Goal: Task Accomplishment & Management: Complete application form

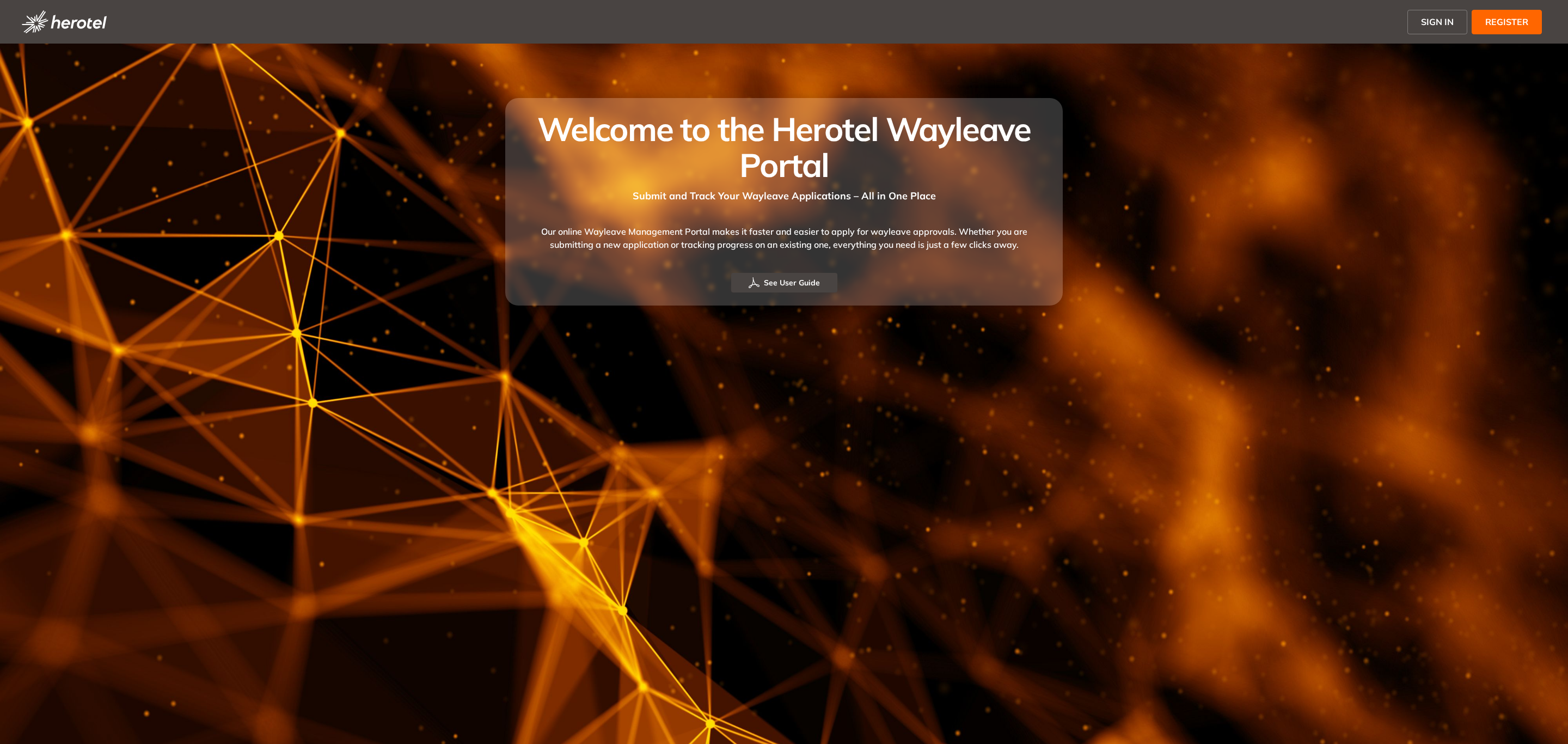
click at [1439, 27] on span "SIGN IN" at bounding box center [1437, 22] width 32 height 13
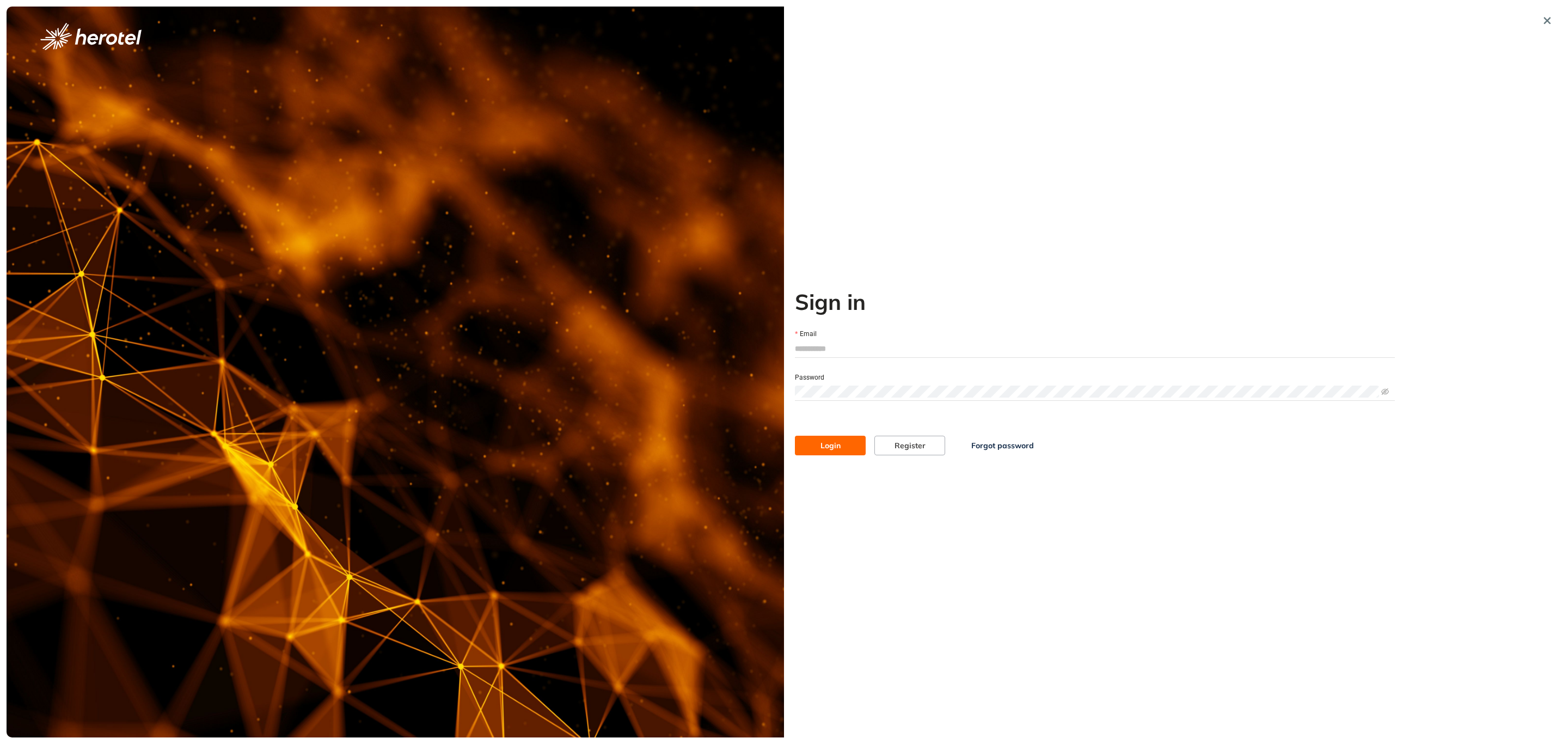
type input "**********"
click at [822, 440] on span "Login" at bounding box center [831, 445] width 20 height 12
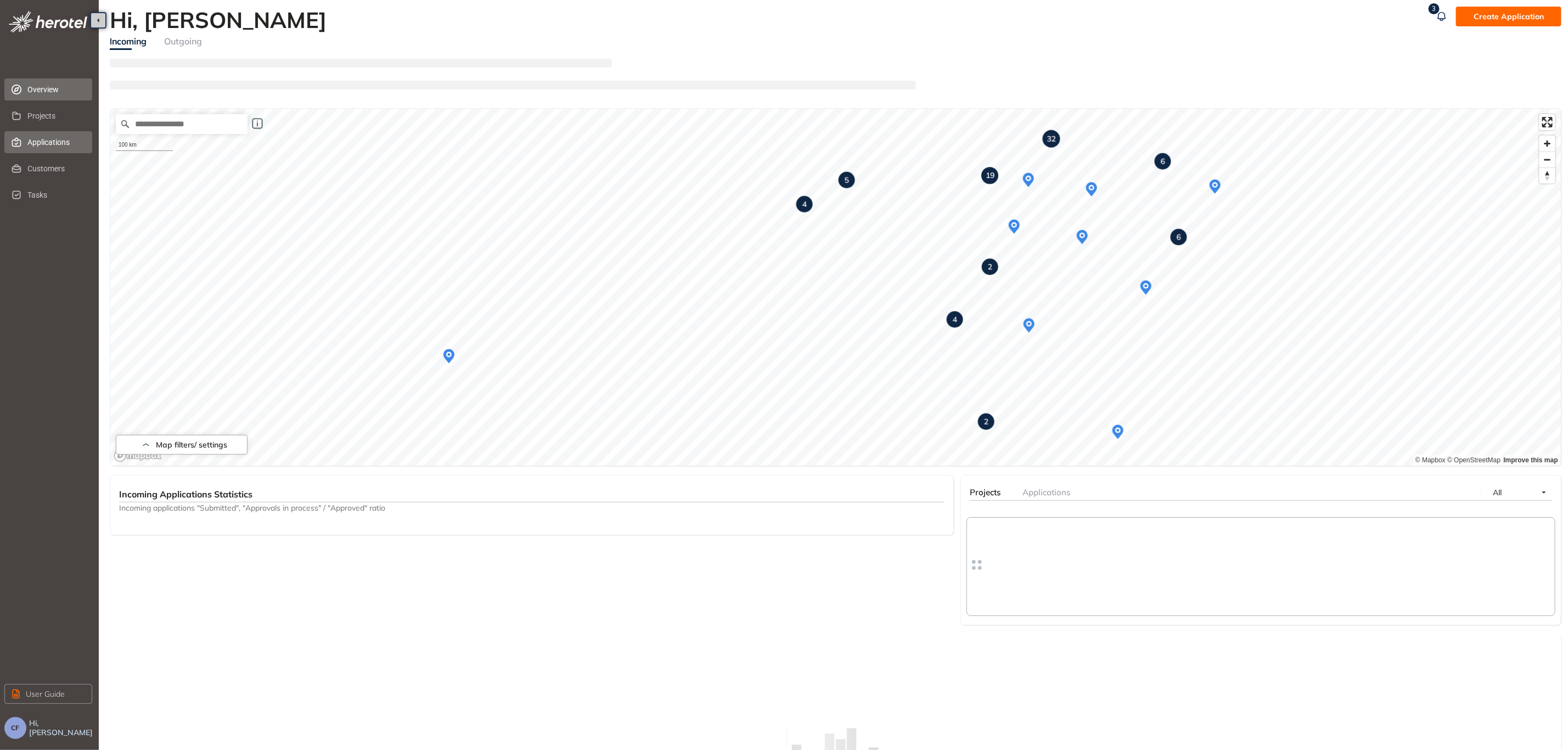
click at [48, 148] on span "Applications" at bounding box center [55, 142] width 56 height 22
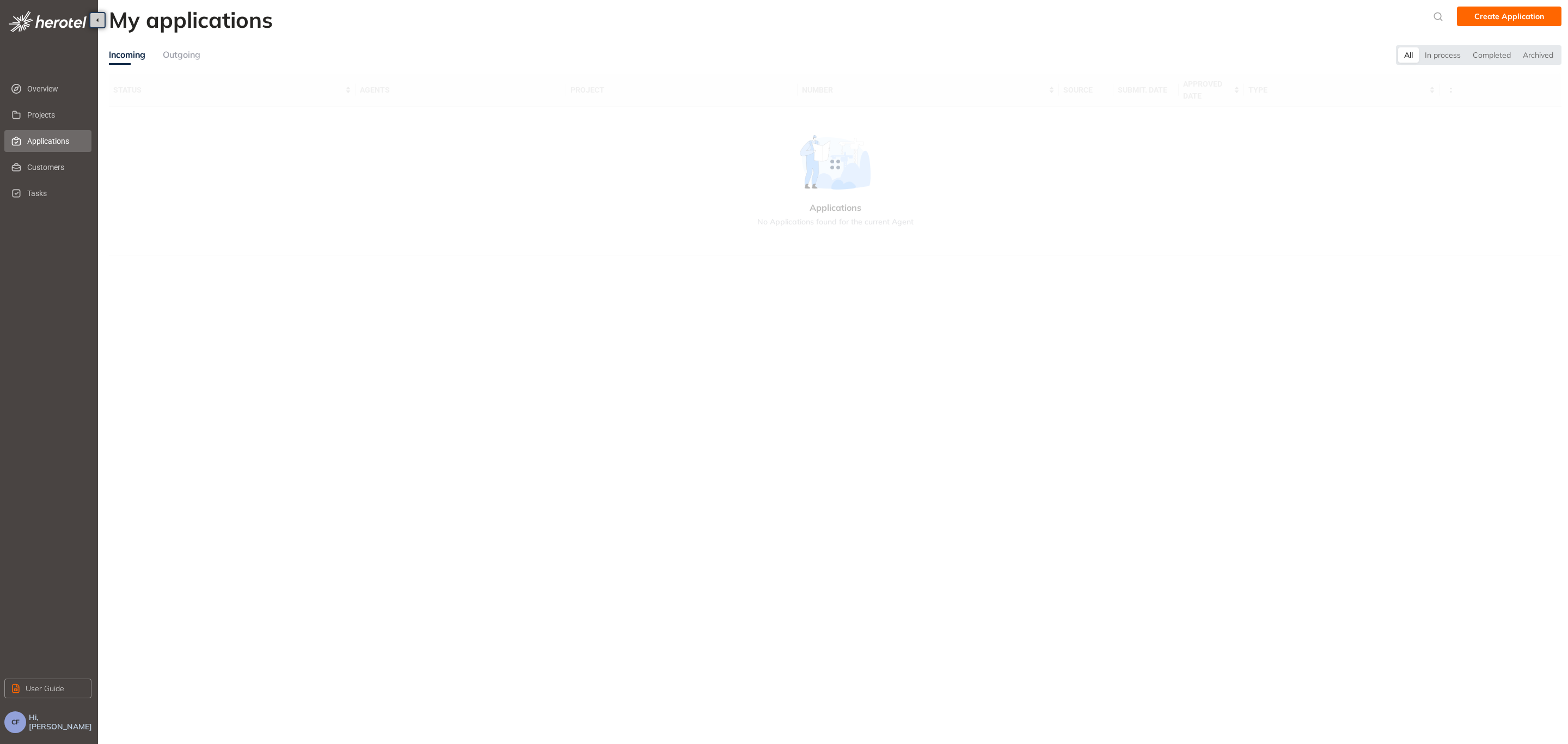
click at [170, 48] on div "Outgoing" at bounding box center [181, 55] width 37 height 13
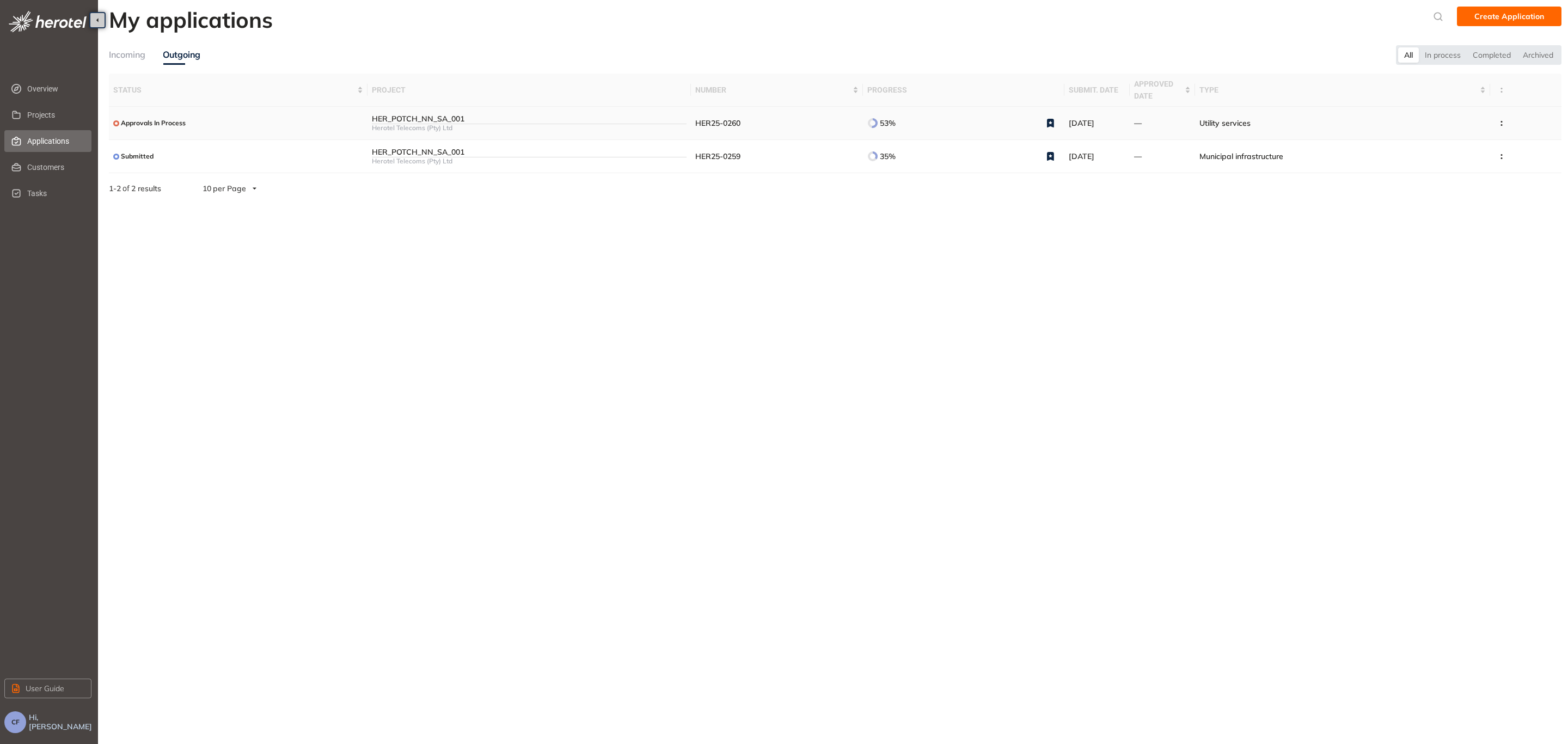
click at [284, 123] on div "Approvals In Process" at bounding box center [238, 124] width 250 height 13
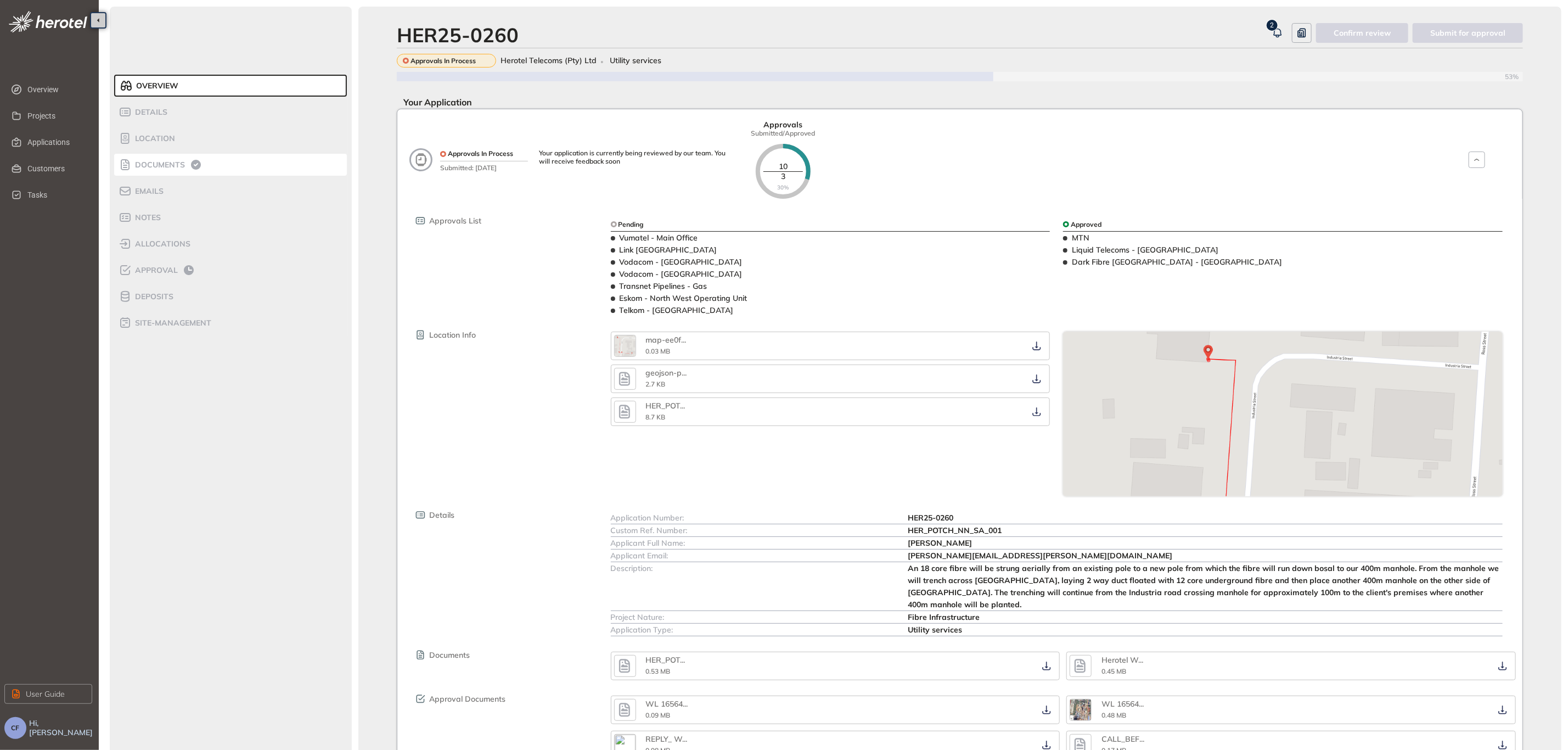
click at [174, 161] on span "Documents" at bounding box center [159, 165] width 53 height 9
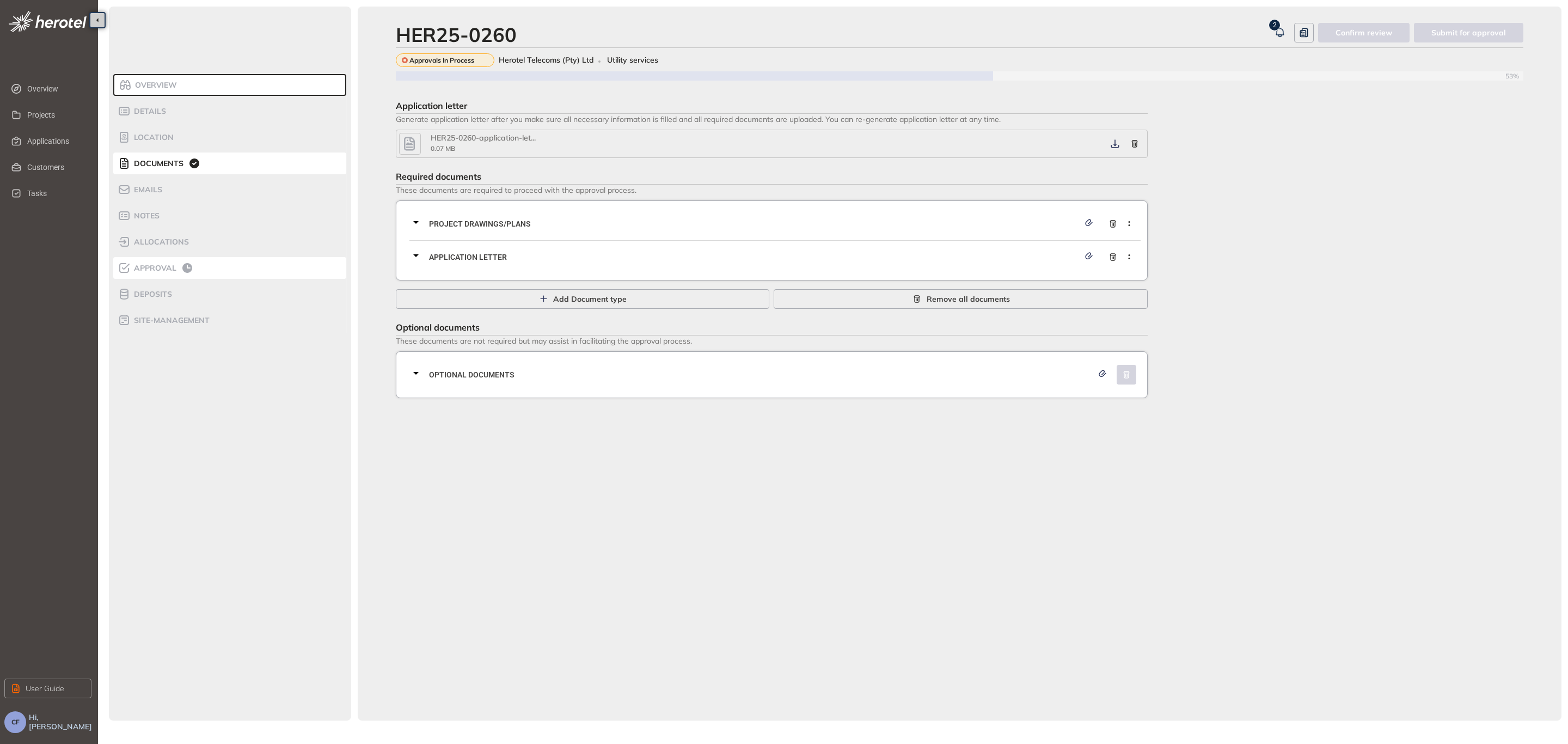
click at [166, 265] on span "Approval" at bounding box center [153, 268] width 46 height 9
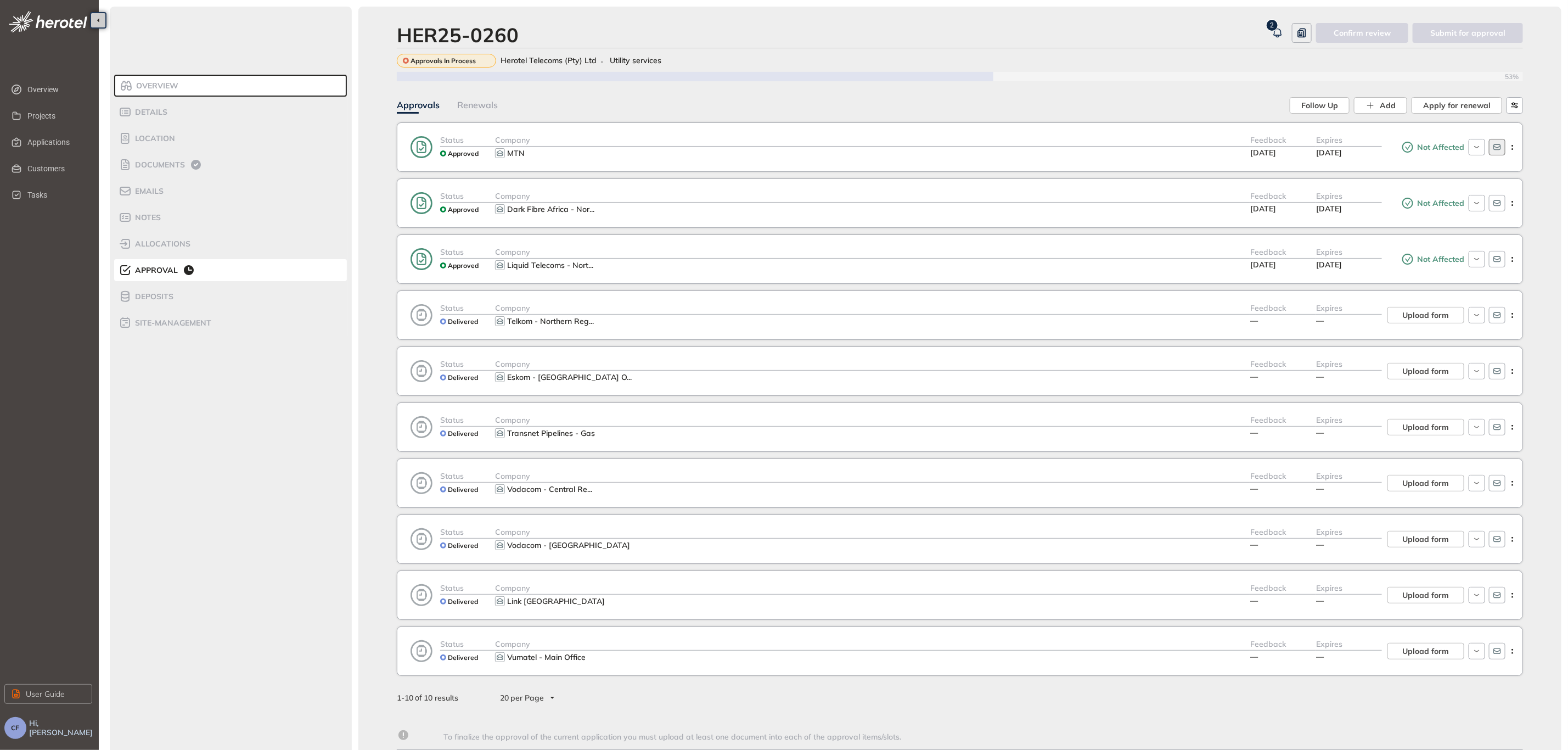
click at [1502, 151] on button "button" at bounding box center [1498, 147] width 17 height 17
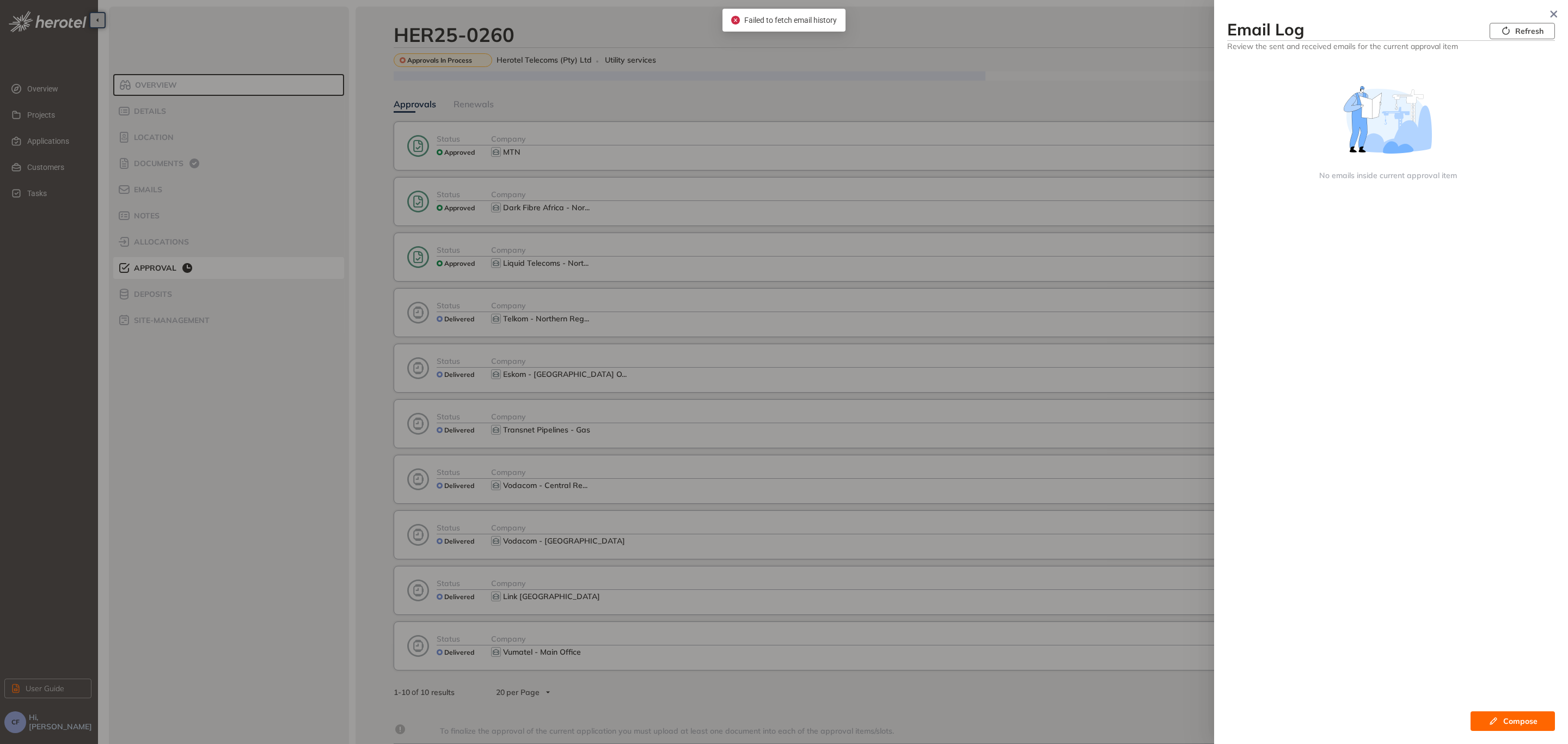
click at [1500, 35] on button "Refresh" at bounding box center [1522, 32] width 66 height 17
click at [1533, 31] on span "Refresh" at bounding box center [1529, 31] width 28 height 12
click at [1553, 17] on icon "button" at bounding box center [1554, 13] width 11 height 7
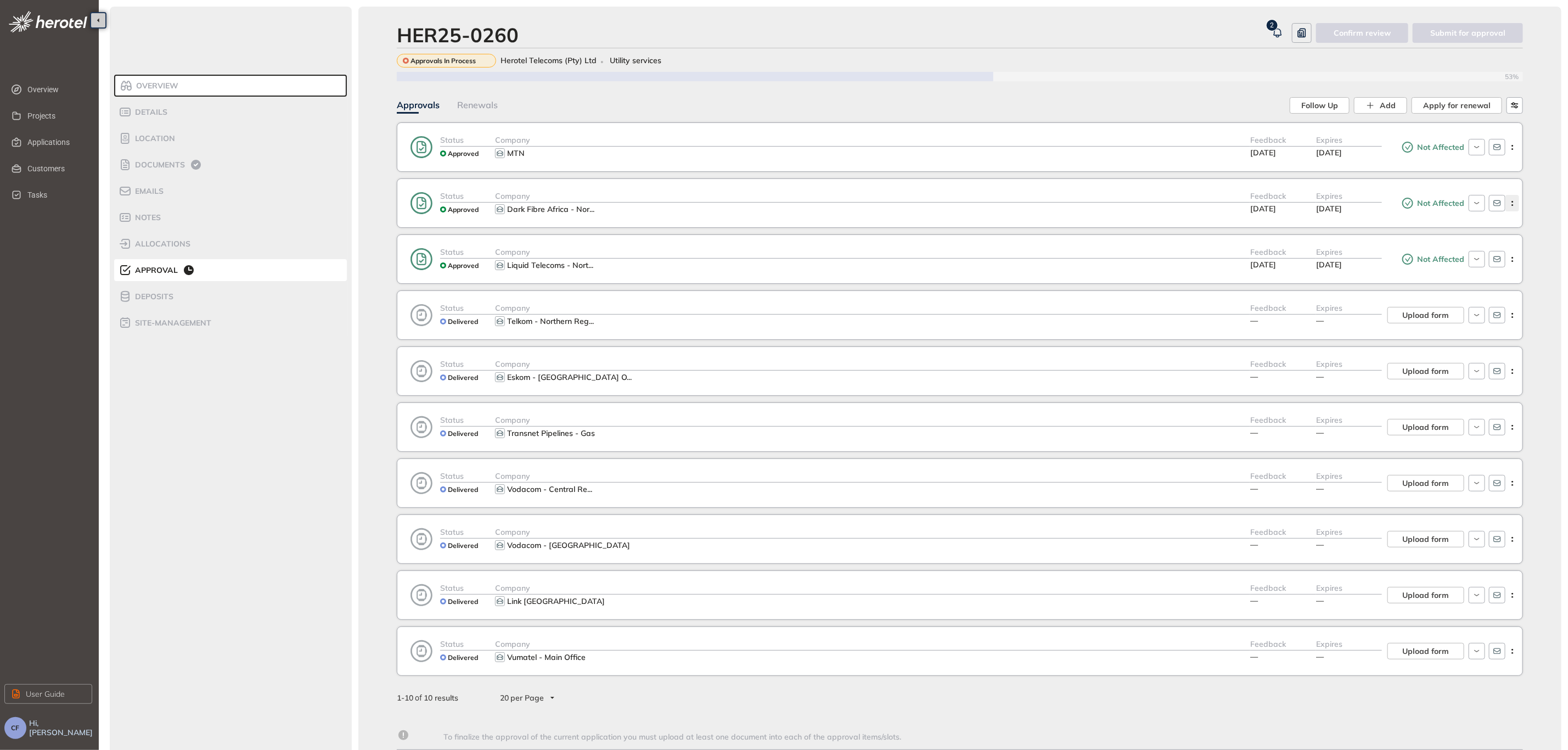
click at [1513, 206] on icon "button" at bounding box center [1512, 203] width 11 height 5
click at [1497, 201] on icon "button" at bounding box center [1497, 203] width 9 height 9
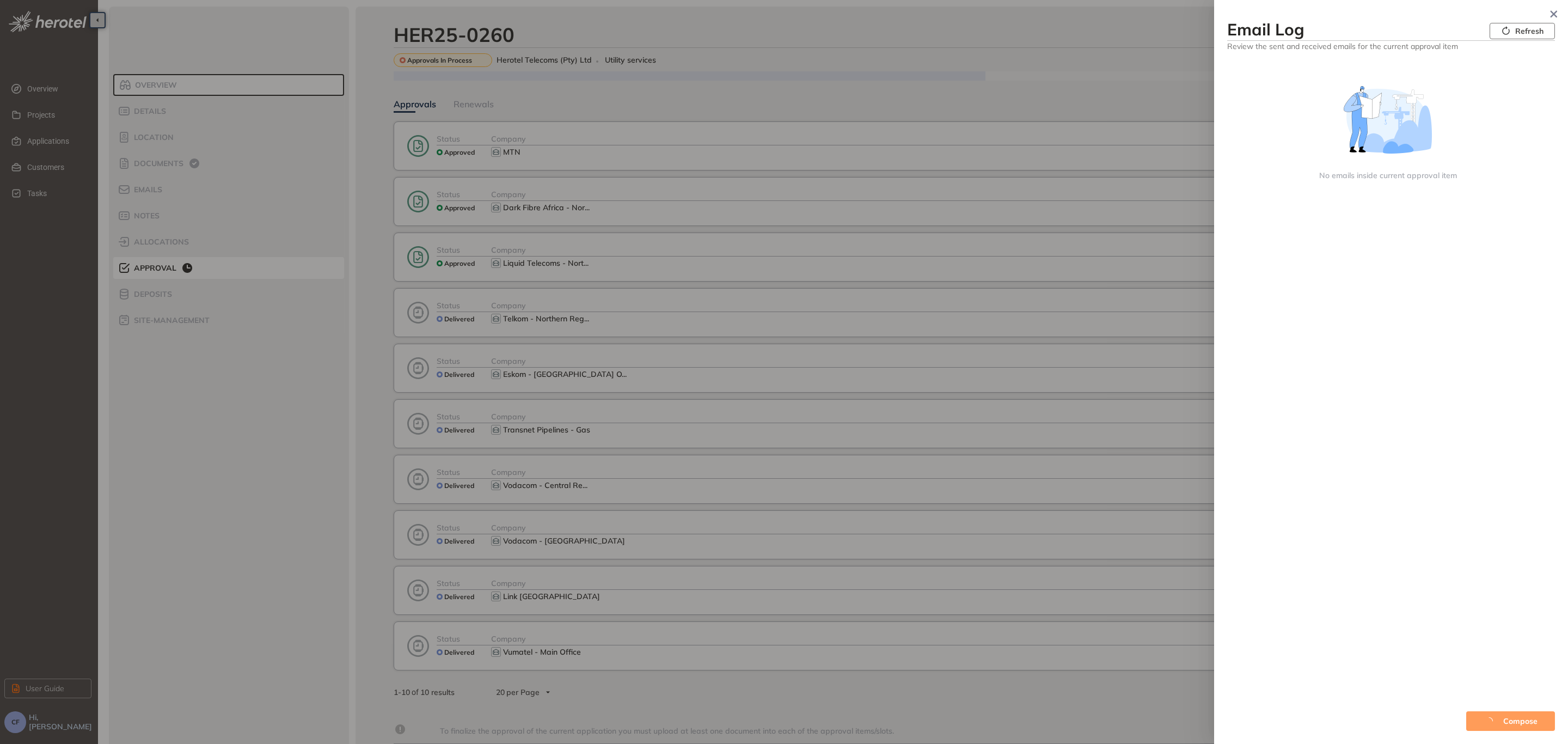
click at [1502, 34] on icon "button" at bounding box center [1506, 32] width 10 height 10
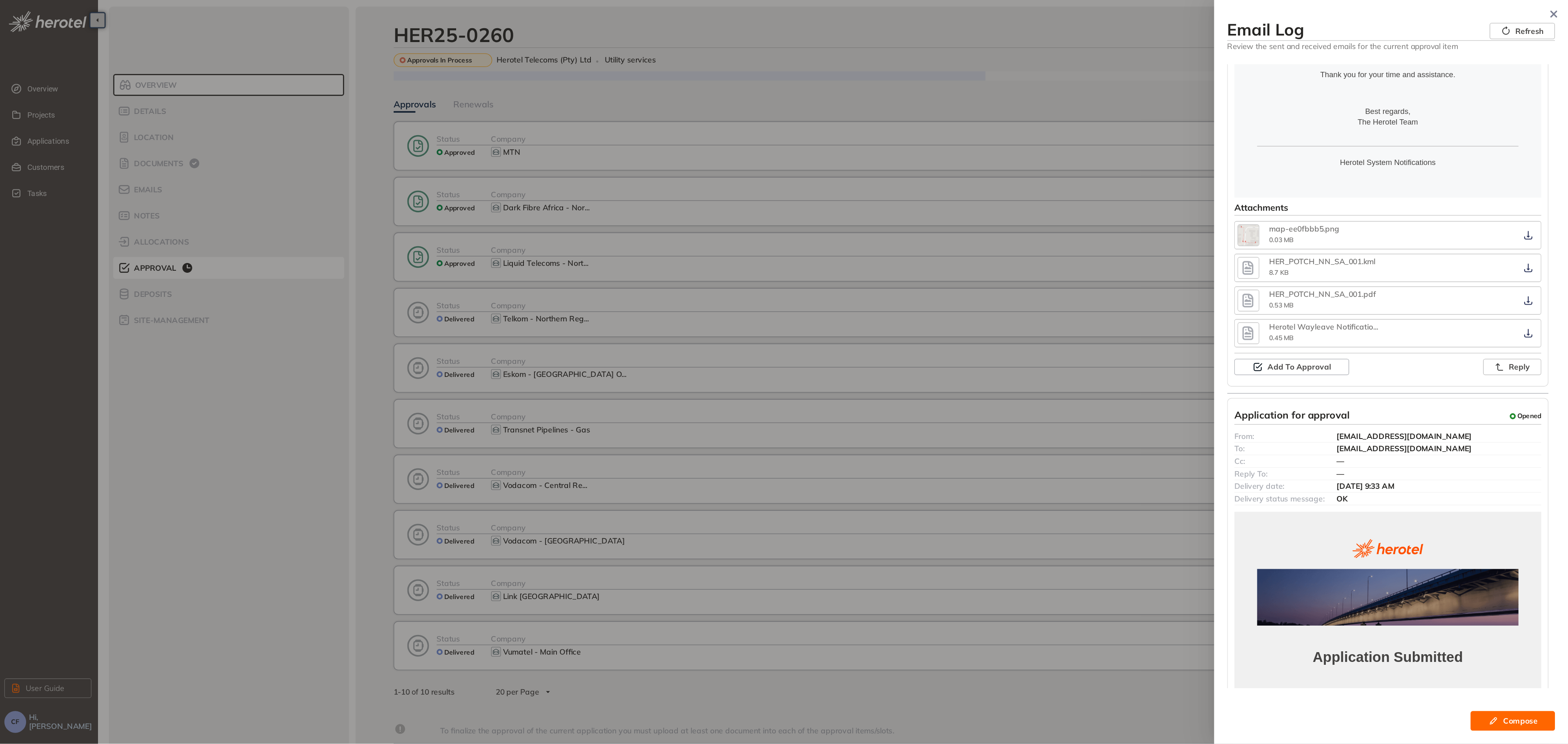
scroll to position [306, 0]
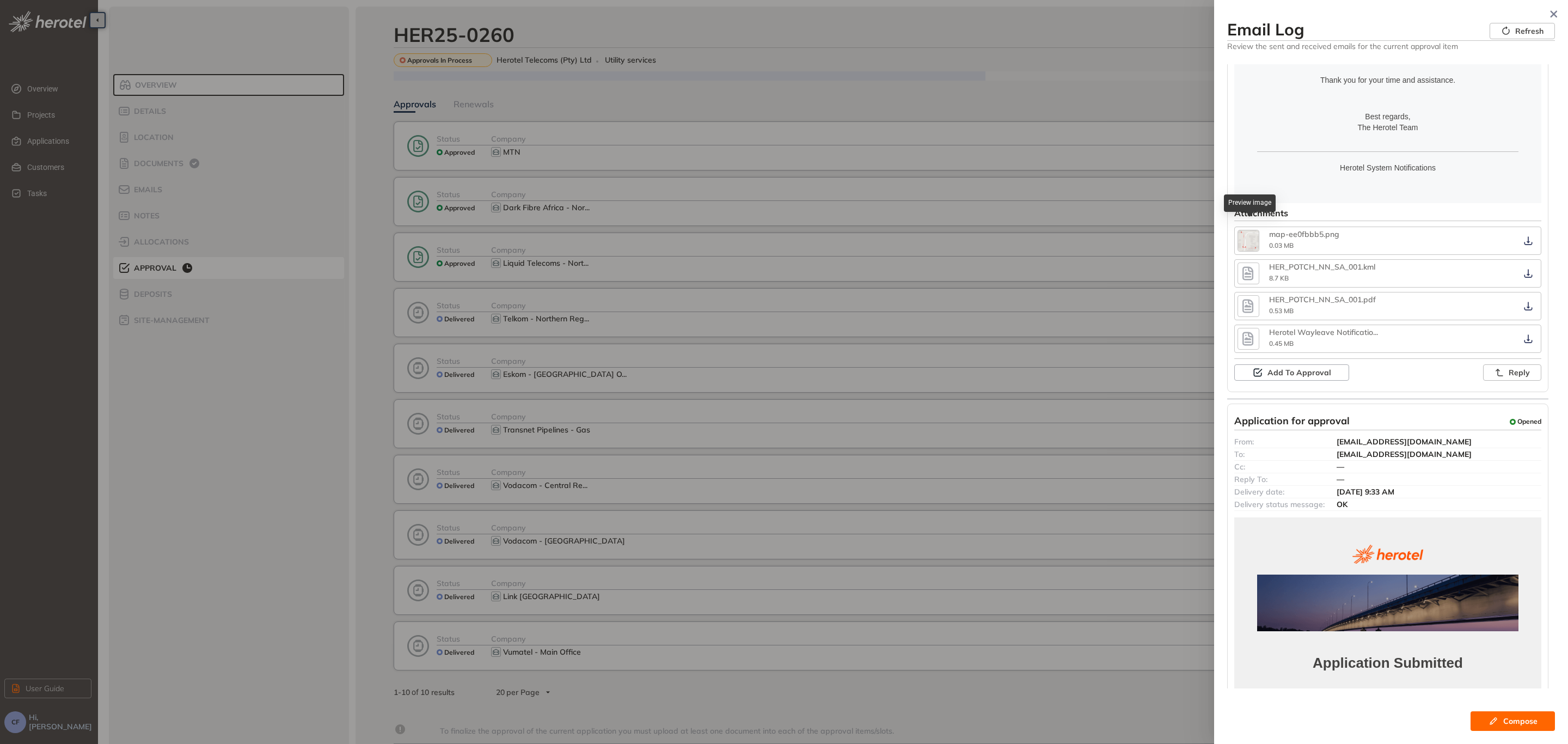
click at [1256, 232] on img "button" at bounding box center [1248, 241] width 21 height 21
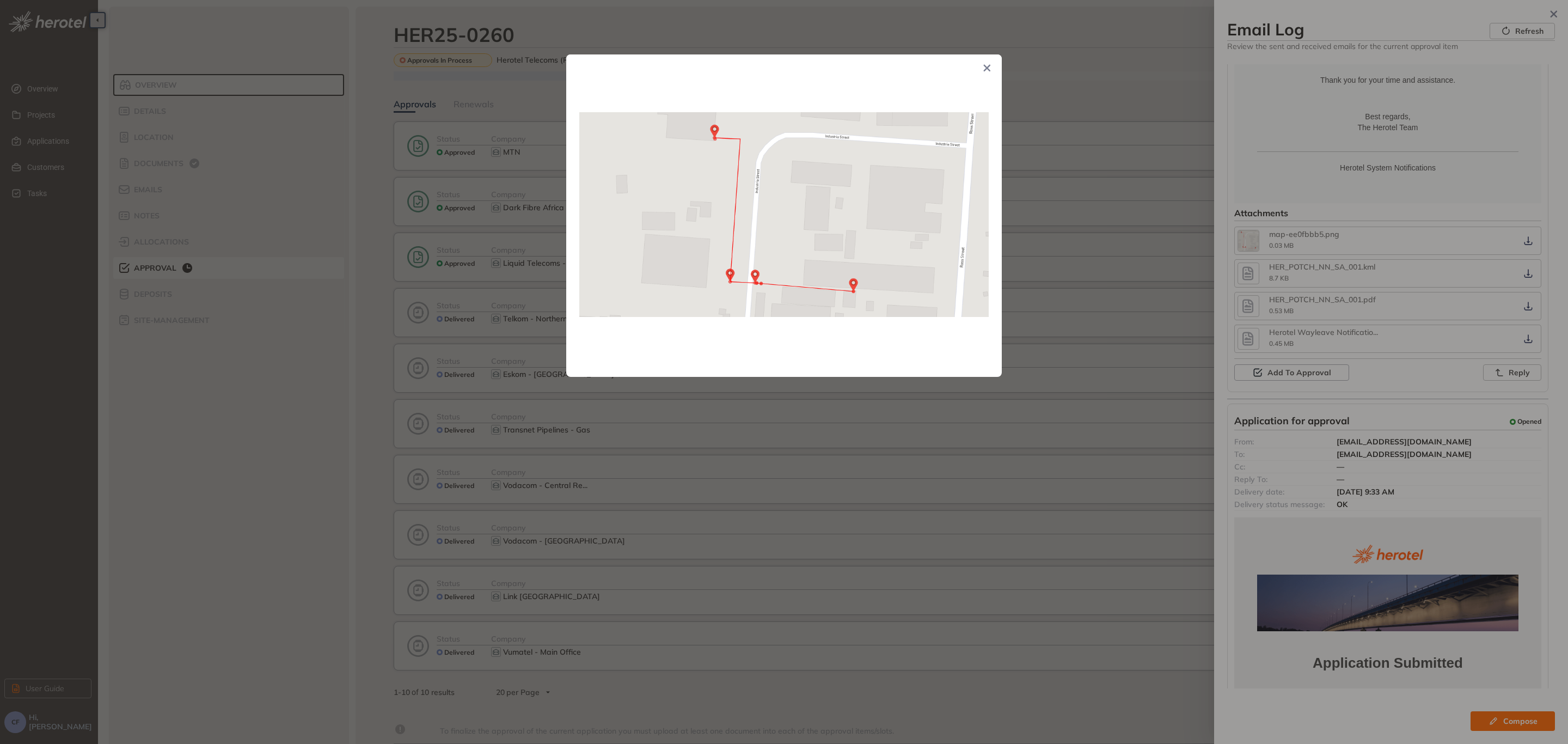
click at [1117, 79] on div at bounding box center [784, 372] width 1568 height 744
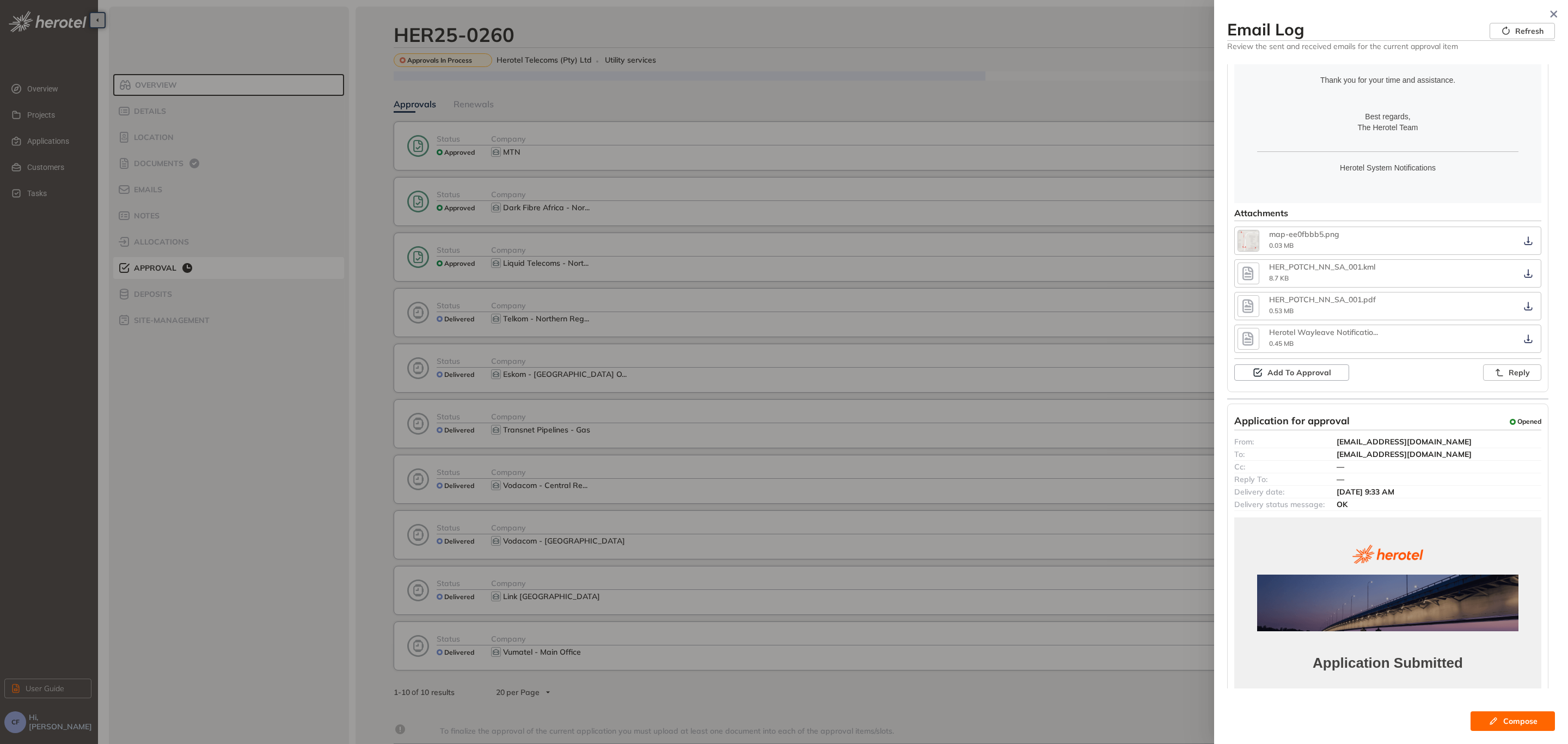
click at [1254, 266] on icon "button" at bounding box center [1248, 273] width 11 height 13
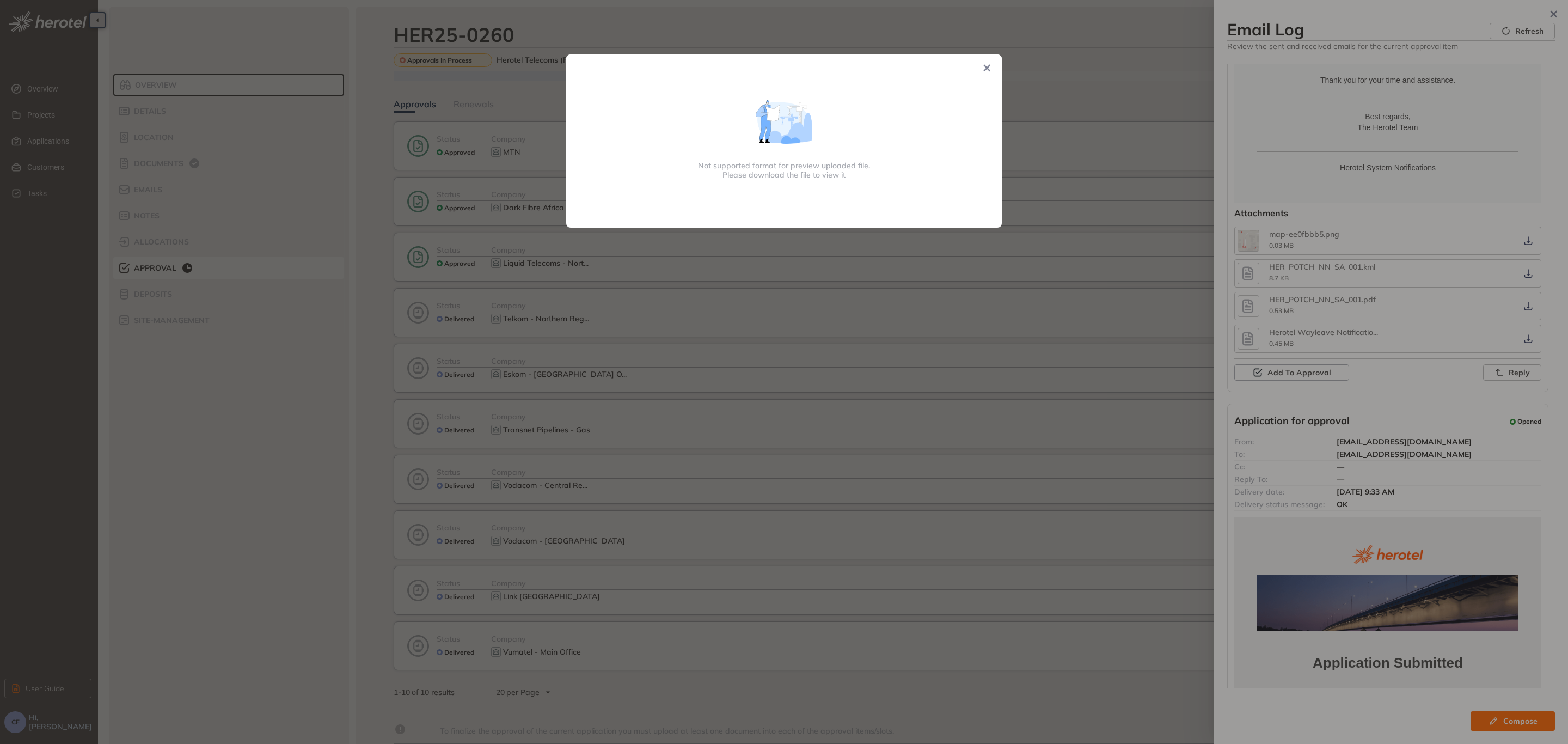
click at [1255, 296] on div "Not supported format for preview uploaded file. Please download the file to vie…" at bounding box center [784, 372] width 1568 height 744
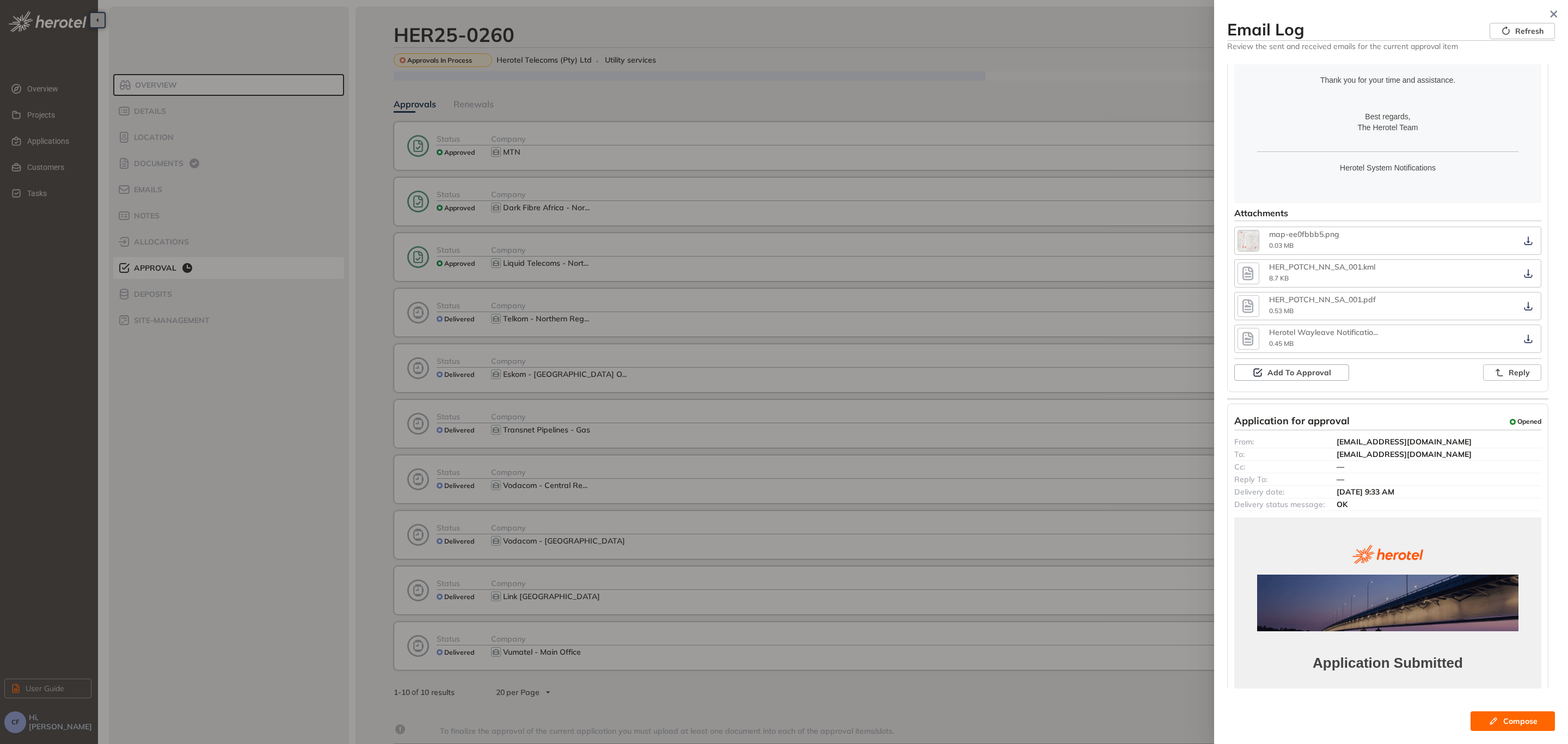
click at [1255, 298] on icon "button" at bounding box center [1248, 306] width 17 height 20
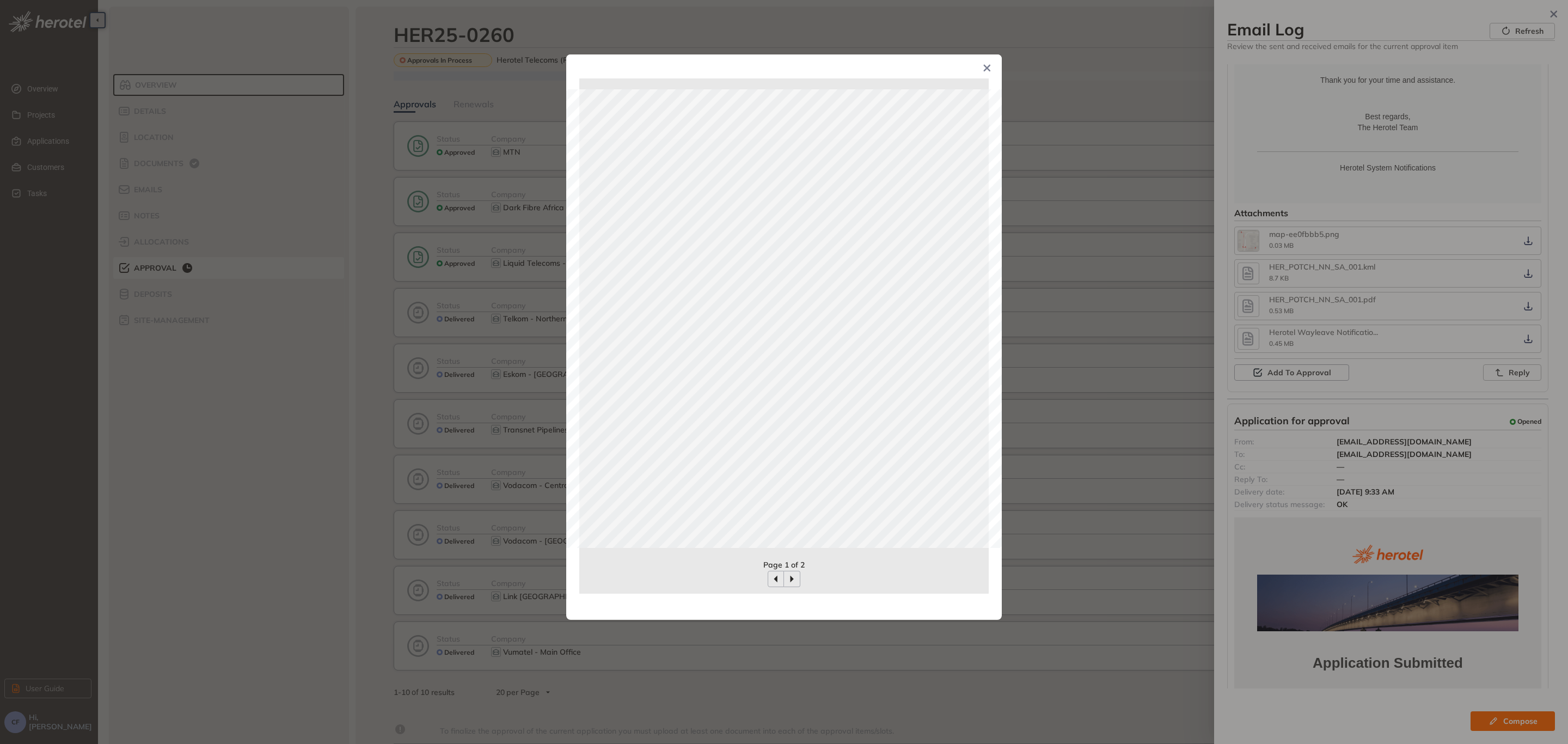
click at [984, 69] on icon "Close" at bounding box center [987, 67] width 7 height 7
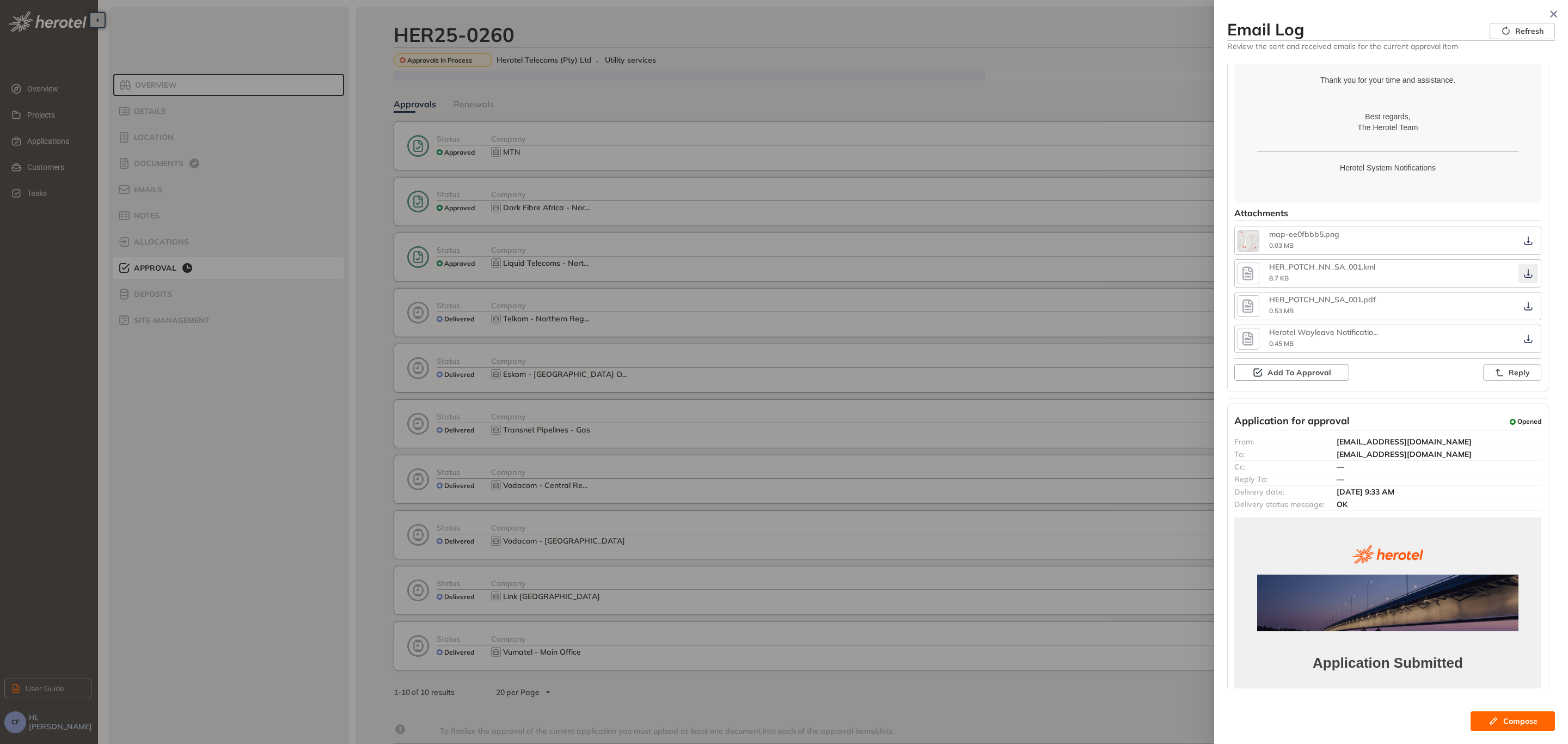
click at [1523, 269] on icon "button" at bounding box center [1528, 273] width 11 height 9
click at [1522, 296] on button "button" at bounding box center [1528, 306] width 20 height 20
click at [1523, 334] on icon "button" at bounding box center [1528, 338] width 11 height 9
click at [1492, 463] on div "—" at bounding box center [1439, 467] width 205 height 12
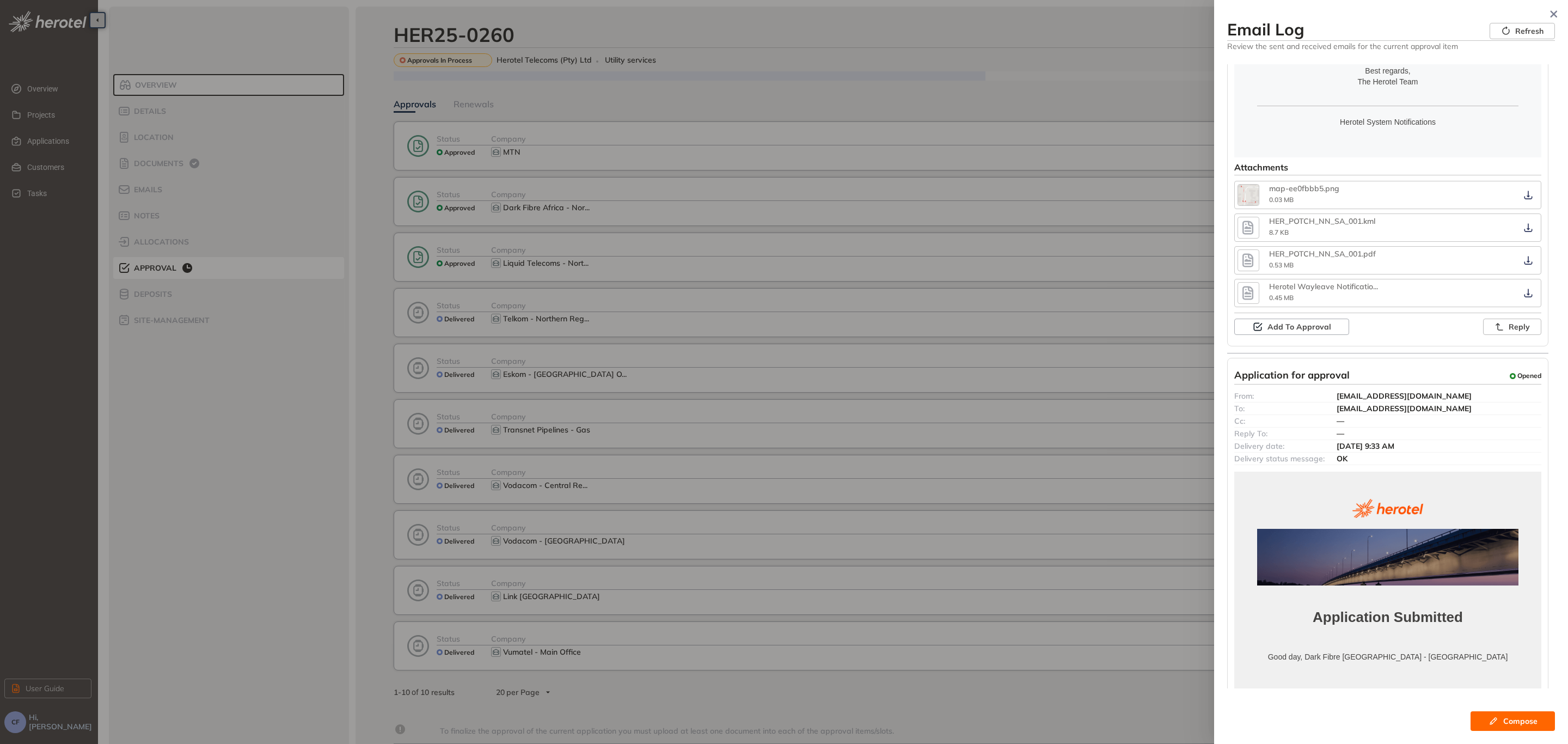
scroll to position [490, 0]
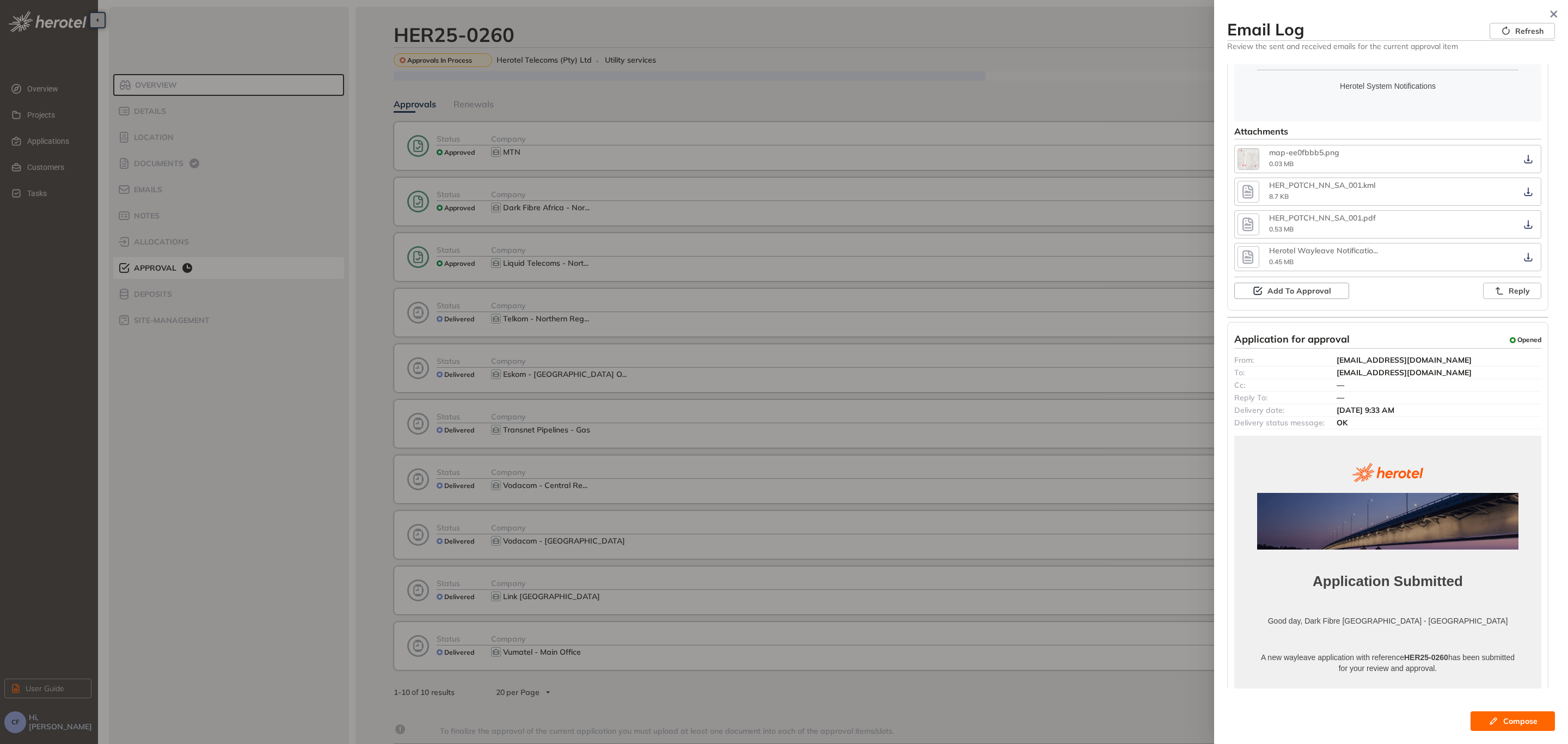
click at [1255, 254] on icon "button" at bounding box center [1248, 257] width 17 height 20
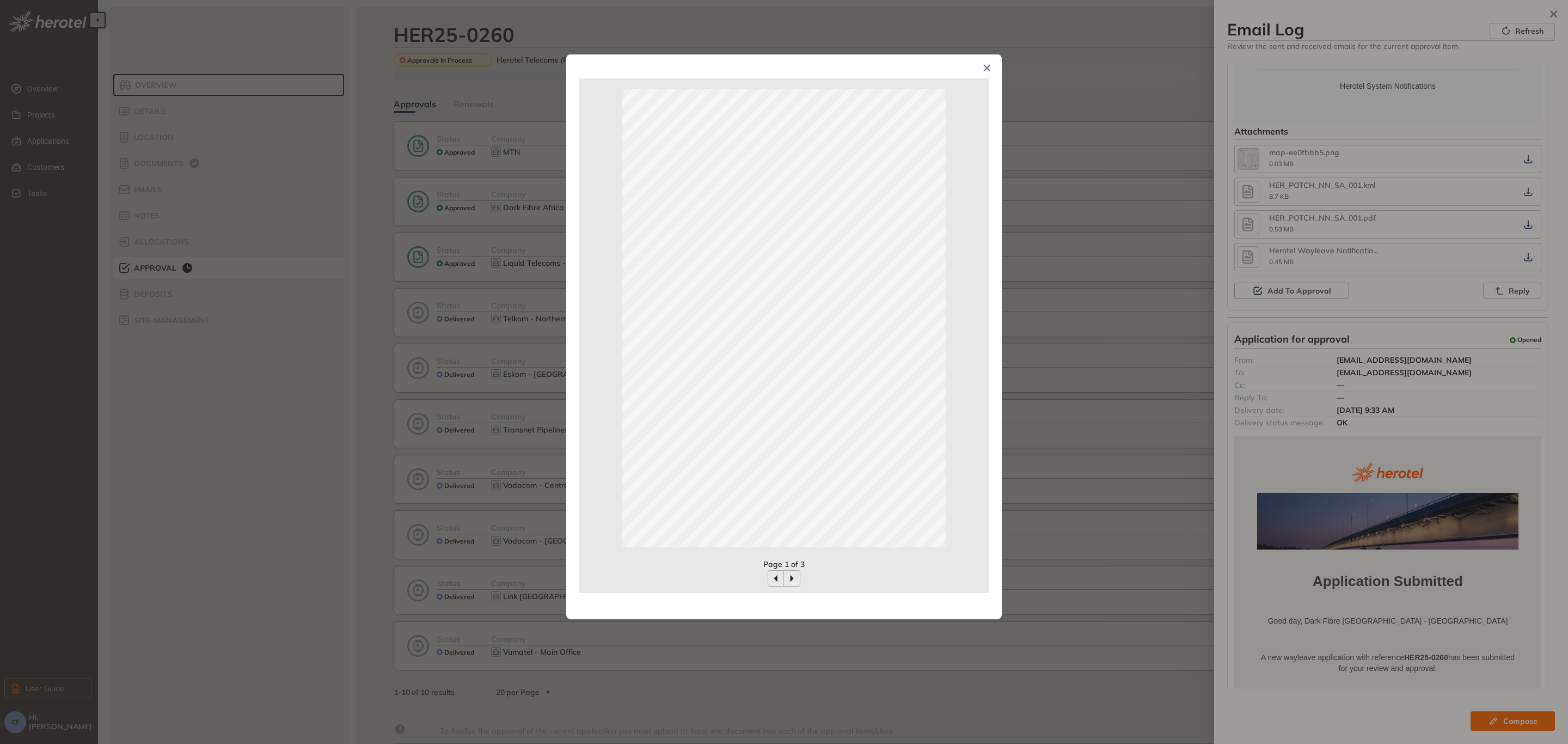
click at [1249, 241] on div "Page 1 of 3" at bounding box center [784, 372] width 1568 height 744
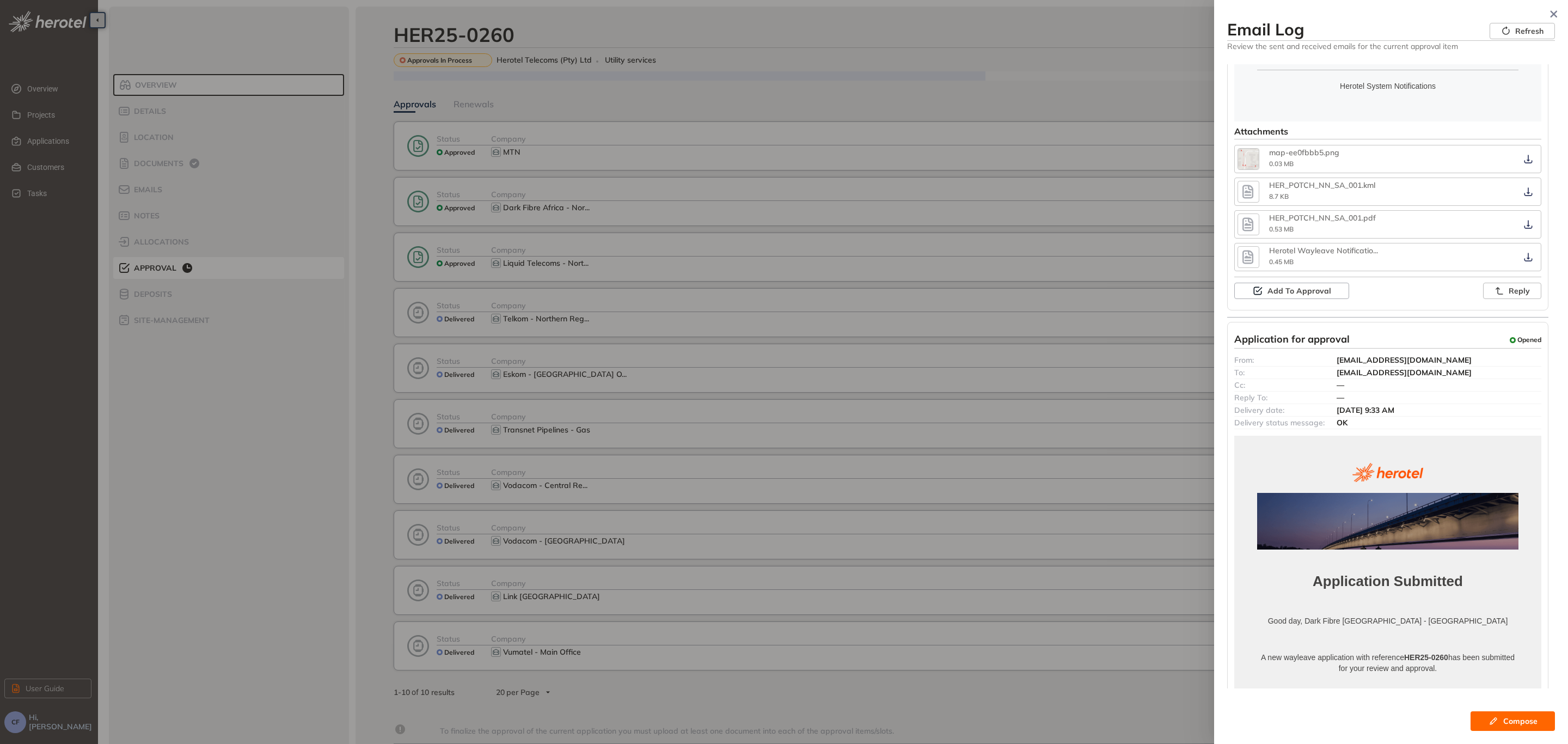
click at [1249, 226] on icon "button" at bounding box center [1248, 225] width 17 height 20
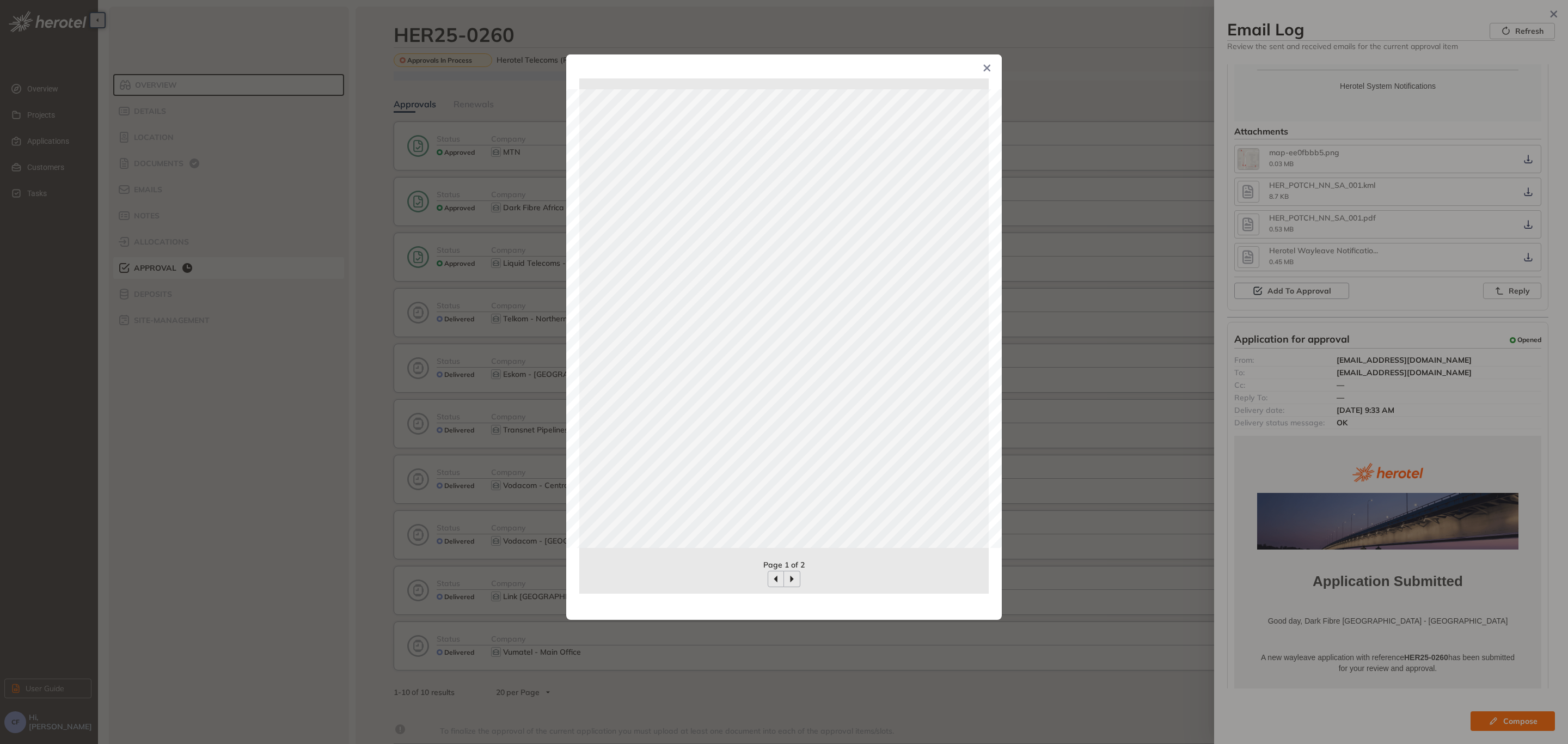
click at [1249, 226] on div "Page 1 of 2" at bounding box center [784, 372] width 1568 height 744
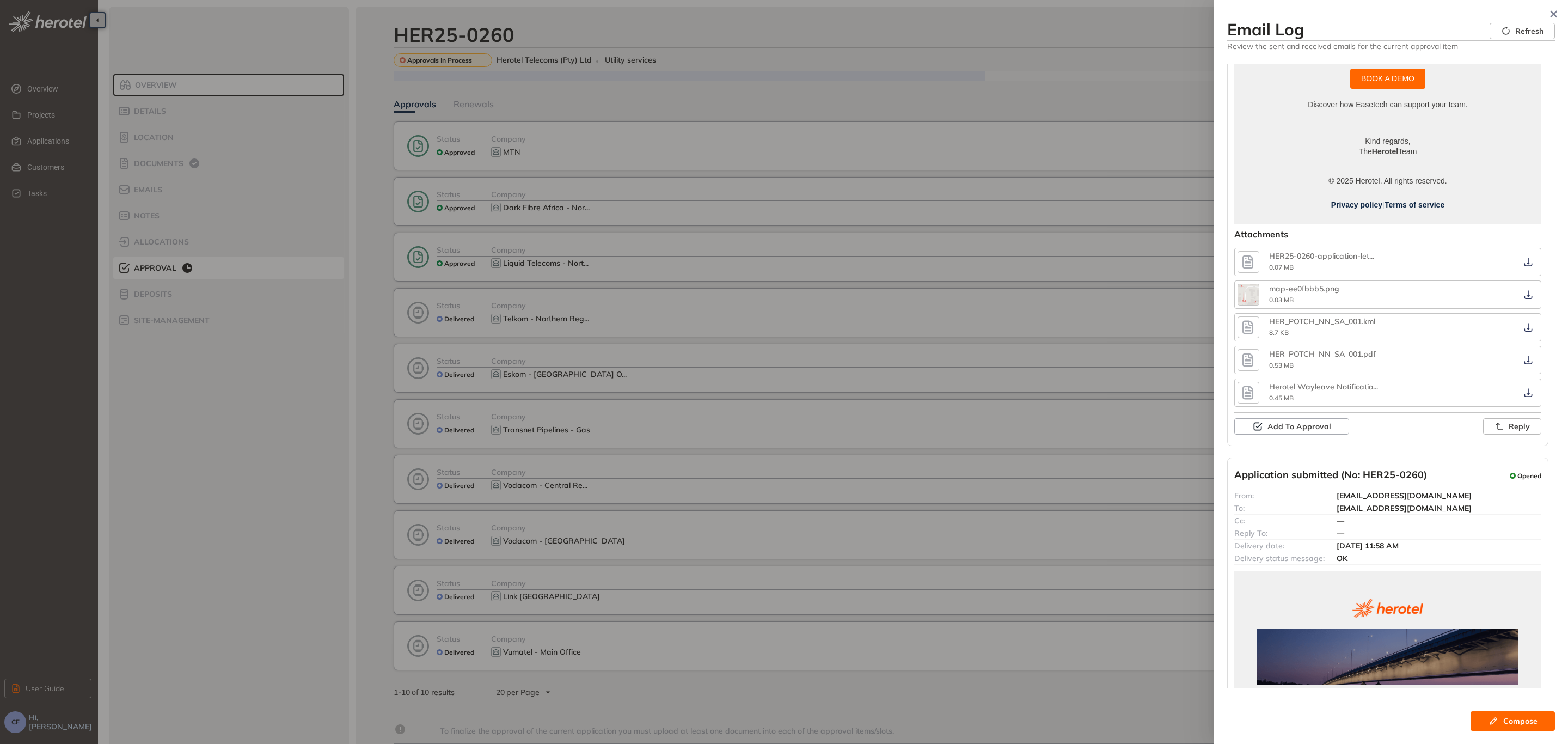
scroll to position [1388, 0]
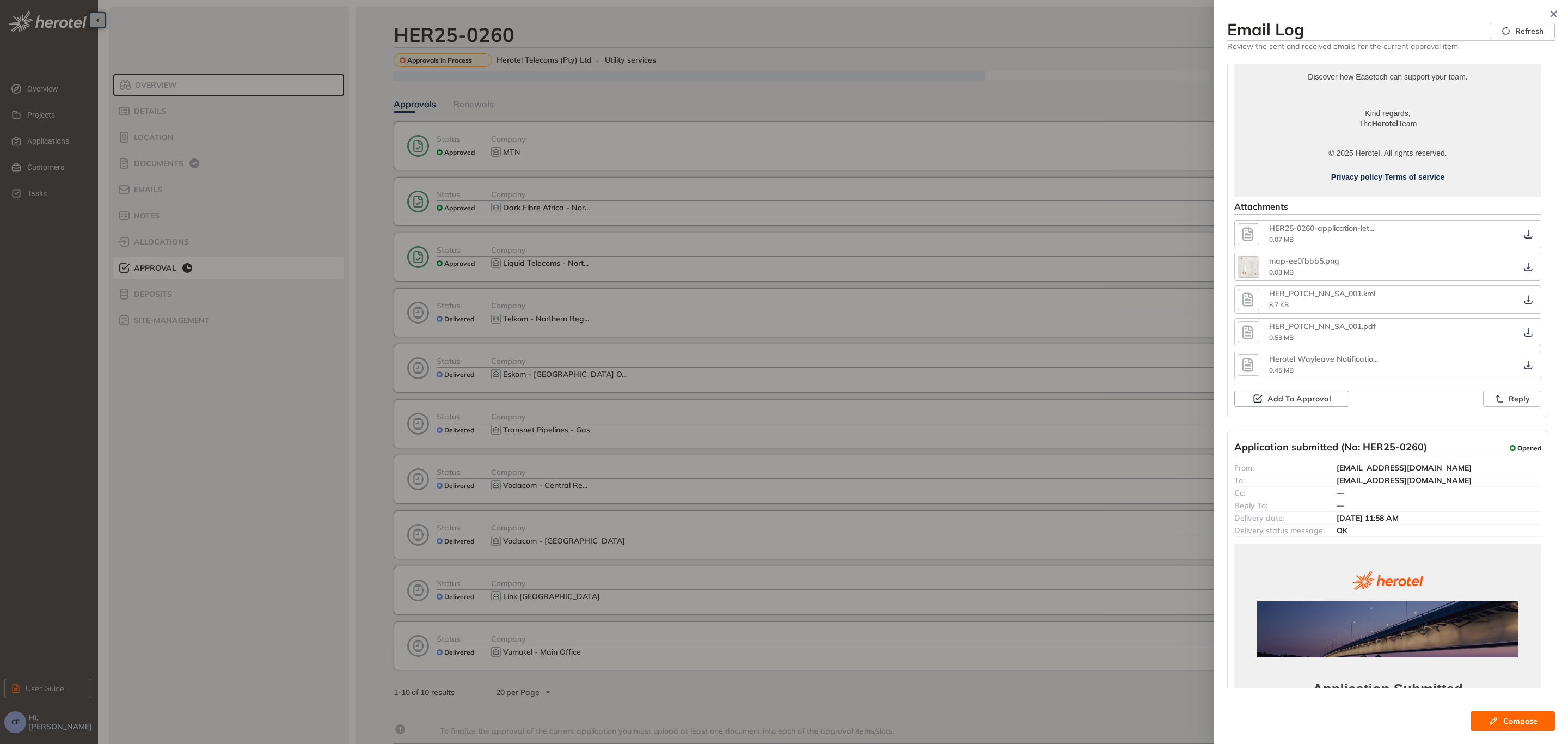
click at [1247, 234] on icon "button" at bounding box center [1248, 235] width 17 height 20
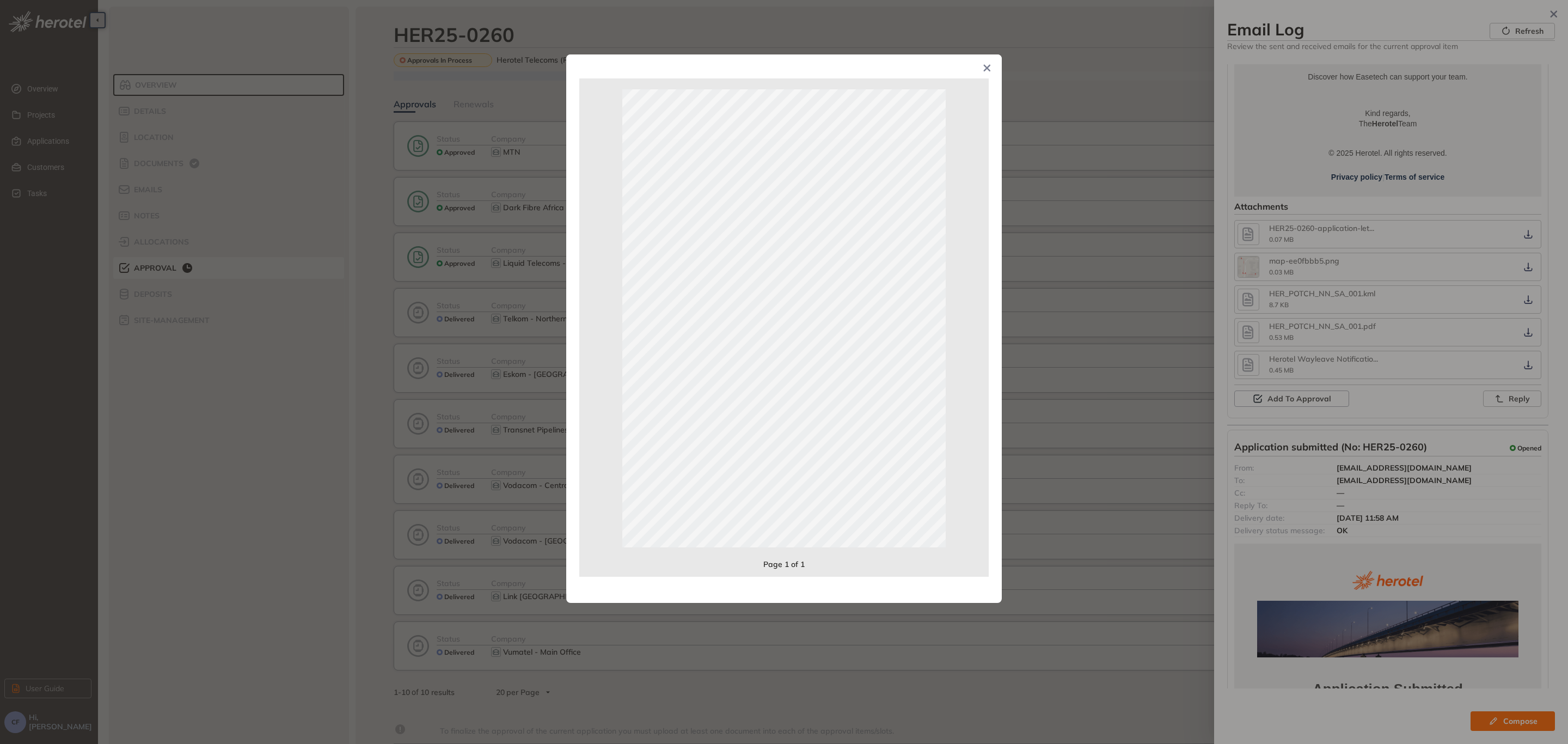
click at [986, 71] on icon "Close" at bounding box center [988, 68] width 7 height 7
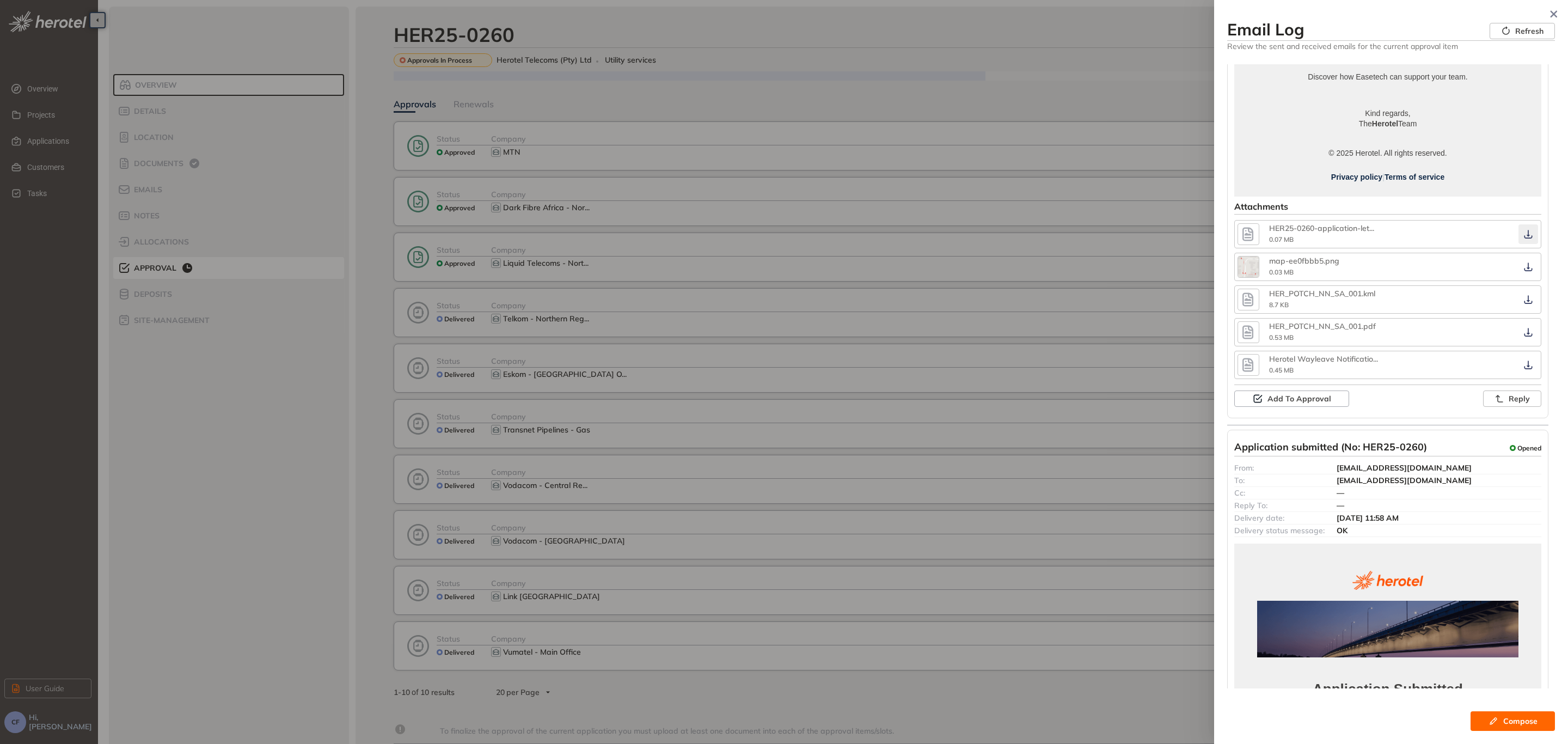
click at [1523, 231] on icon "button" at bounding box center [1528, 234] width 11 height 9
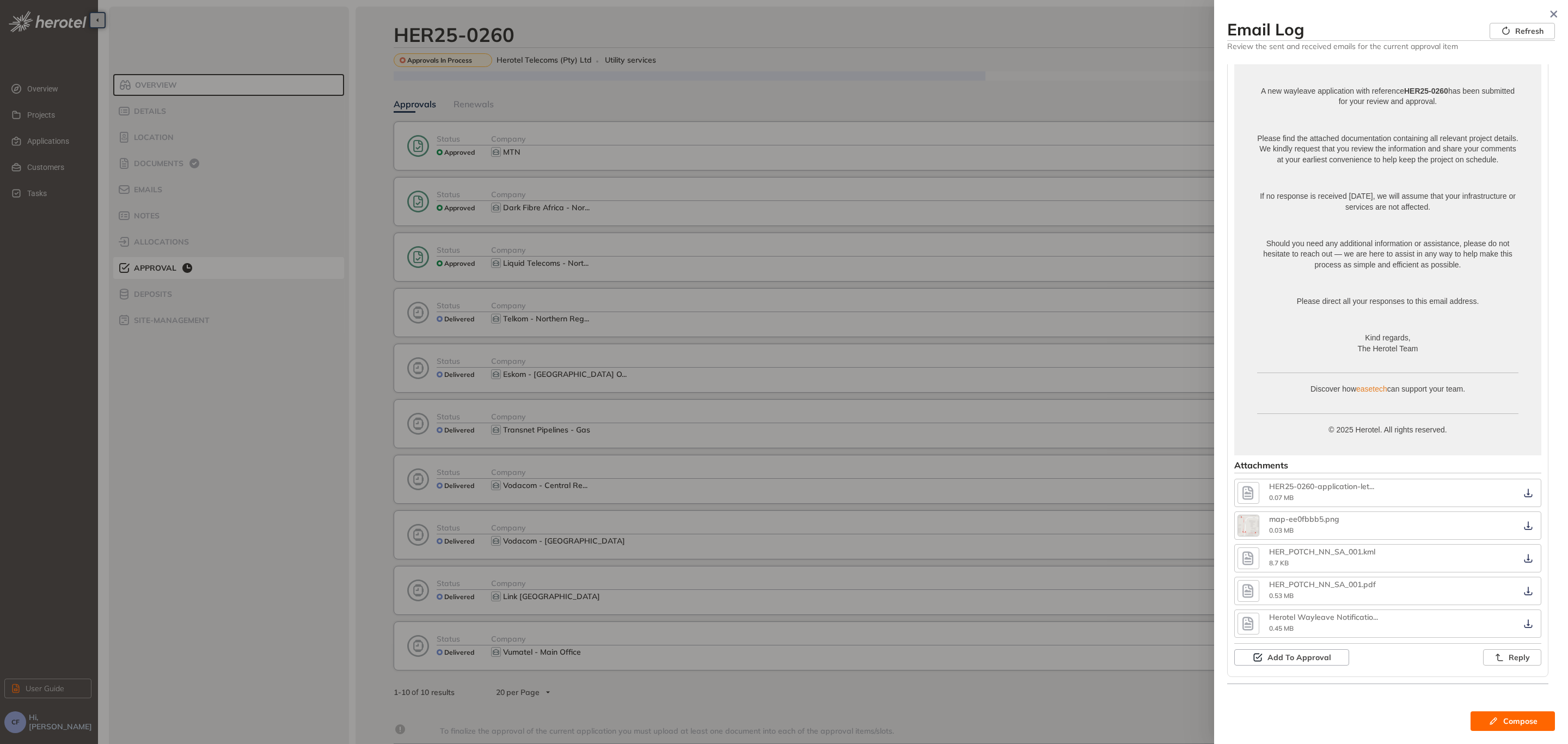
scroll to position [2069, 0]
click at [1106, 31] on div at bounding box center [784, 372] width 1568 height 744
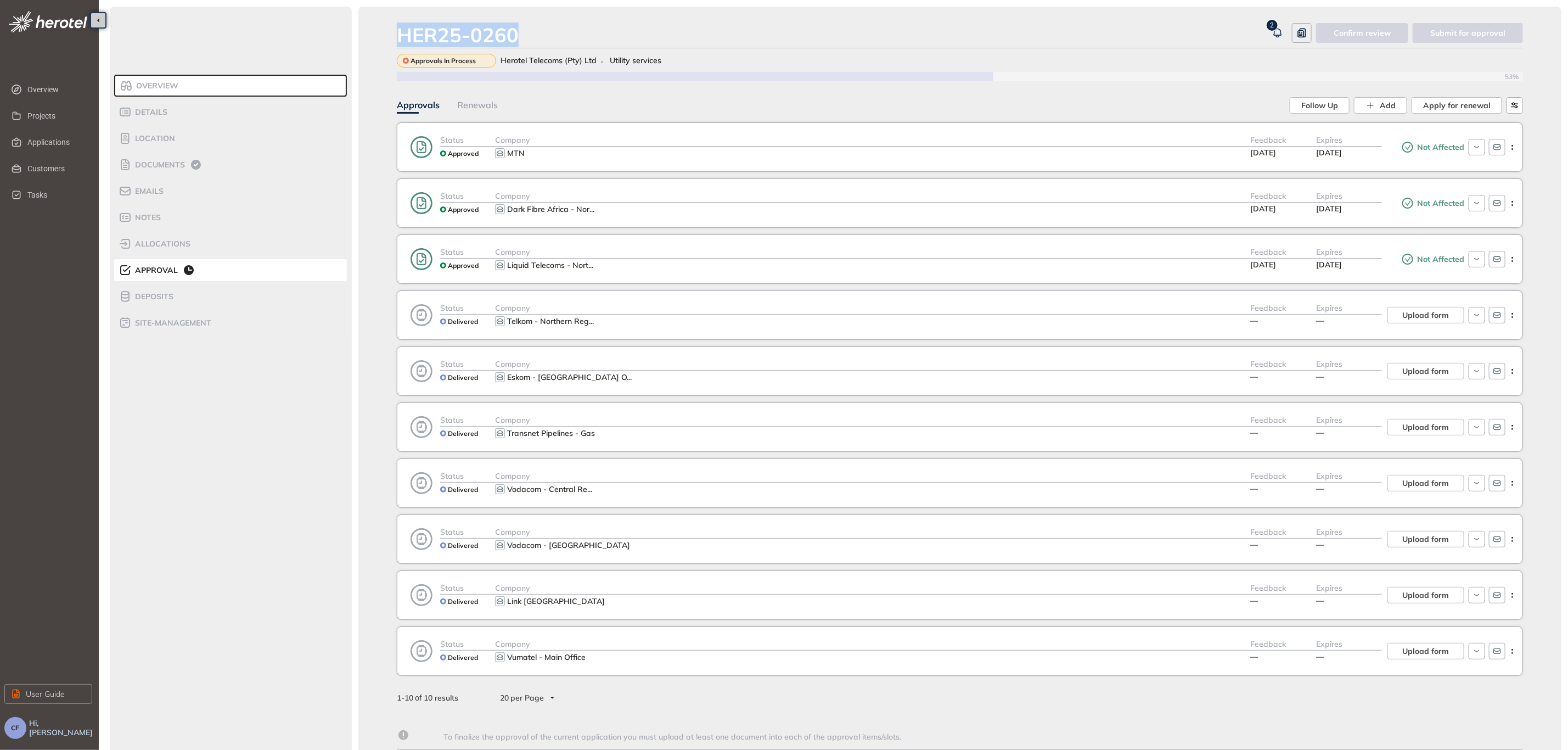
drag, startPoint x: 526, startPoint y: 31, endPoint x: 395, endPoint y: 27, distance: 131.1
click at [397, 27] on div "HER25-0260" at bounding box center [832, 35] width 871 height 23
copy div "HER25-0260"
click at [1510, 153] on button "button" at bounding box center [1512, 147] width 13 height 17
click at [952, 105] on div "Approvals Renewals" at bounding box center [843, 105] width 893 height 17
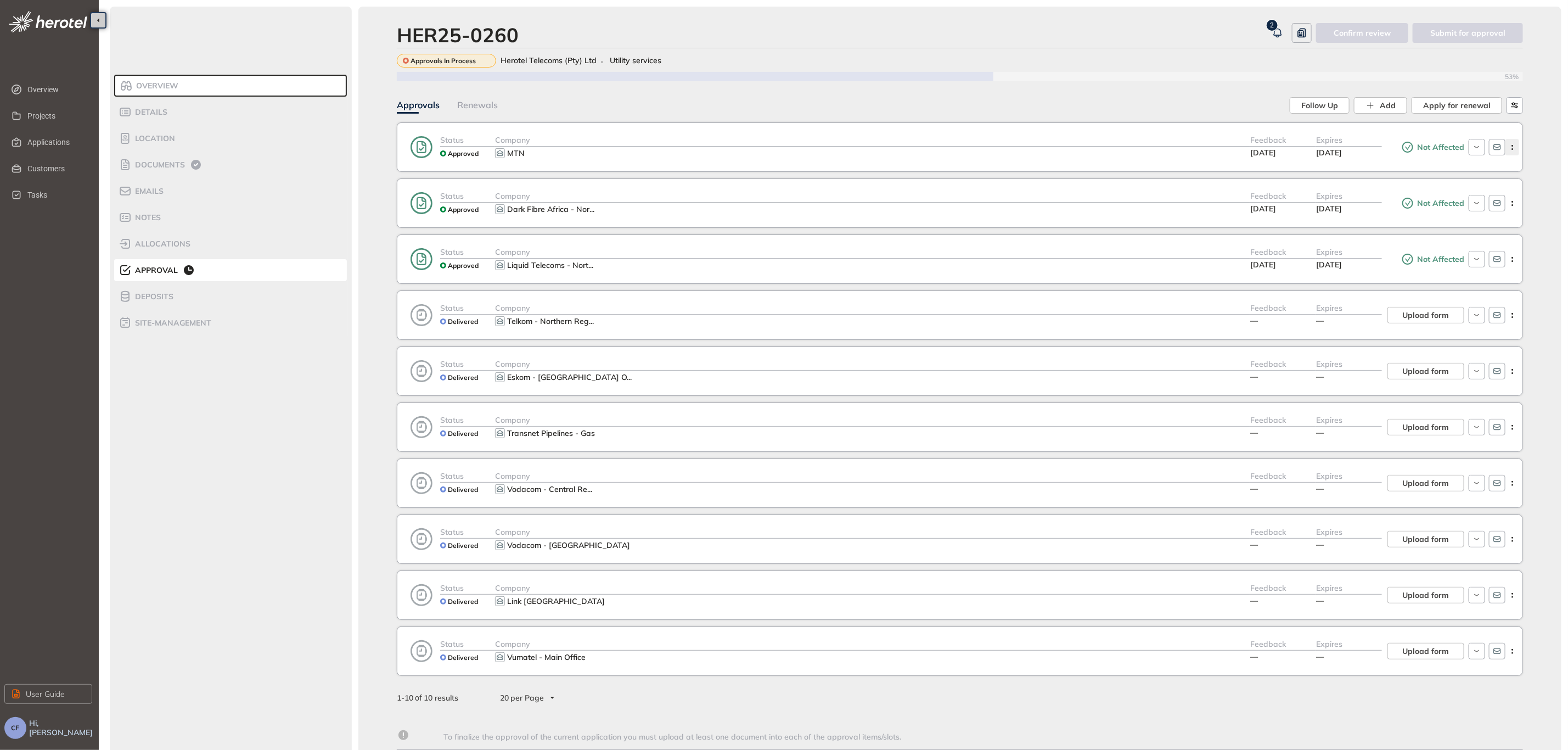
click at [1510, 147] on icon "button" at bounding box center [1512, 147] width 11 height 5
click at [1494, 171] on span "Edit approval" at bounding box center [1473, 171] width 50 height 9
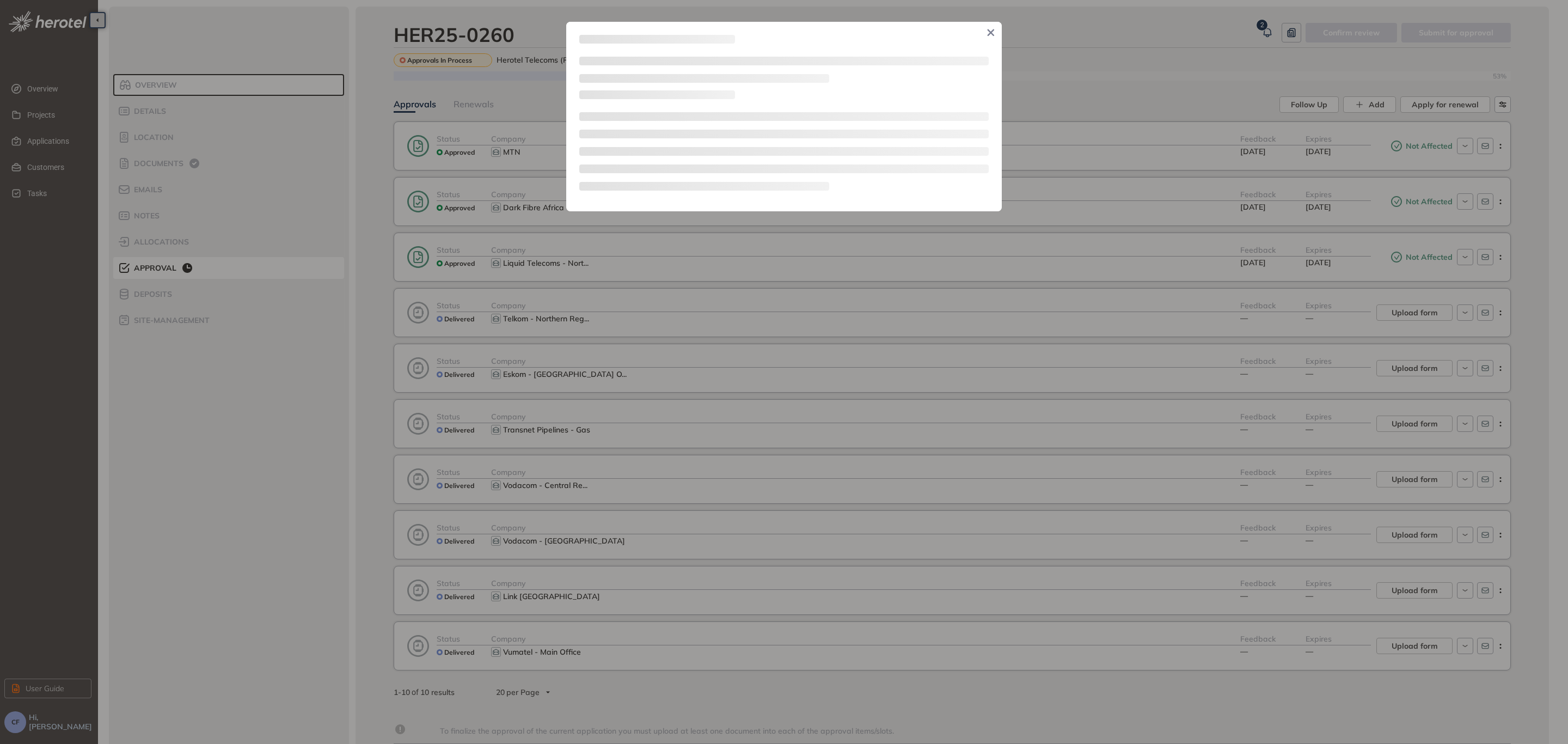
click at [988, 34] on icon "Close" at bounding box center [991, 32] width 7 height 7
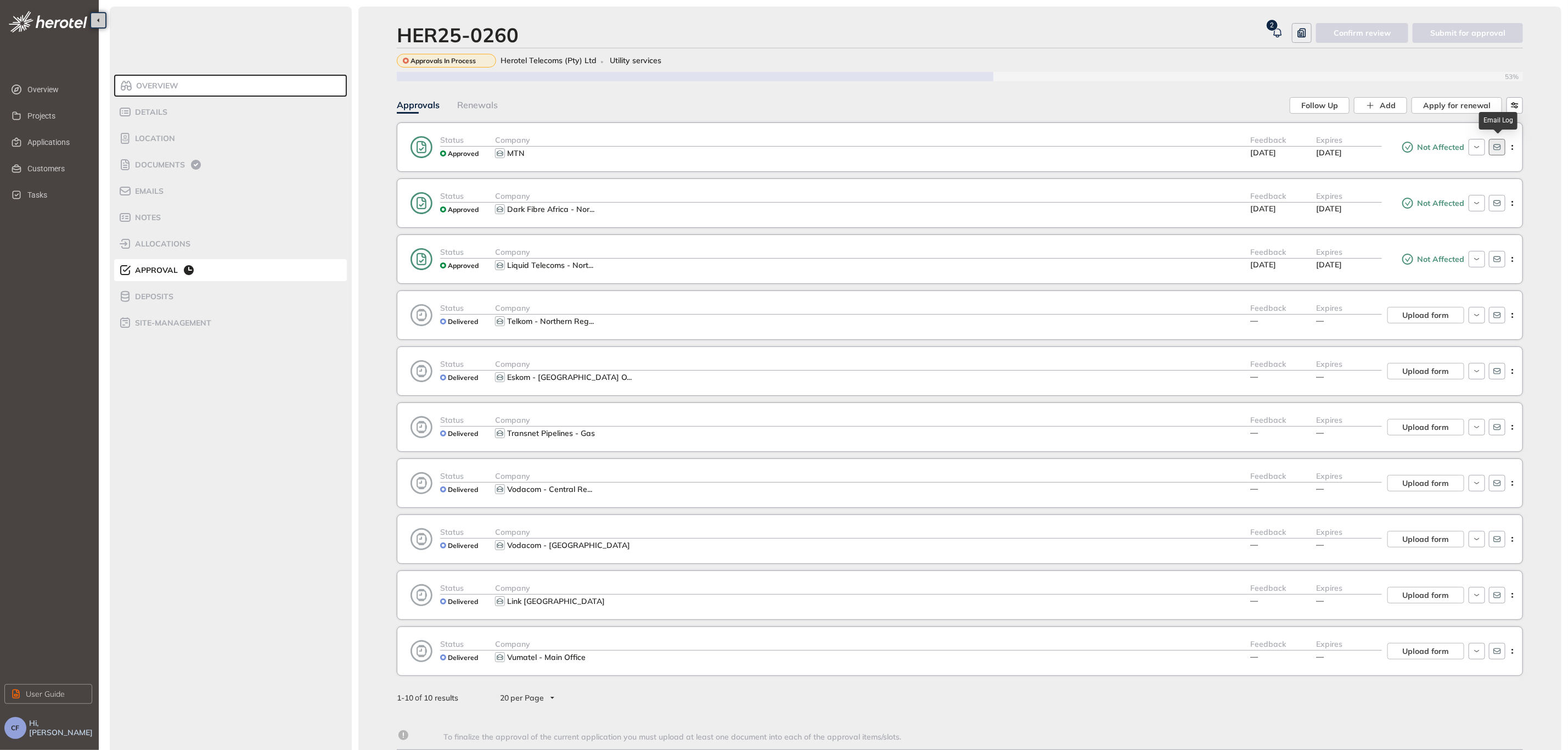
click at [1492, 152] on button "button" at bounding box center [1498, 147] width 17 height 17
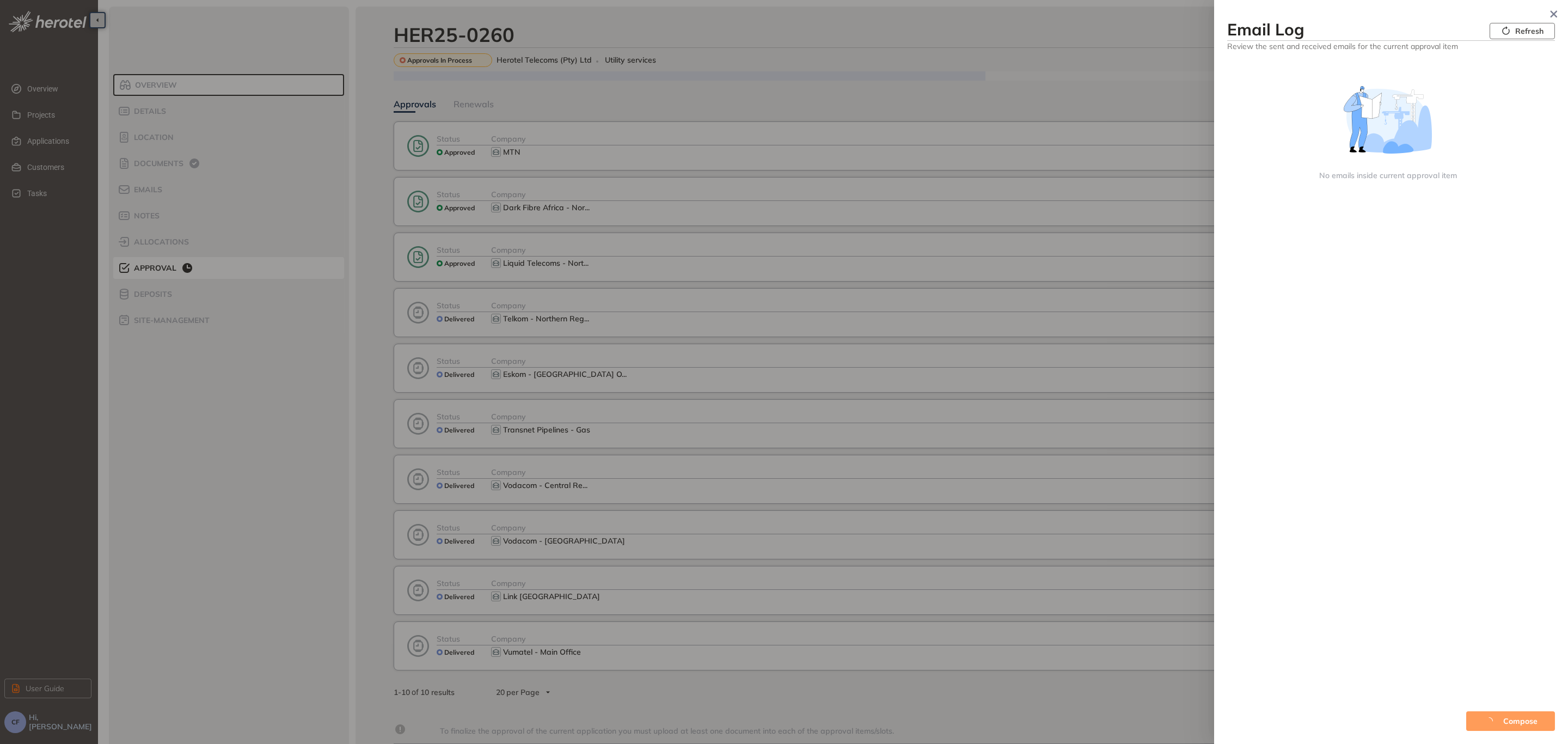
click at [1522, 38] on button "Refresh" at bounding box center [1522, 32] width 66 height 17
click at [1520, 31] on span "Refresh" at bounding box center [1529, 31] width 28 height 12
click at [1551, 13] on icon "button" at bounding box center [1554, 13] width 11 height 7
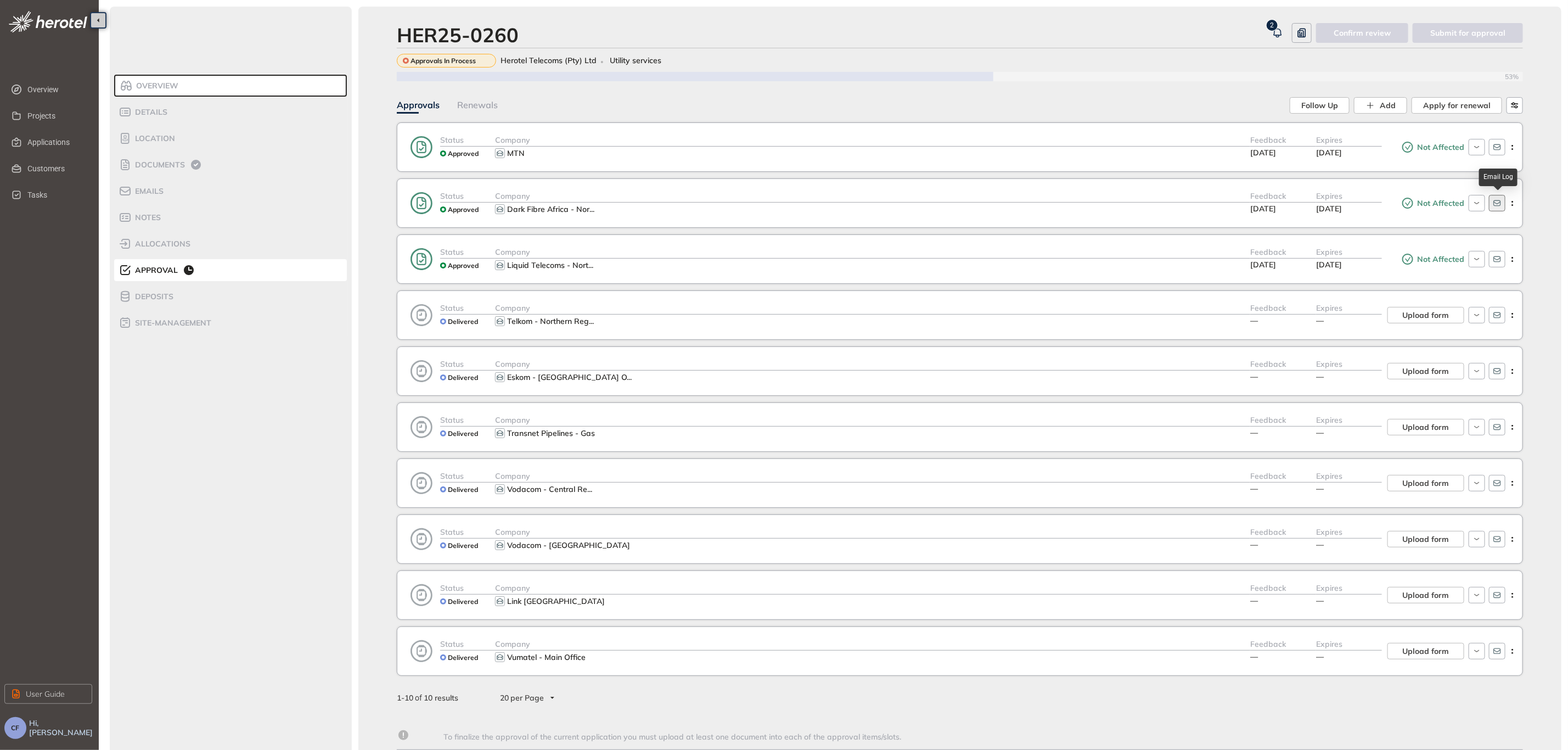
click at [1493, 205] on icon "button" at bounding box center [1497, 203] width 9 height 9
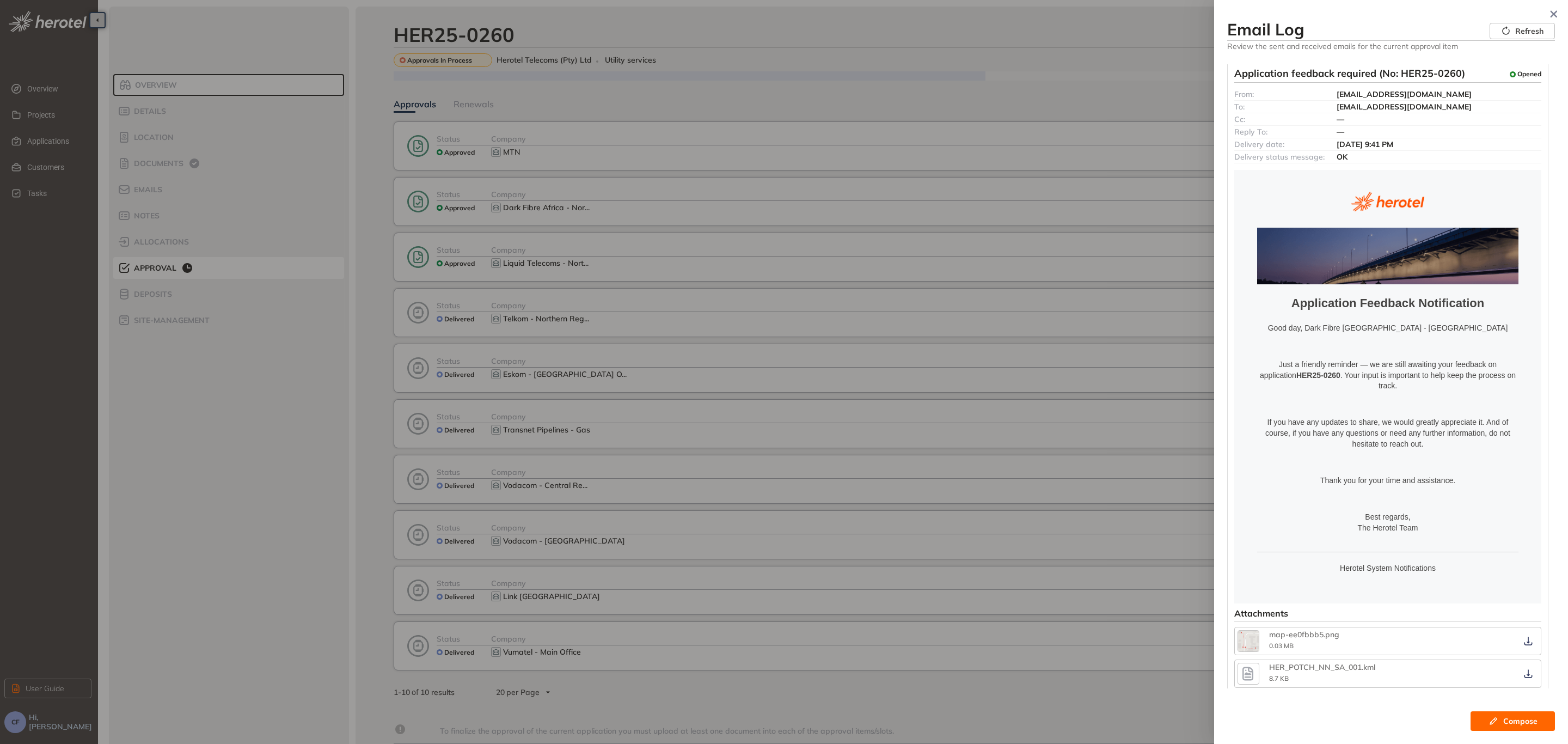
scroll to position [0, 0]
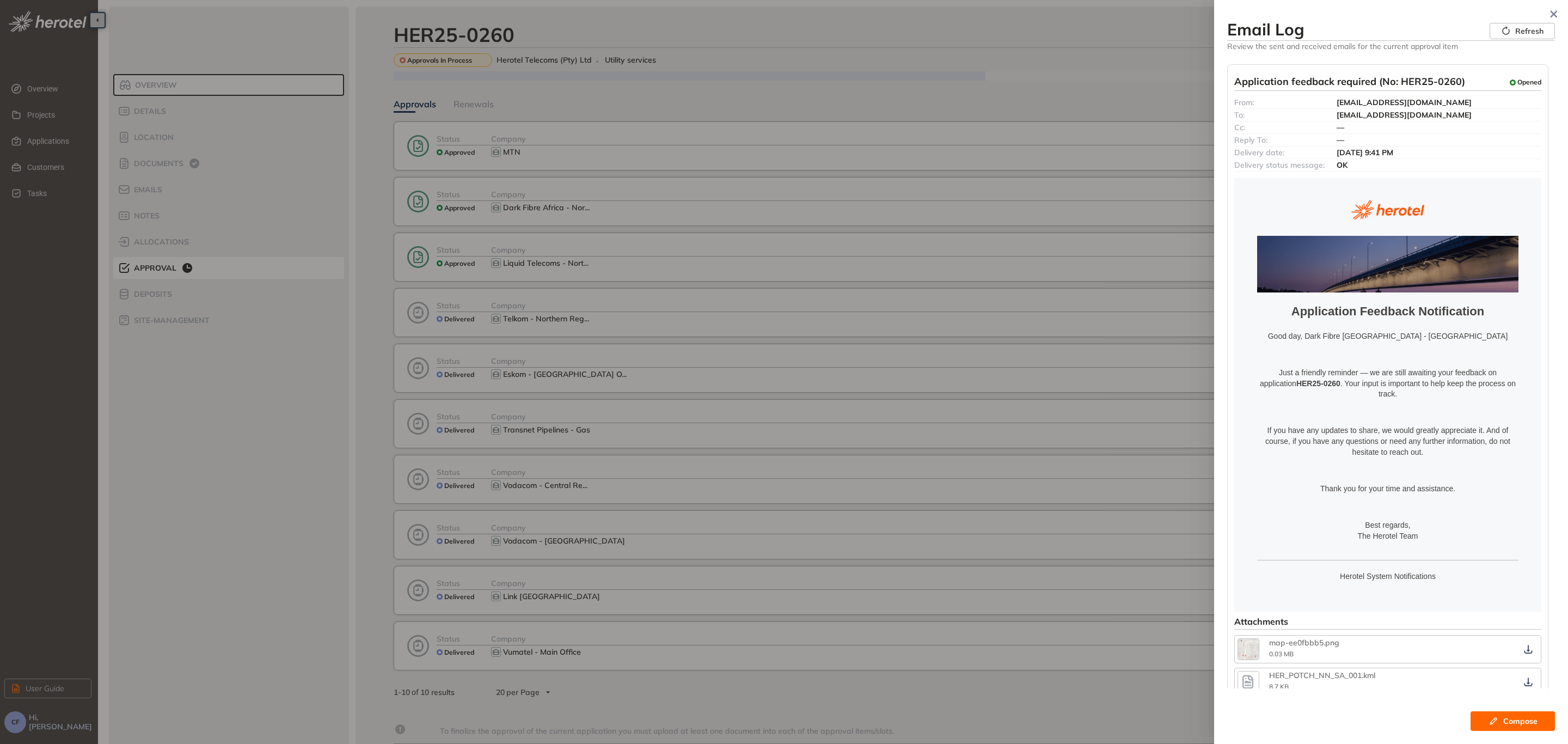
click at [381, 263] on div at bounding box center [784, 372] width 1568 height 744
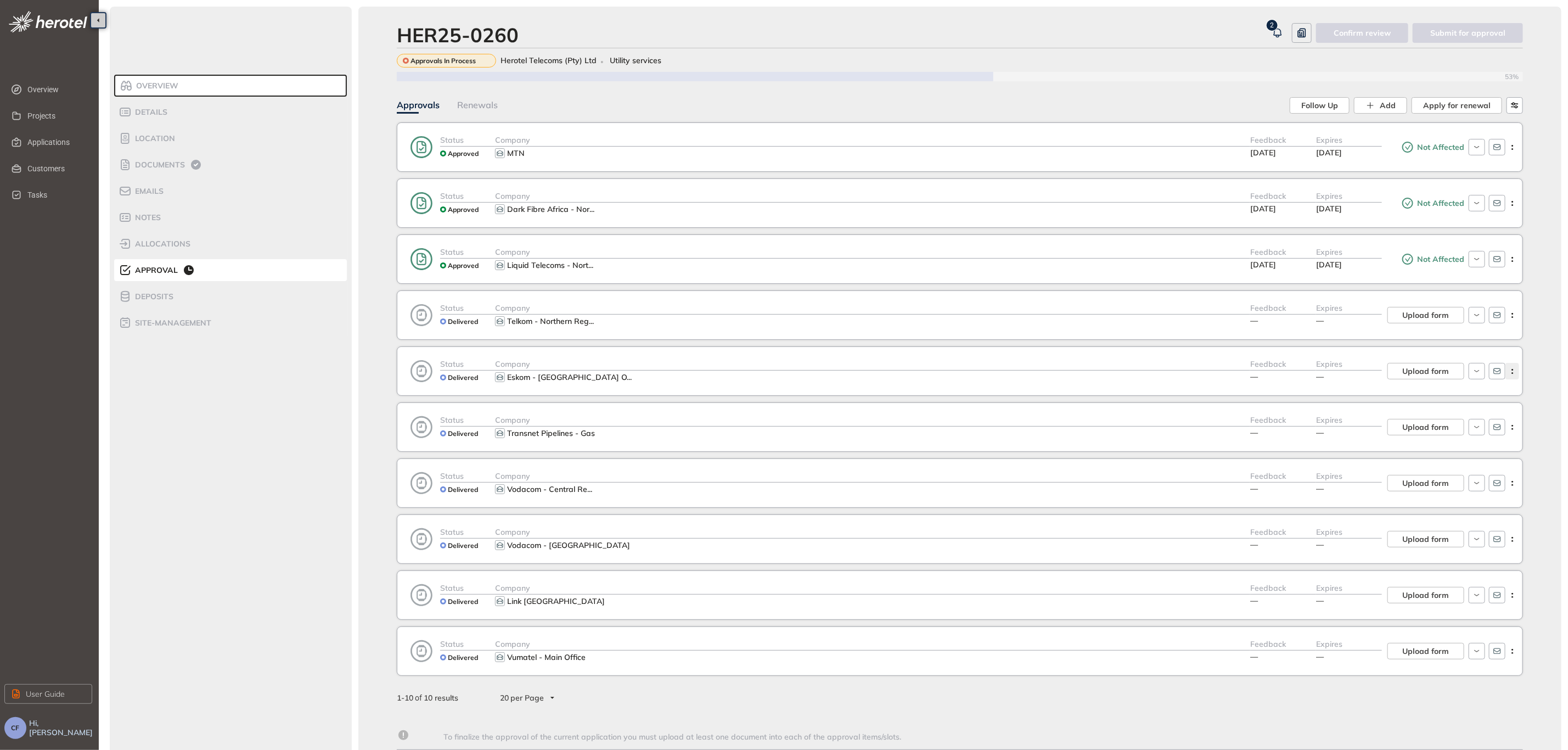
click at [1509, 374] on icon "button" at bounding box center [1512, 371] width 11 height 5
click at [1497, 375] on icon "button" at bounding box center [1497, 371] width 8 height 6
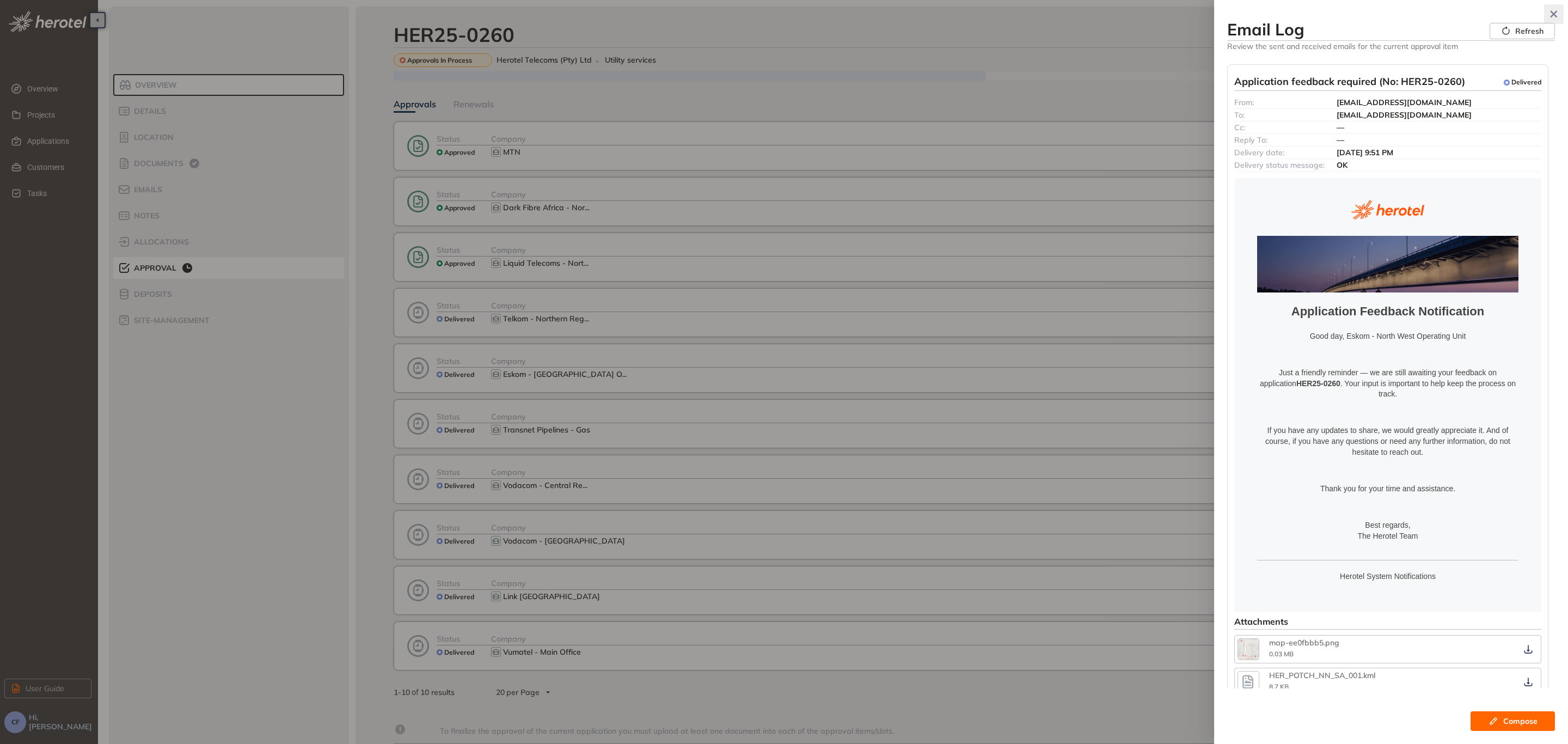
click at [1551, 13] on icon "button" at bounding box center [1554, 13] width 11 height 7
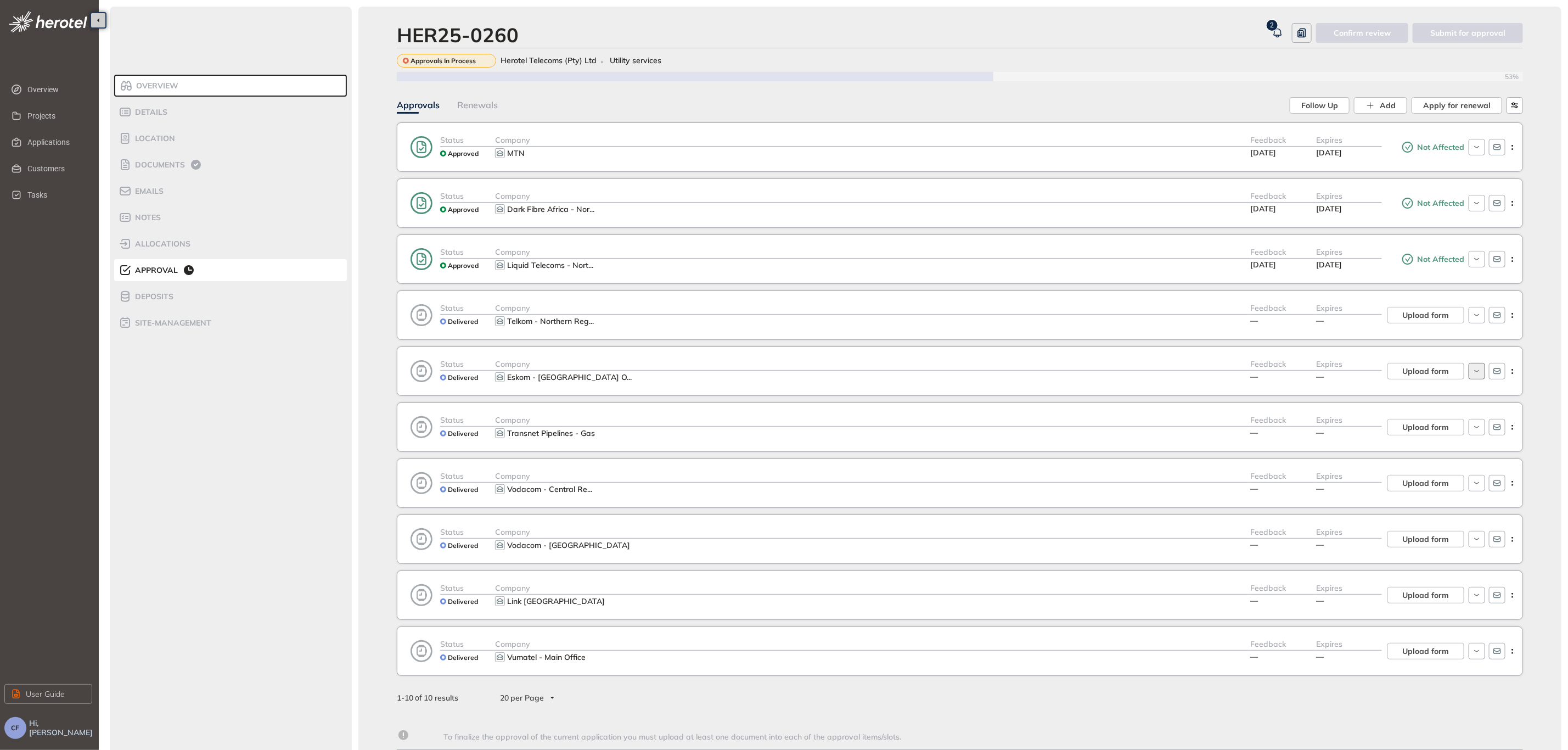
click at [1473, 375] on icon "button" at bounding box center [1477, 371] width 10 height 9
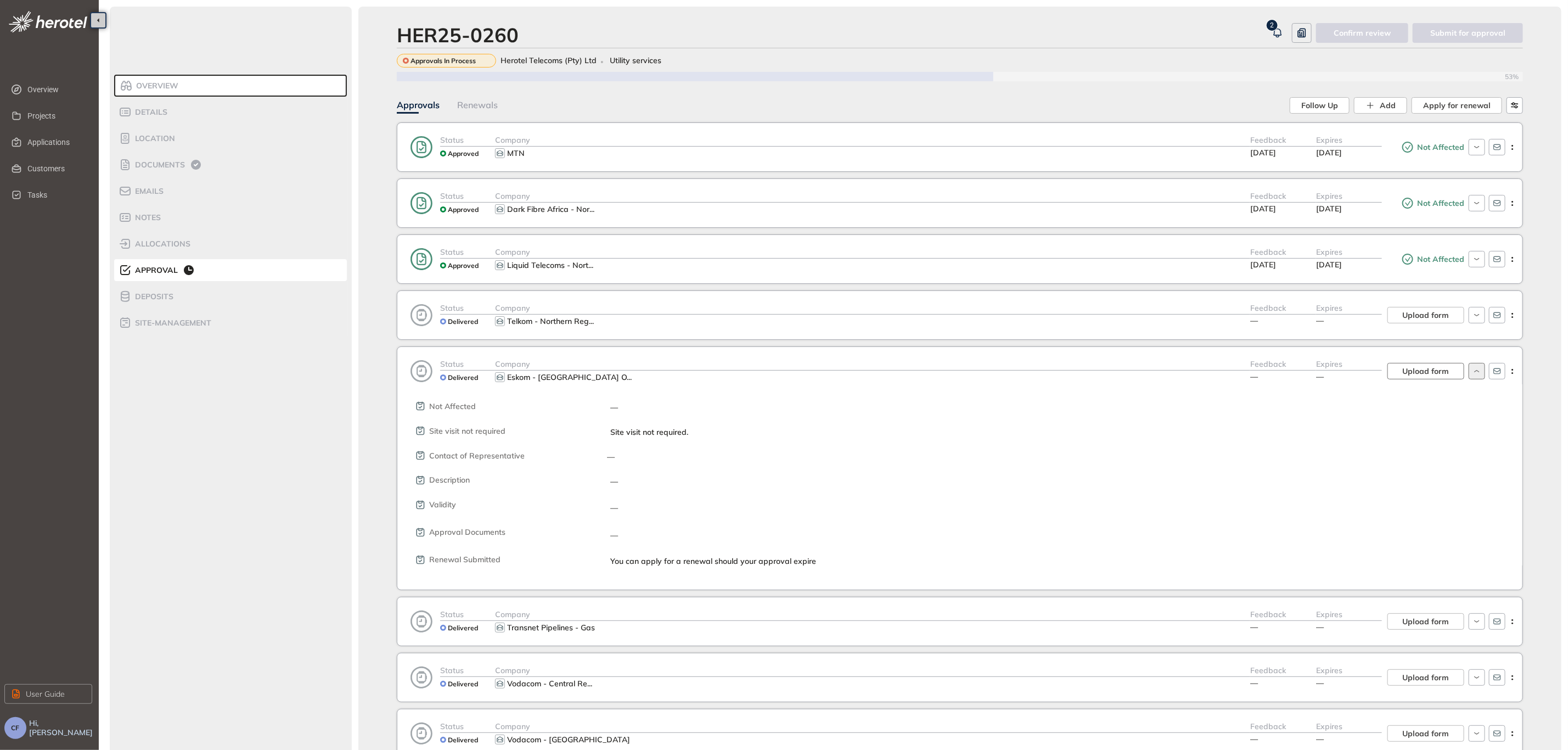
click at [1439, 377] on span "Upload form" at bounding box center [1426, 371] width 47 height 12
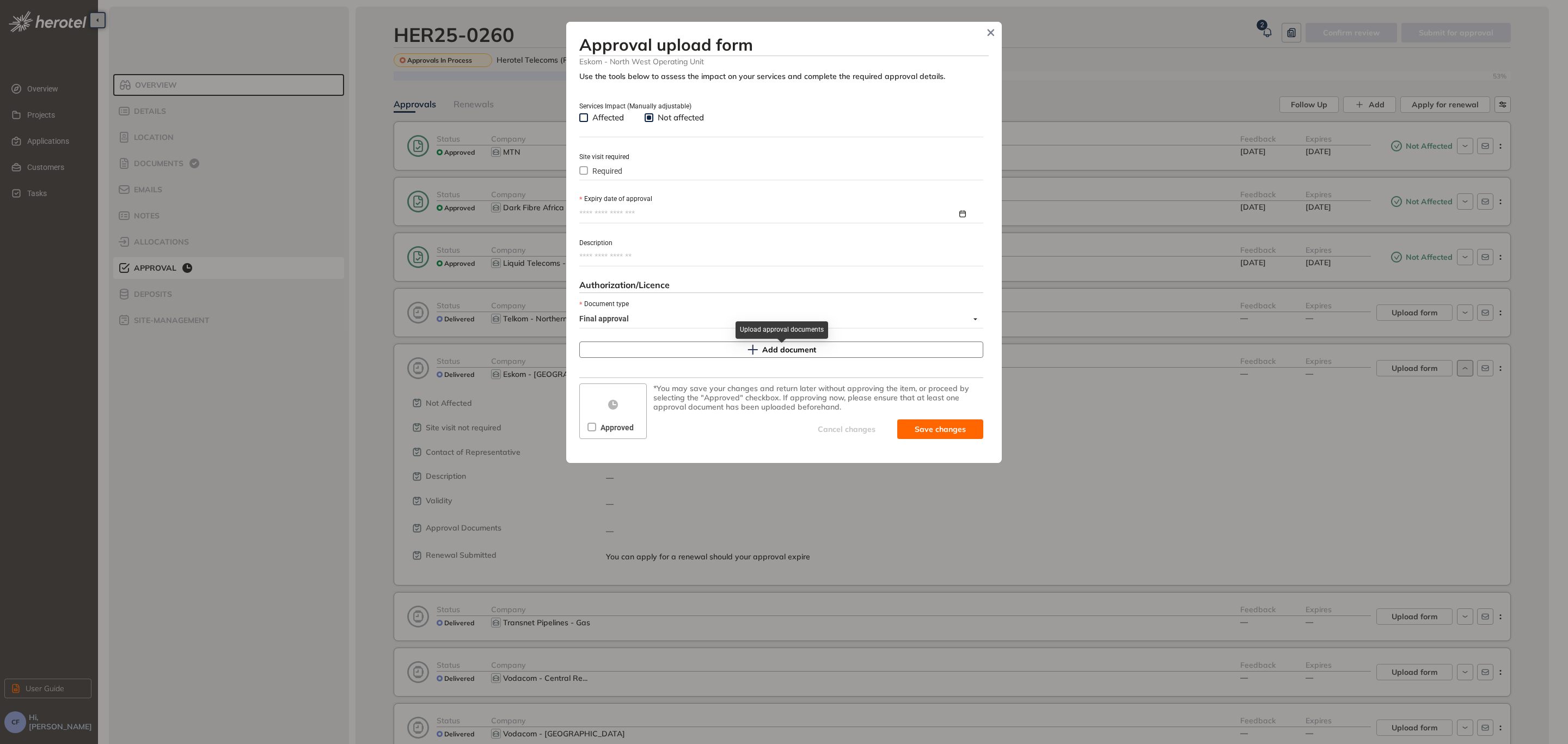
click at [711, 353] on button "Add document" at bounding box center [781, 350] width 404 height 17
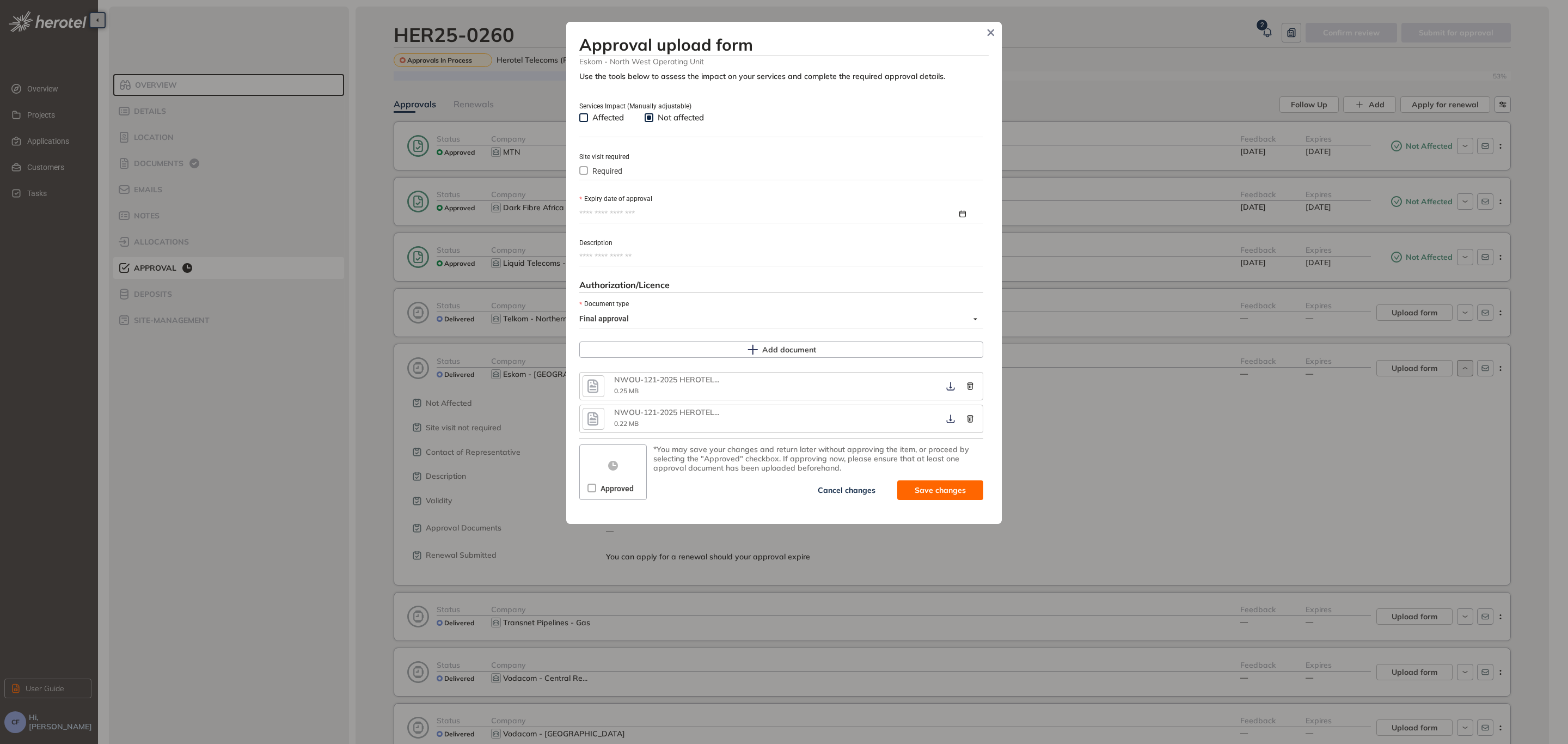
click at [614, 168] on span "Required" at bounding box center [607, 171] width 39 height 12
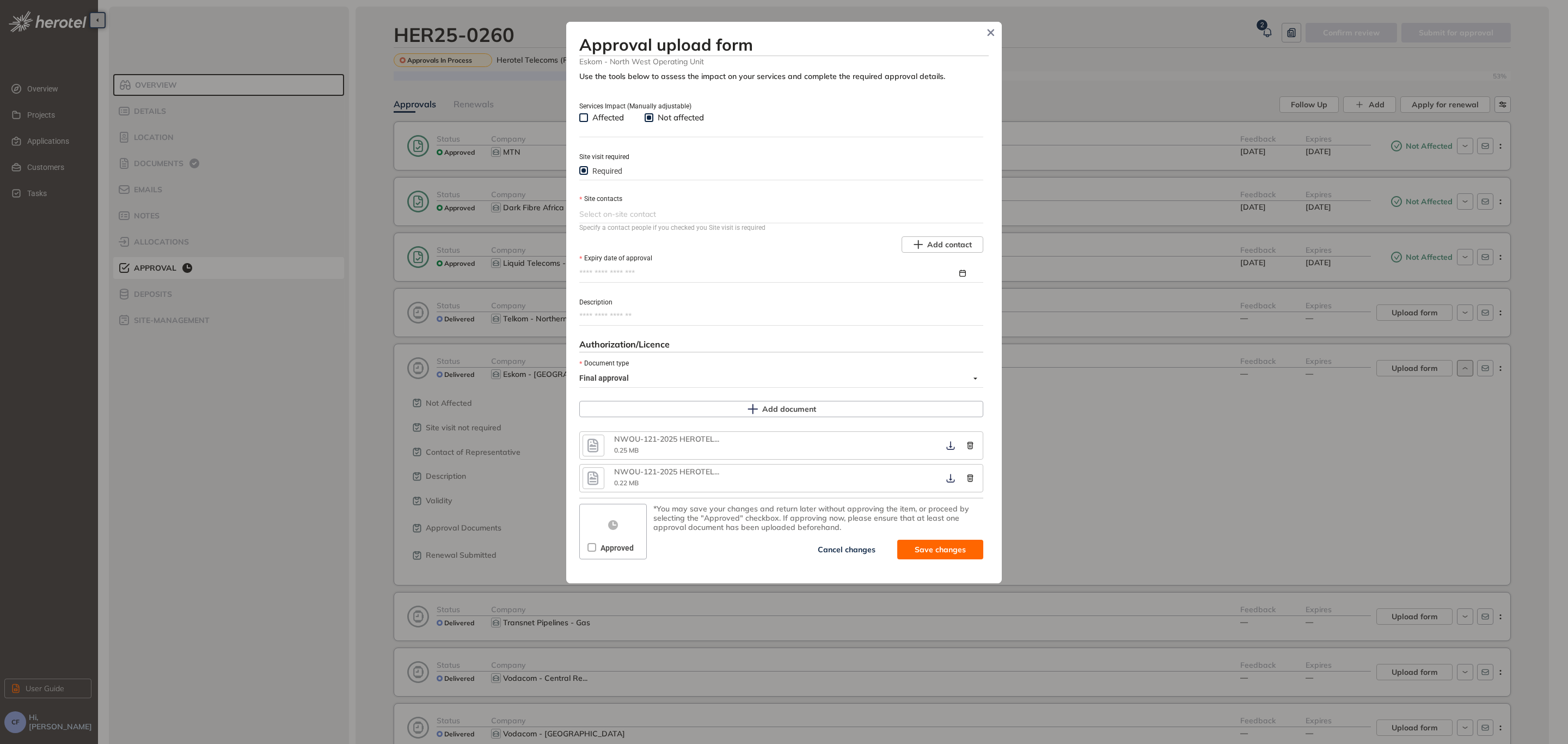
click at [637, 216] on div at bounding box center [780, 214] width 402 height 13
click at [697, 198] on div "Site contacts" at bounding box center [781, 199] width 404 height 12
click at [677, 212] on div at bounding box center [780, 214] width 402 height 13
click at [687, 190] on div "Use the tools below to assess the impact on your services and complete the requ…" at bounding box center [784, 319] width 410 height 493
click at [580, 100] on div "Services Impact (Manually adjustable)" at bounding box center [781, 105] width 404 height 12
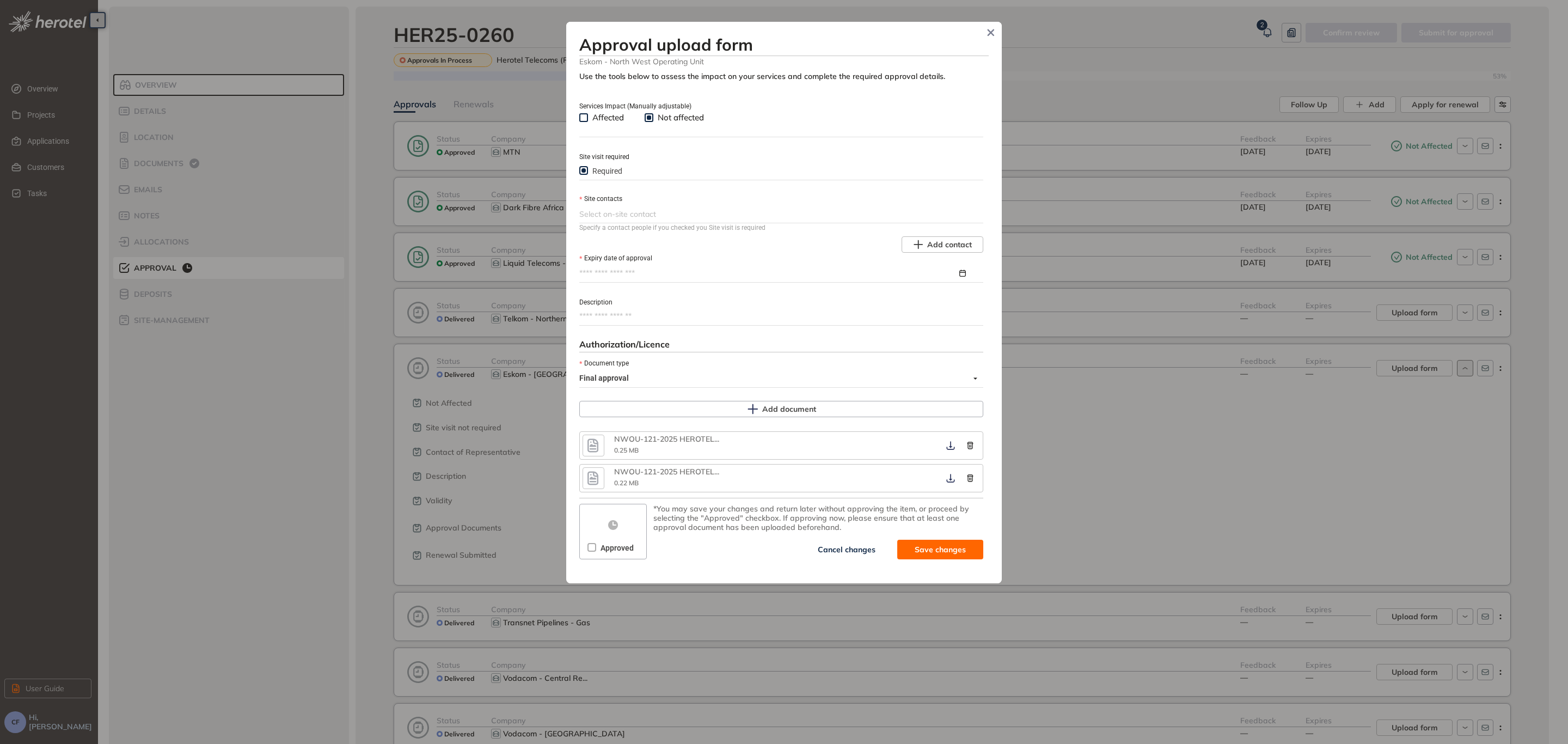
click at [587, 116] on span at bounding box center [584, 118] width 9 height 9
click at [626, 216] on div at bounding box center [780, 214] width 402 height 13
click at [682, 190] on div "Use the tools below to assess the impact on your services and complete the requ…" at bounding box center [784, 319] width 410 height 493
click at [675, 206] on div "Select on-site contact" at bounding box center [781, 214] width 404 height 17
click at [771, 67] on form "Approval upload form Eskom - North West Operating Unit Use the tools below to a…" at bounding box center [784, 299] width 410 height 530
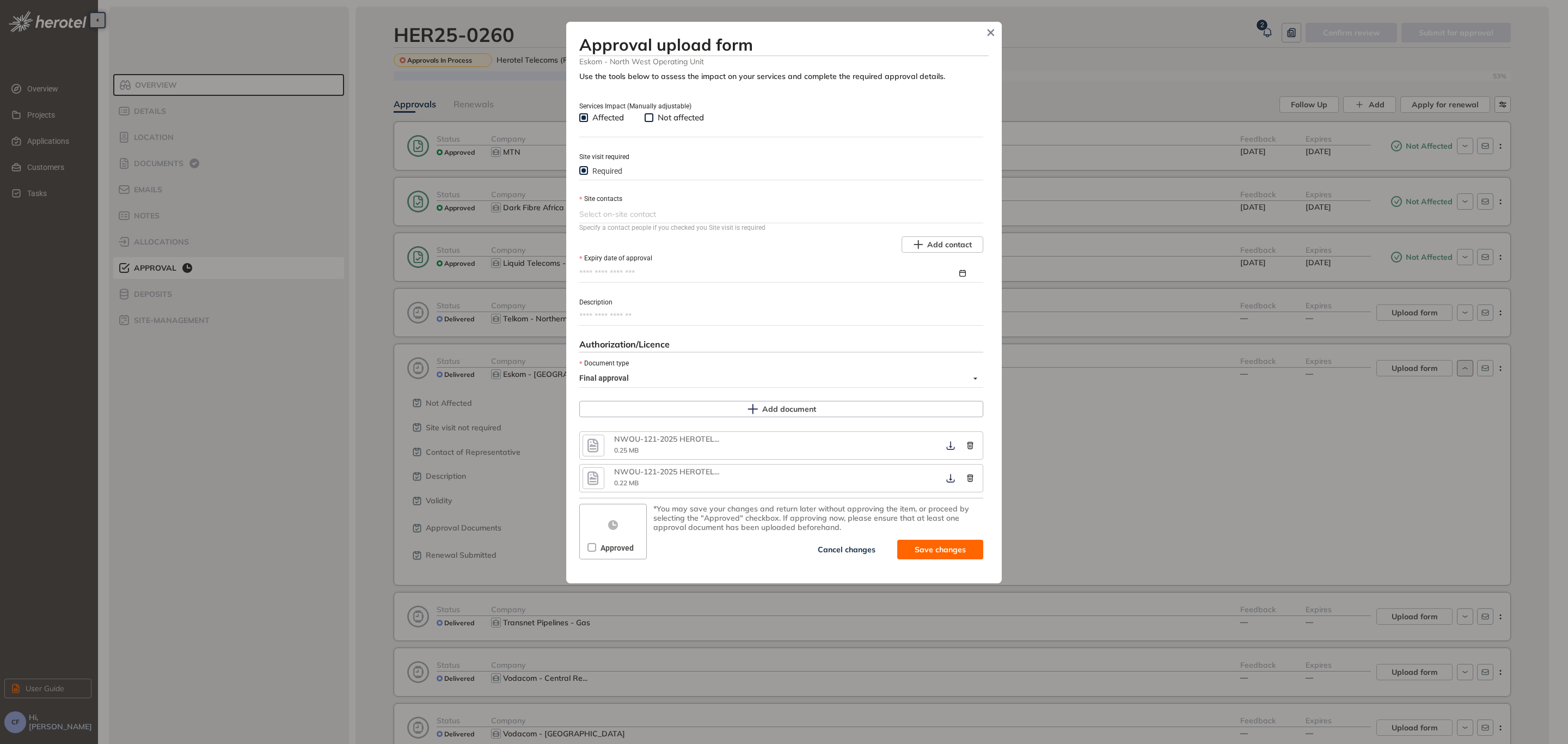
click at [668, 121] on span "Not affected" at bounding box center [681, 117] width 55 height 11
click at [605, 173] on span "Required" at bounding box center [607, 171] width 39 height 12
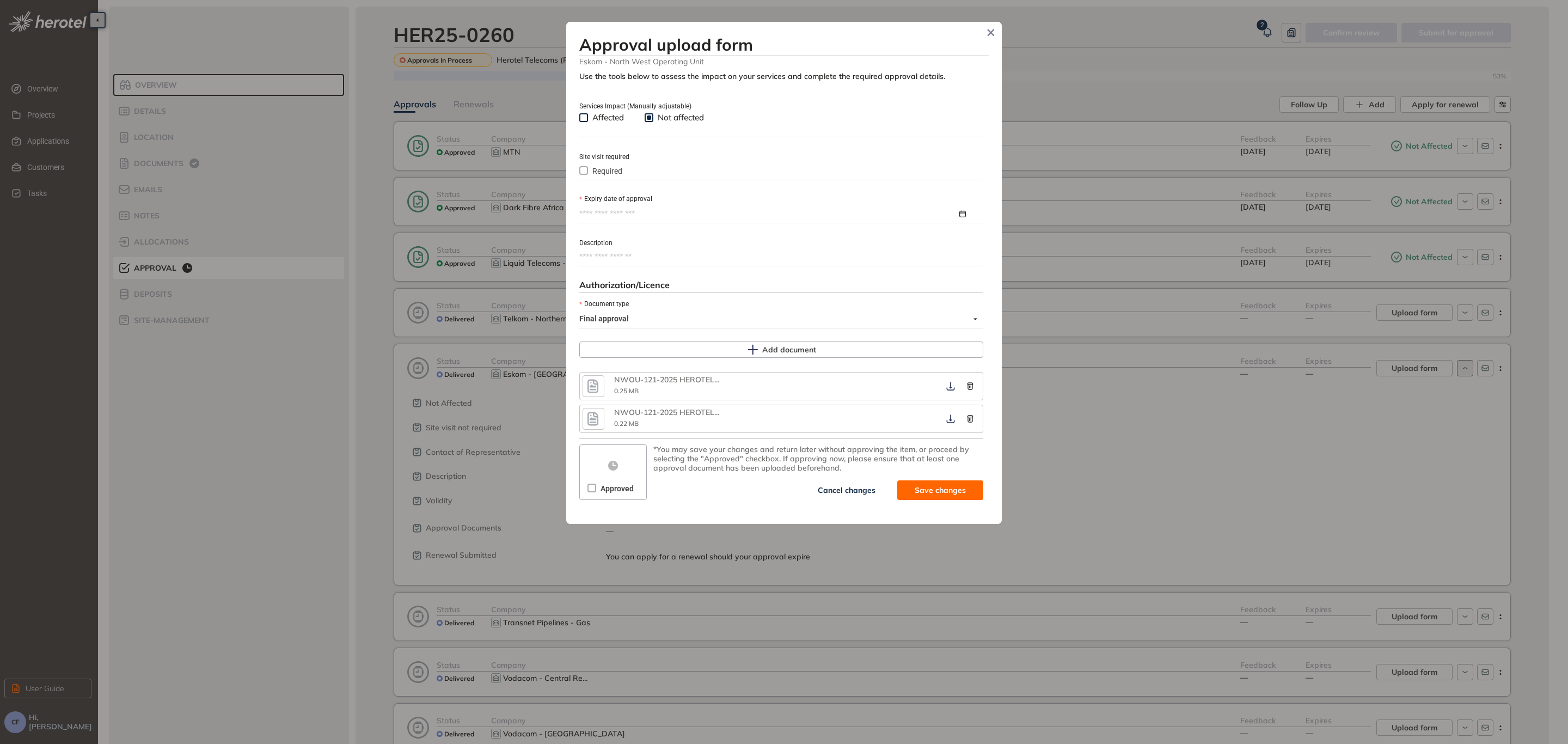
click at [653, 219] on input "Expiry date of approval" at bounding box center [769, 214] width 378 height 12
click at [649, 170] on div "Required" at bounding box center [781, 171] width 404 height 12
click at [660, 212] on input "Expiry date of approval" at bounding box center [769, 214] width 378 height 12
type input "**********"
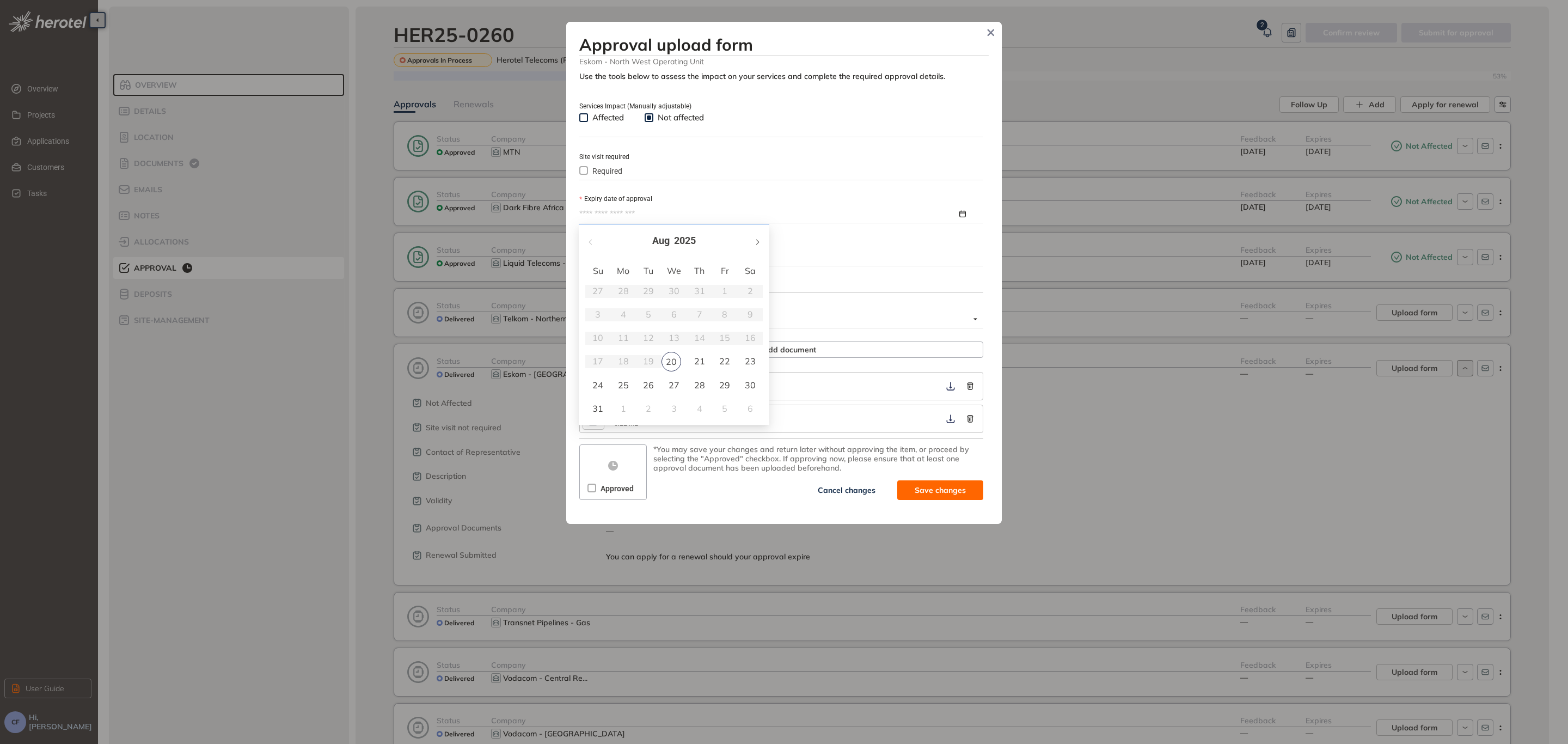
click at [751, 241] on button "button" at bounding box center [757, 241] width 12 height 22
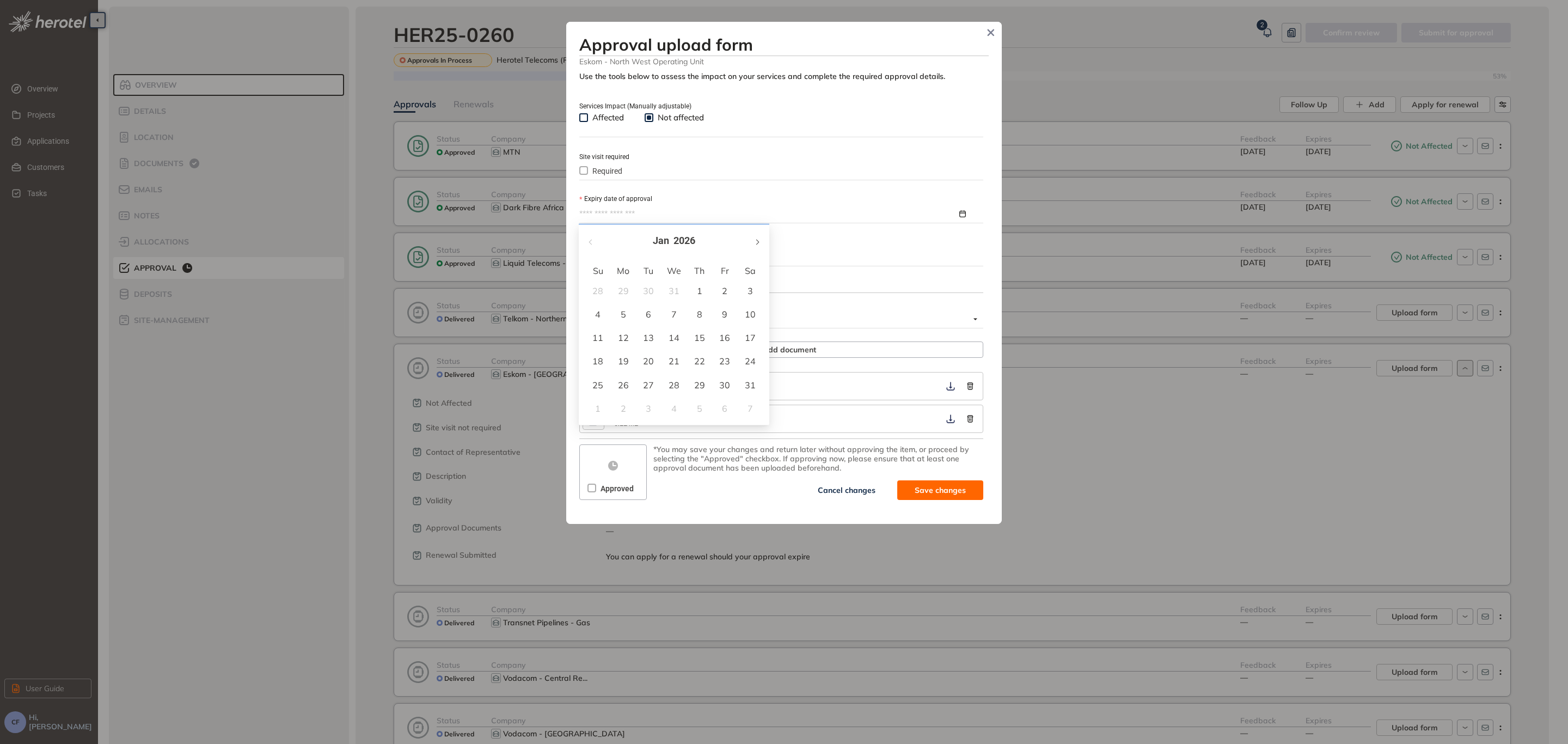
click at [751, 241] on button "button" at bounding box center [757, 241] width 12 height 22
click at [588, 246] on button "button" at bounding box center [591, 241] width 12 height 22
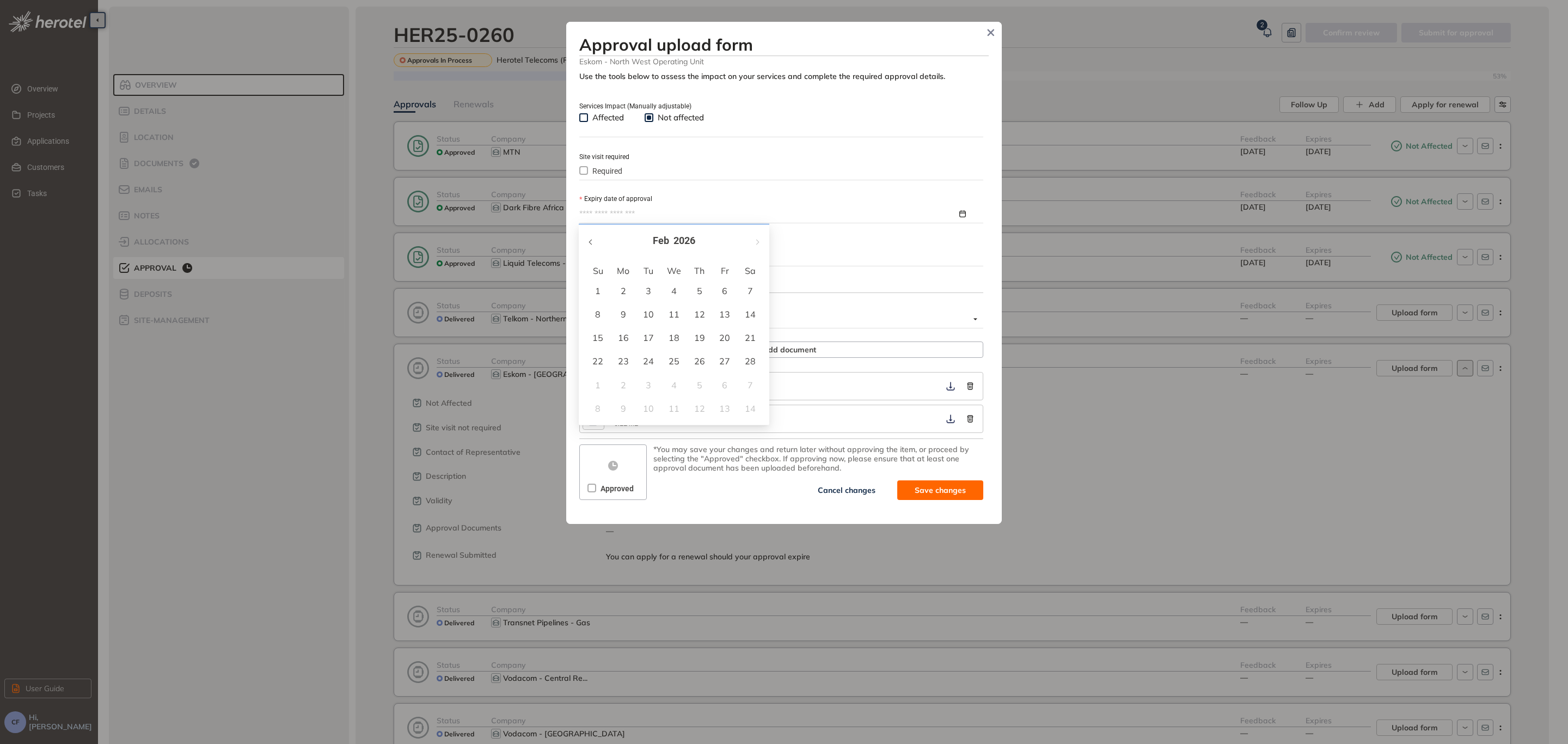
click at [588, 246] on button "button" at bounding box center [591, 241] width 12 height 22
click at [752, 246] on button "button" at bounding box center [757, 241] width 12 height 22
type input "**********"
click at [722, 335] on div "20" at bounding box center [725, 338] width 13 height 13
click at [619, 264] on textarea "Description" at bounding box center [781, 256] width 404 height 17
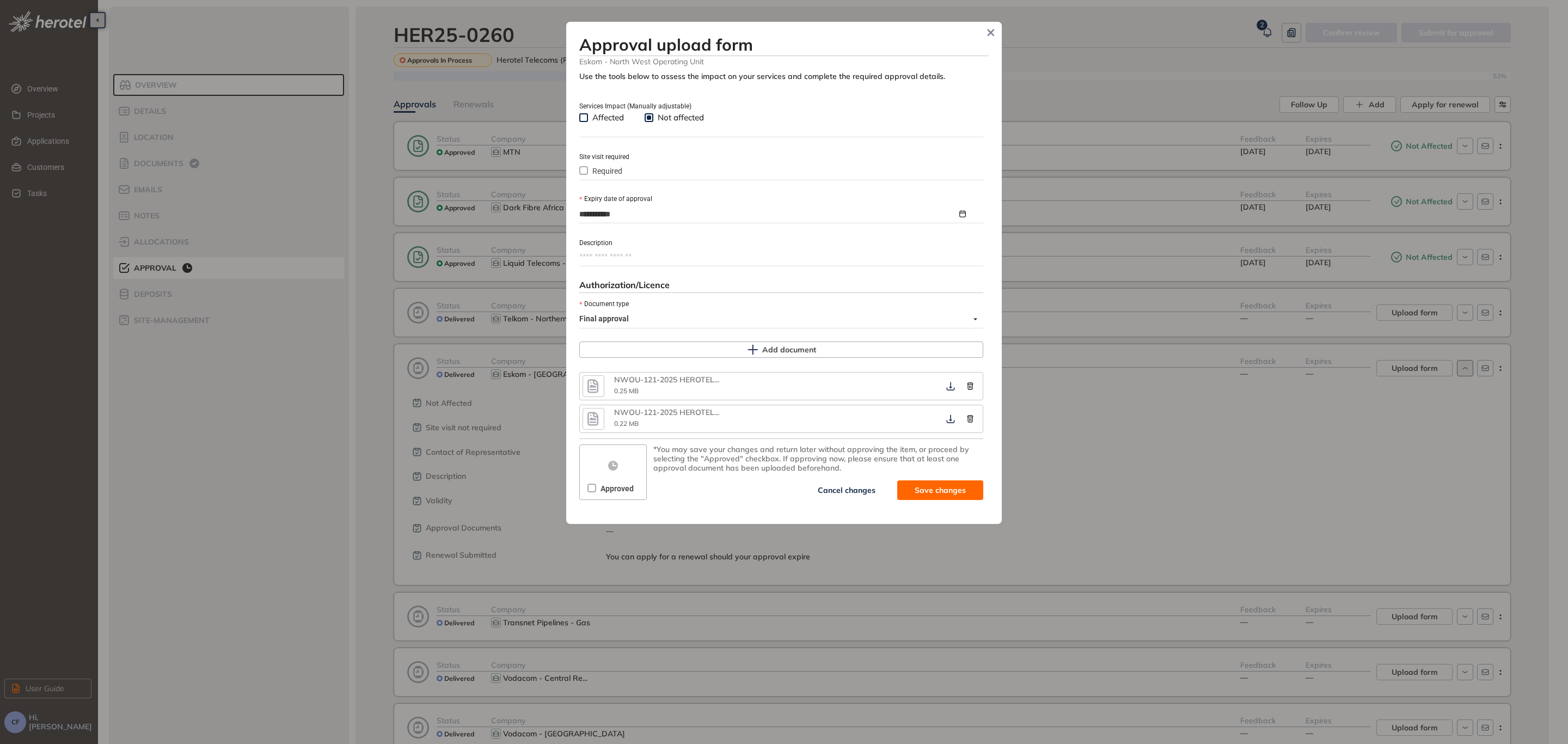
click at [606, 259] on textarea "Description" at bounding box center [781, 256] width 404 height 17
click at [760, 257] on textarea "Description" at bounding box center [781, 256] width 404 height 17
paste textarea "**********"
type textarea "**********"
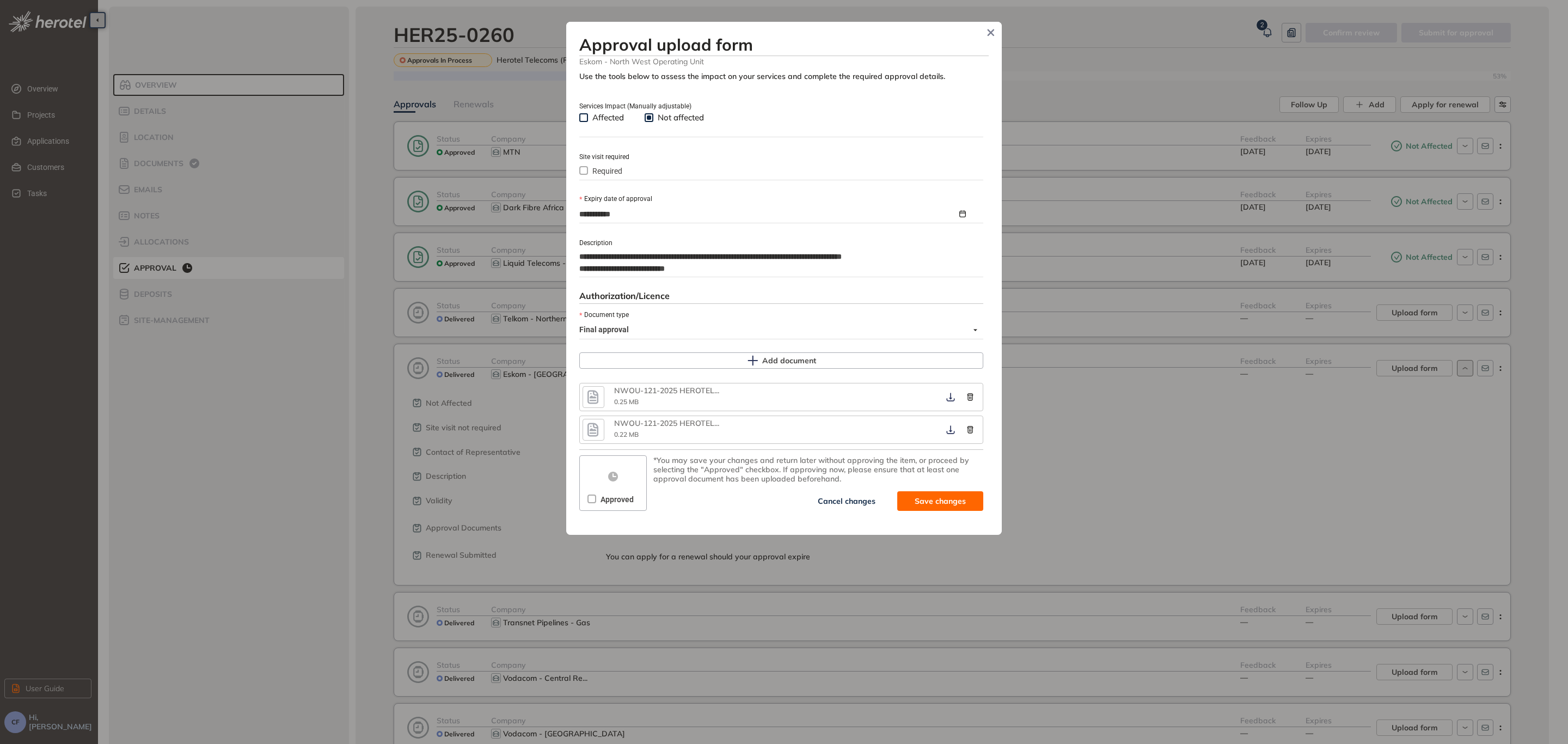
type textarea "**********"
click at [616, 499] on span "Approved" at bounding box center [617, 499] width 42 height 12
click at [964, 507] on span "Save and approve" at bounding box center [932, 501] width 68 height 12
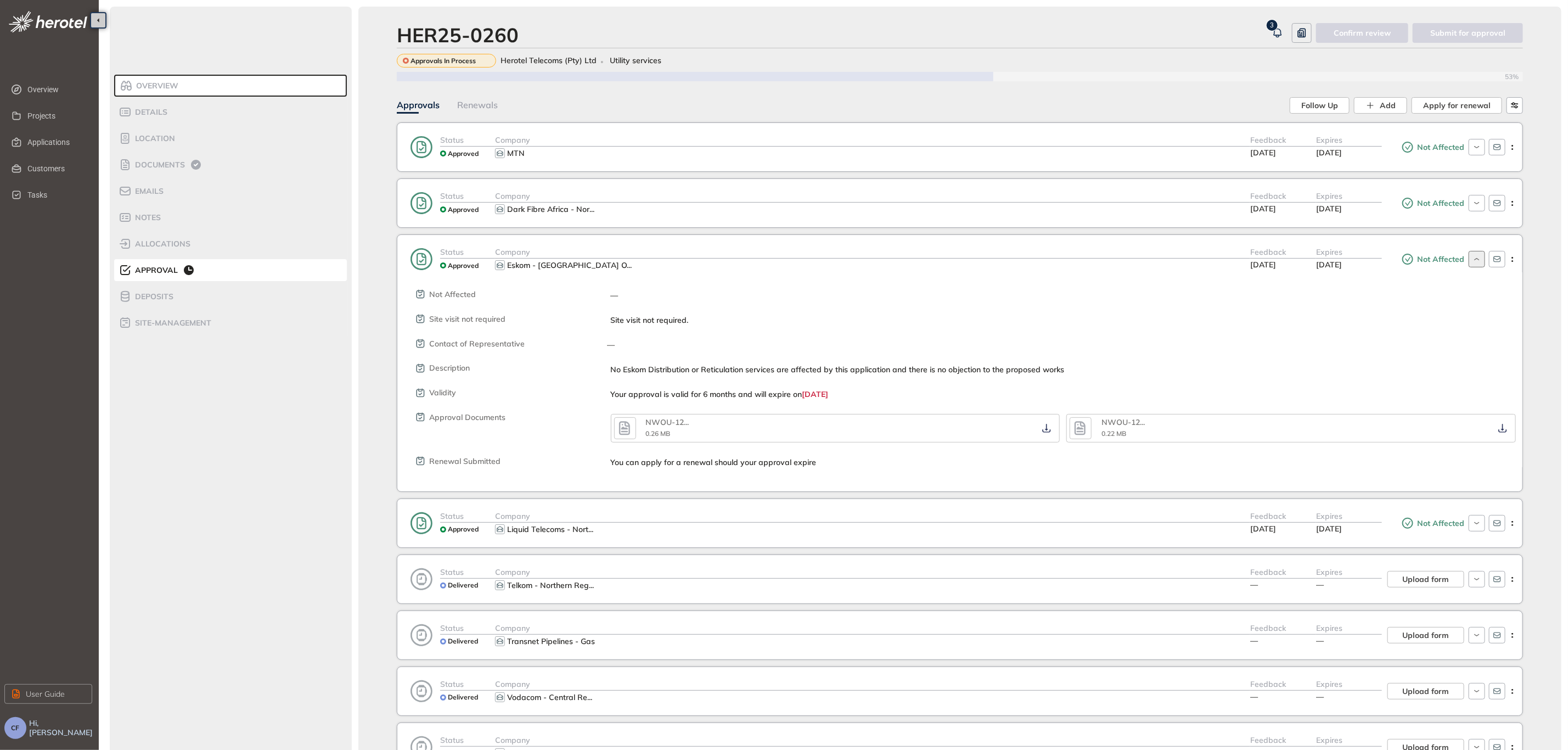
click at [1472, 263] on icon "button" at bounding box center [1477, 259] width 10 height 9
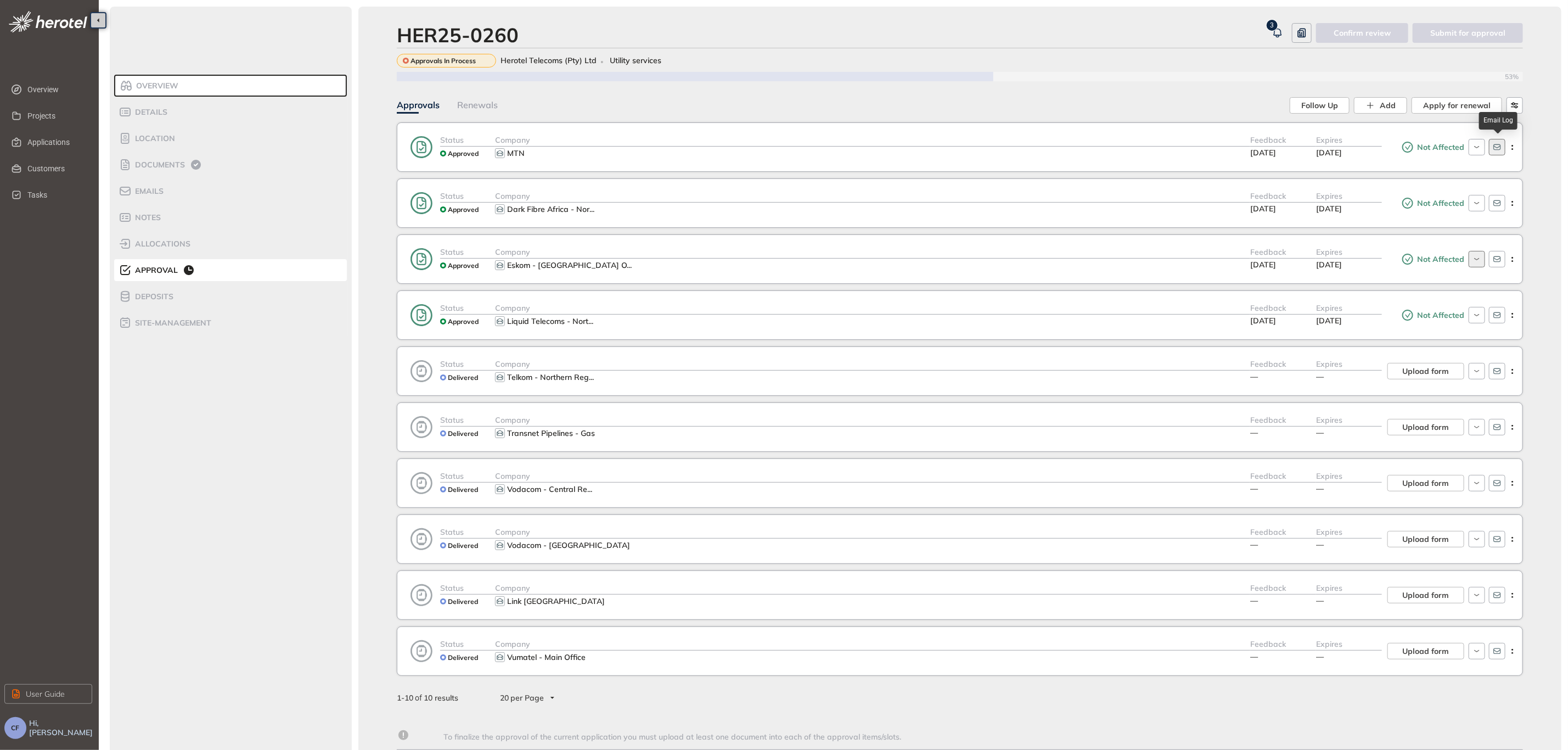
click at [1502, 151] on button "button" at bounding box center [1498, 147] width 17 height 17
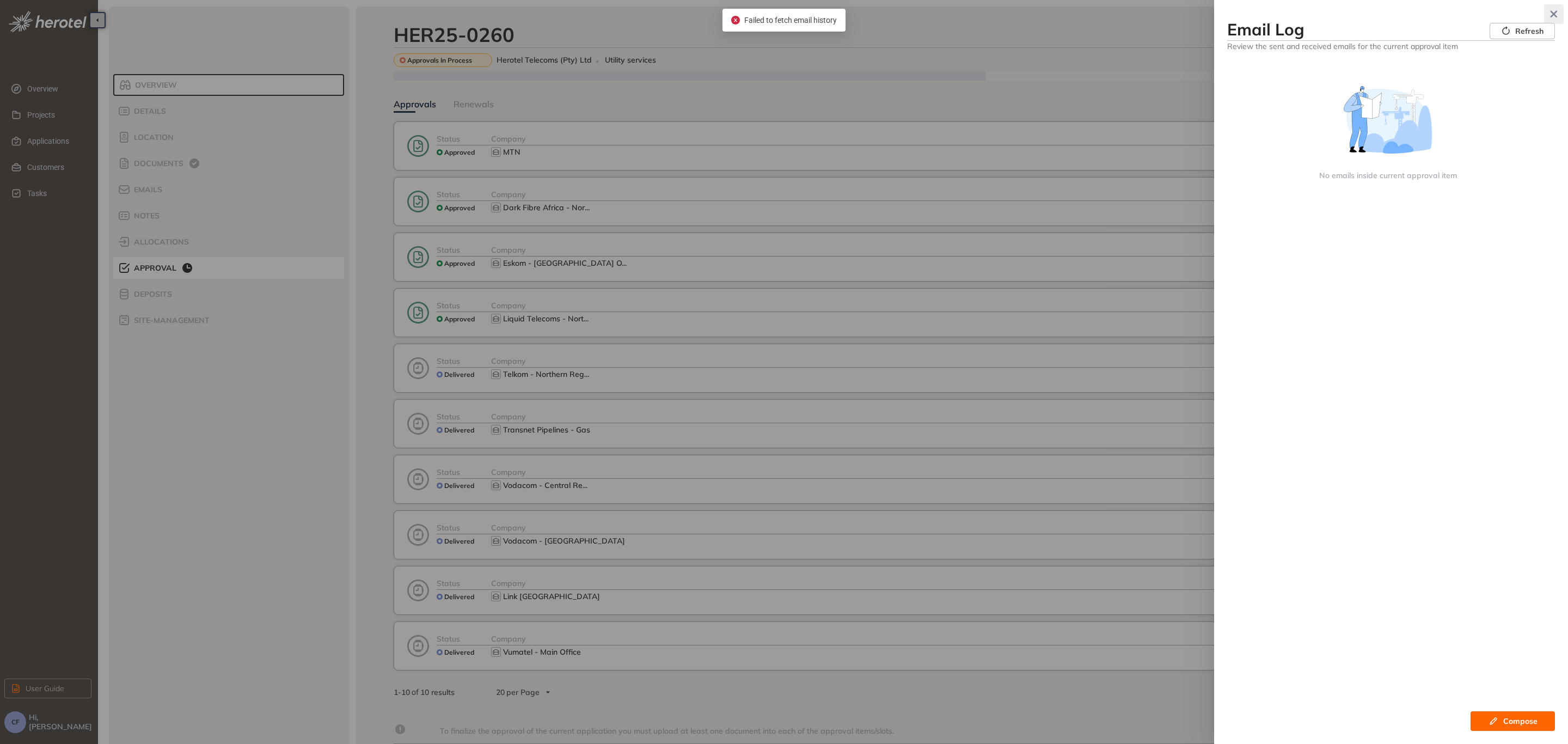
click at [1555, 7] on button "button" at bounding box center [1554, 14] width 20 height 20
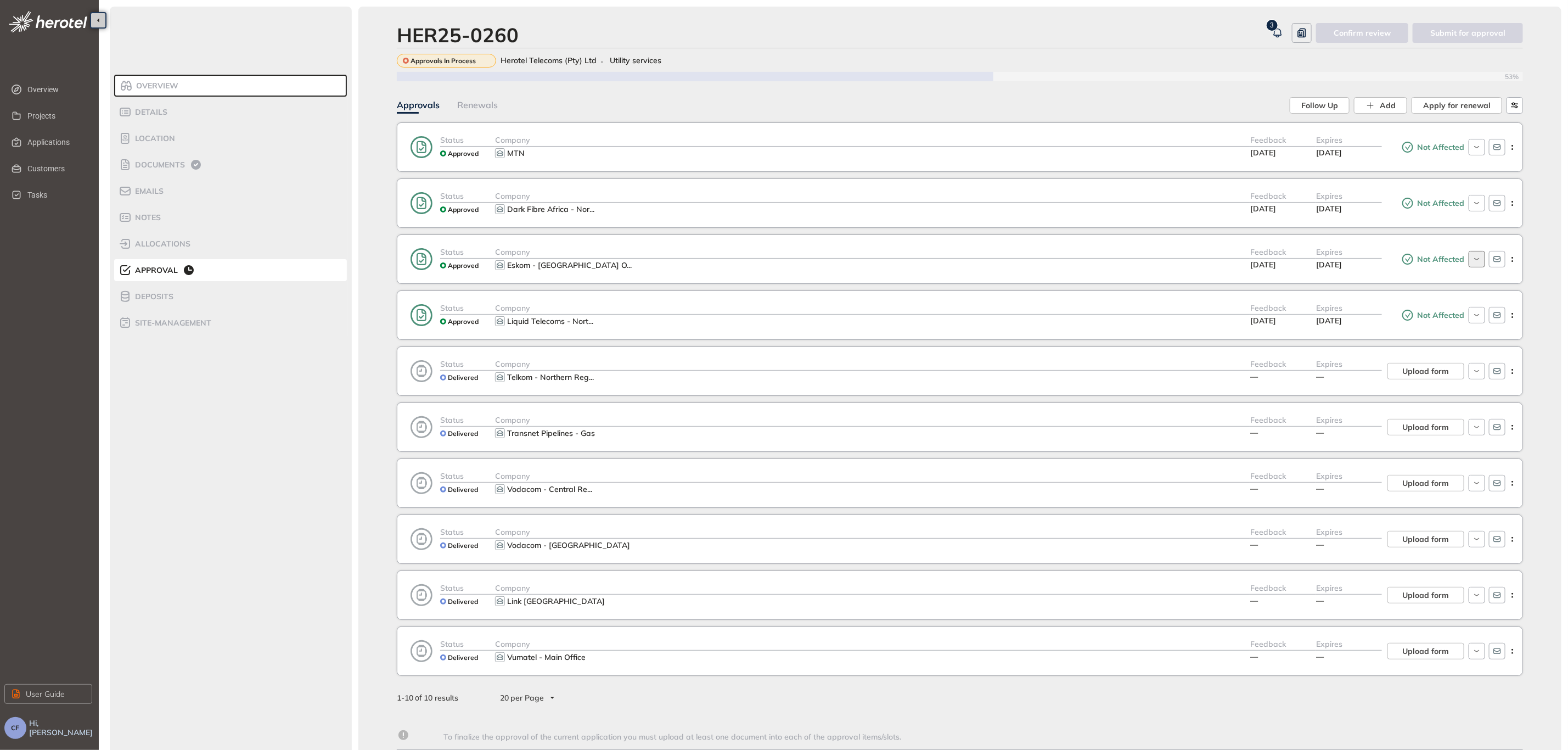
click at [960, 164] on div "Status Approved Company MTN Feedback [DATE] Expires [DATE] Not Affected" at bounding box center [960, 146] width 1126 height 49
click at [966, 145] on div "Company" at bounding box center [873, 140] width 756 height 13
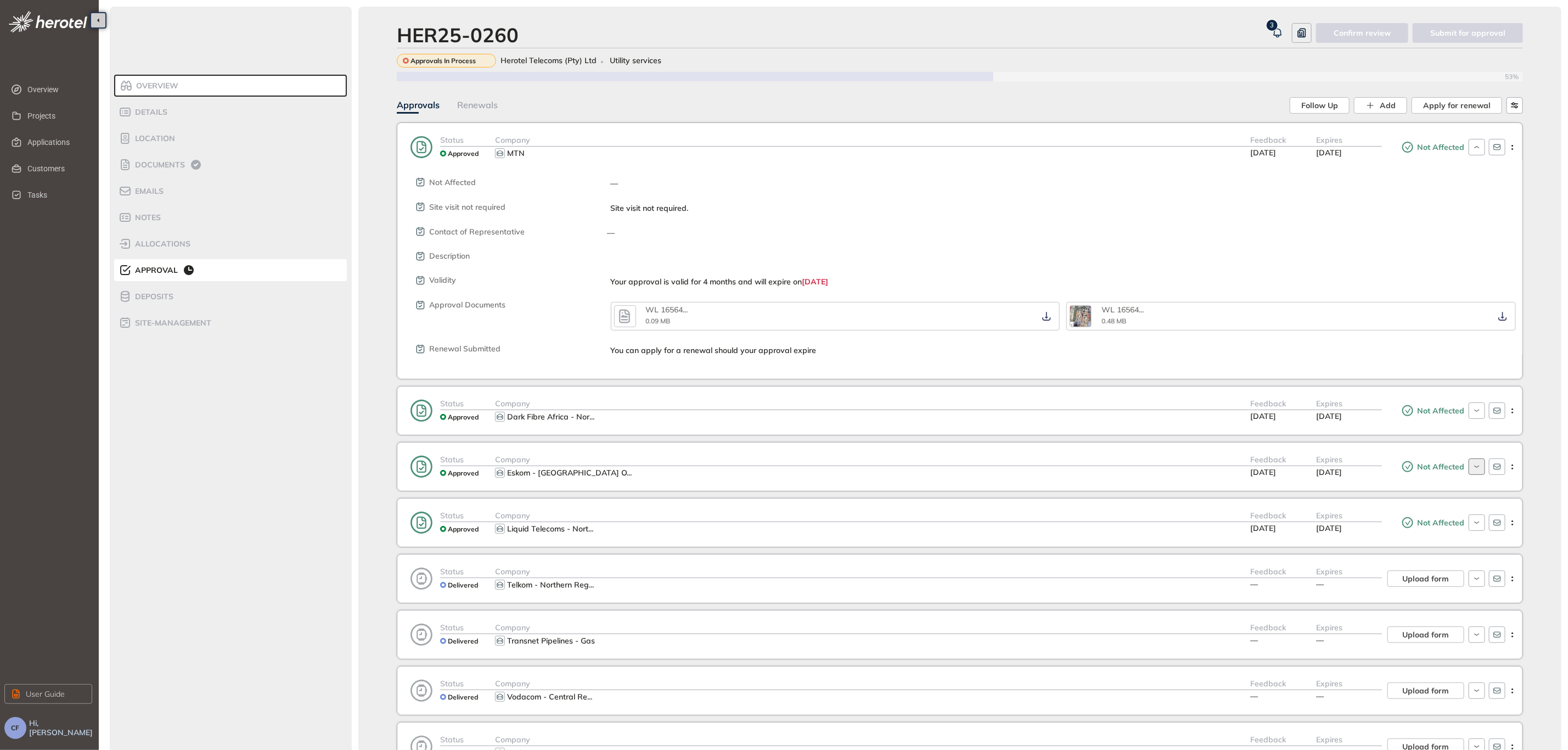
click at [618, 314] on icon "button" at bounding box center [624, 316] width 17 height 20
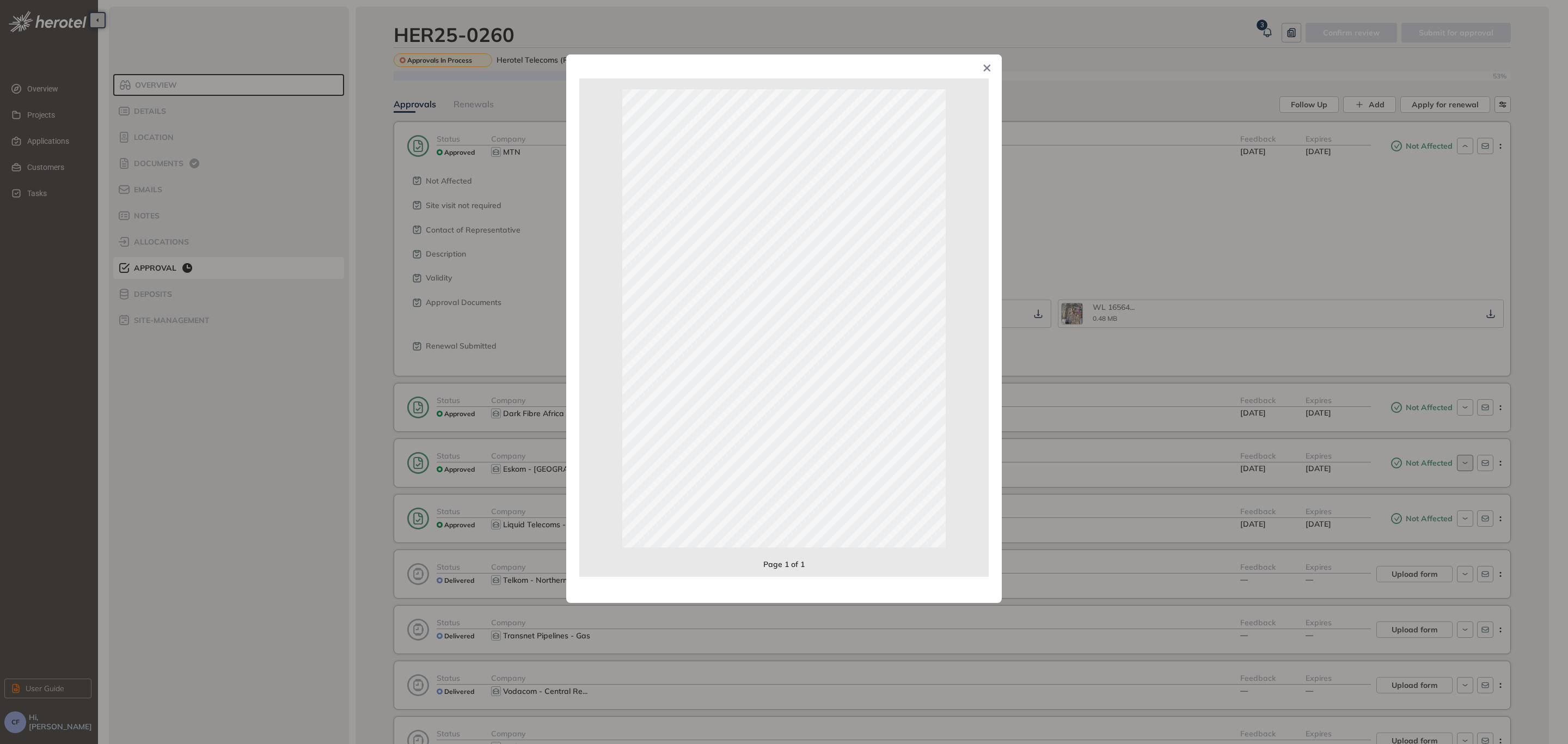
click at [982, 64] on span "Close" at bounding box center [987, 69] width 29 height 29
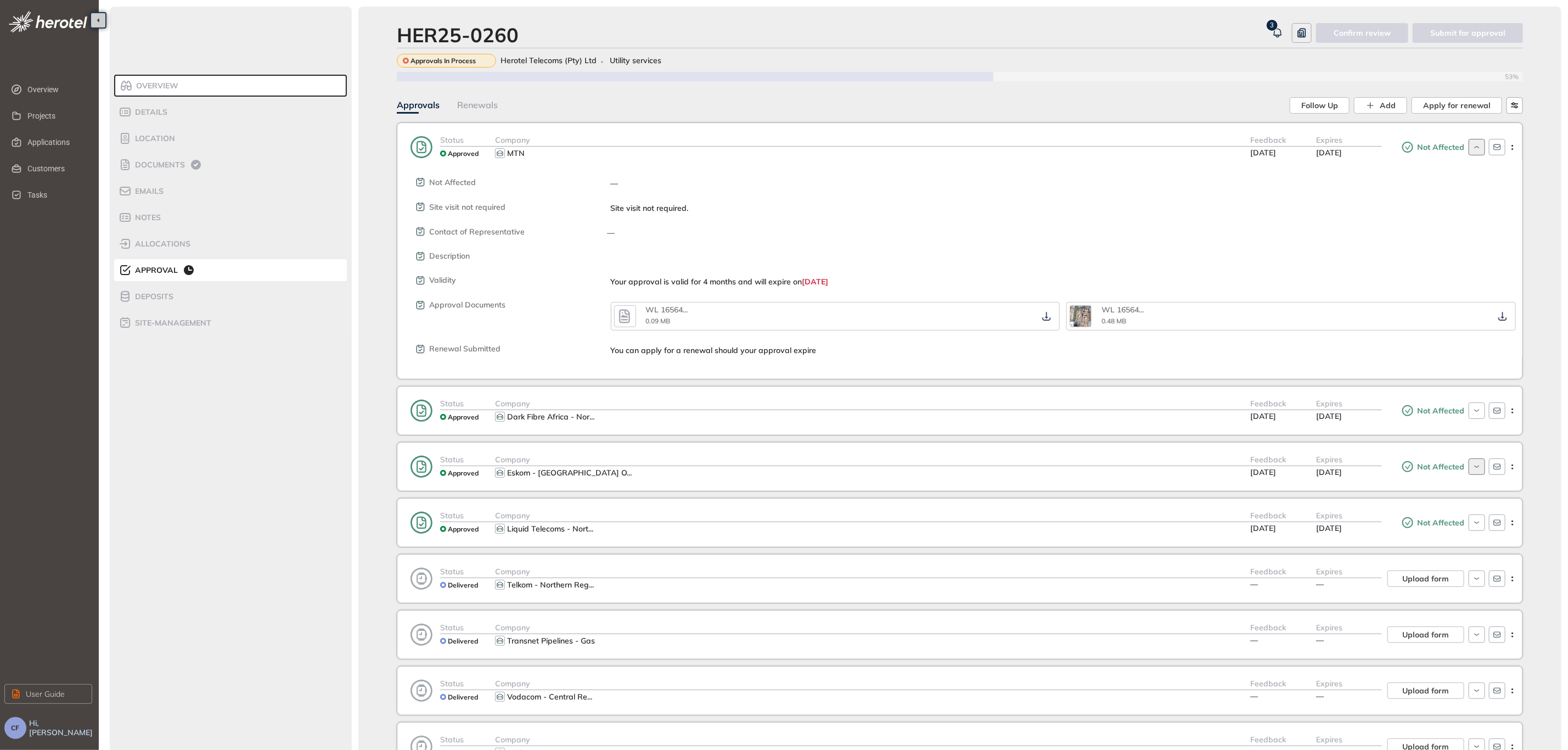
click at [1477, 150] on icon "button" at bounding box center [1477, 147] width 10 height 9
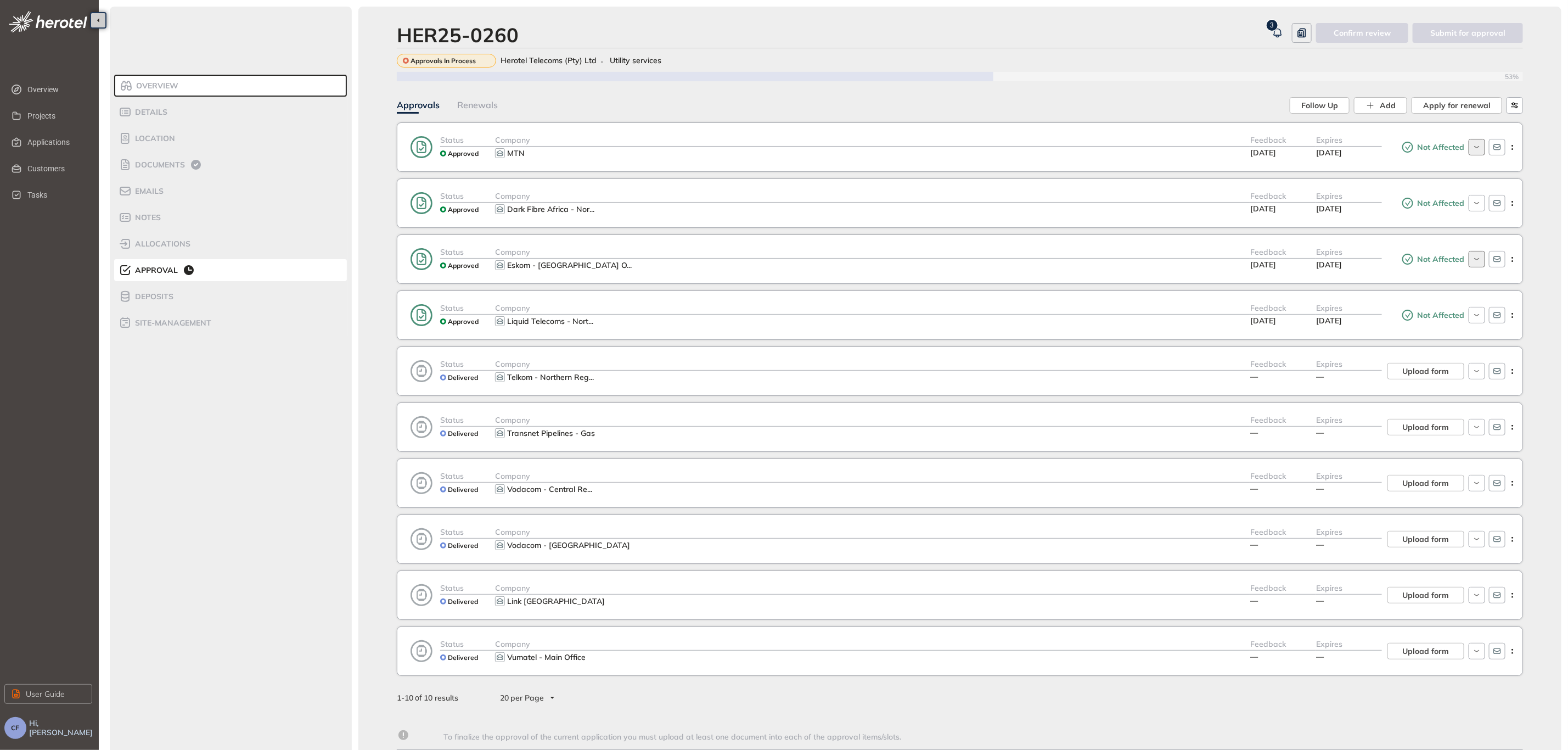
click at [675, 370] on div "Company" at bounding box center [873, 364] width 756 height 13
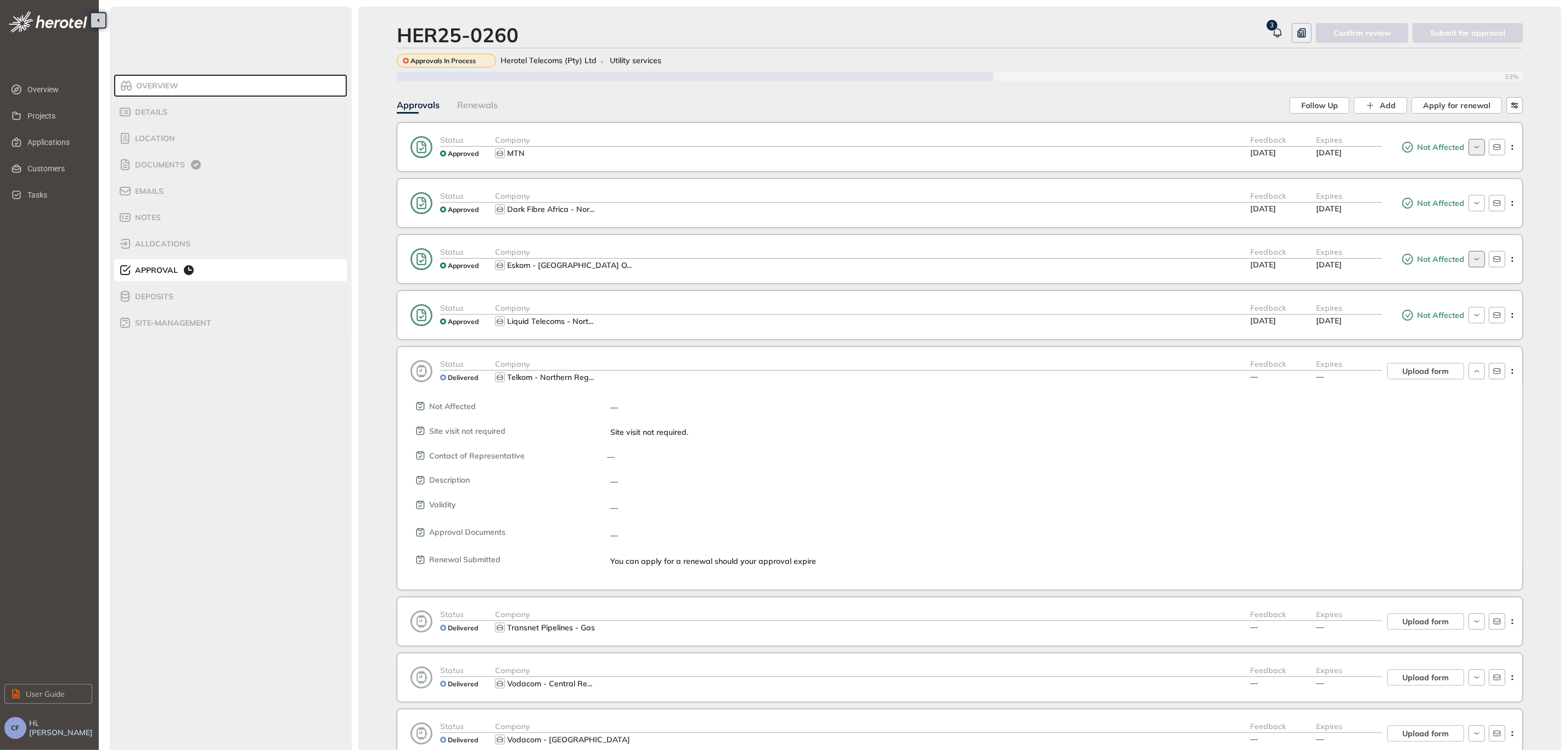
click at [659, 360] on div "Status Delivered Company Telkom - Northern Reg ... Feedback — Expires — Upload …" at bounding box center [960, 468] width 1126 height 244
click at [1493, 375] on icon "button" at bounding box center [1497, 371] width 9 height 9
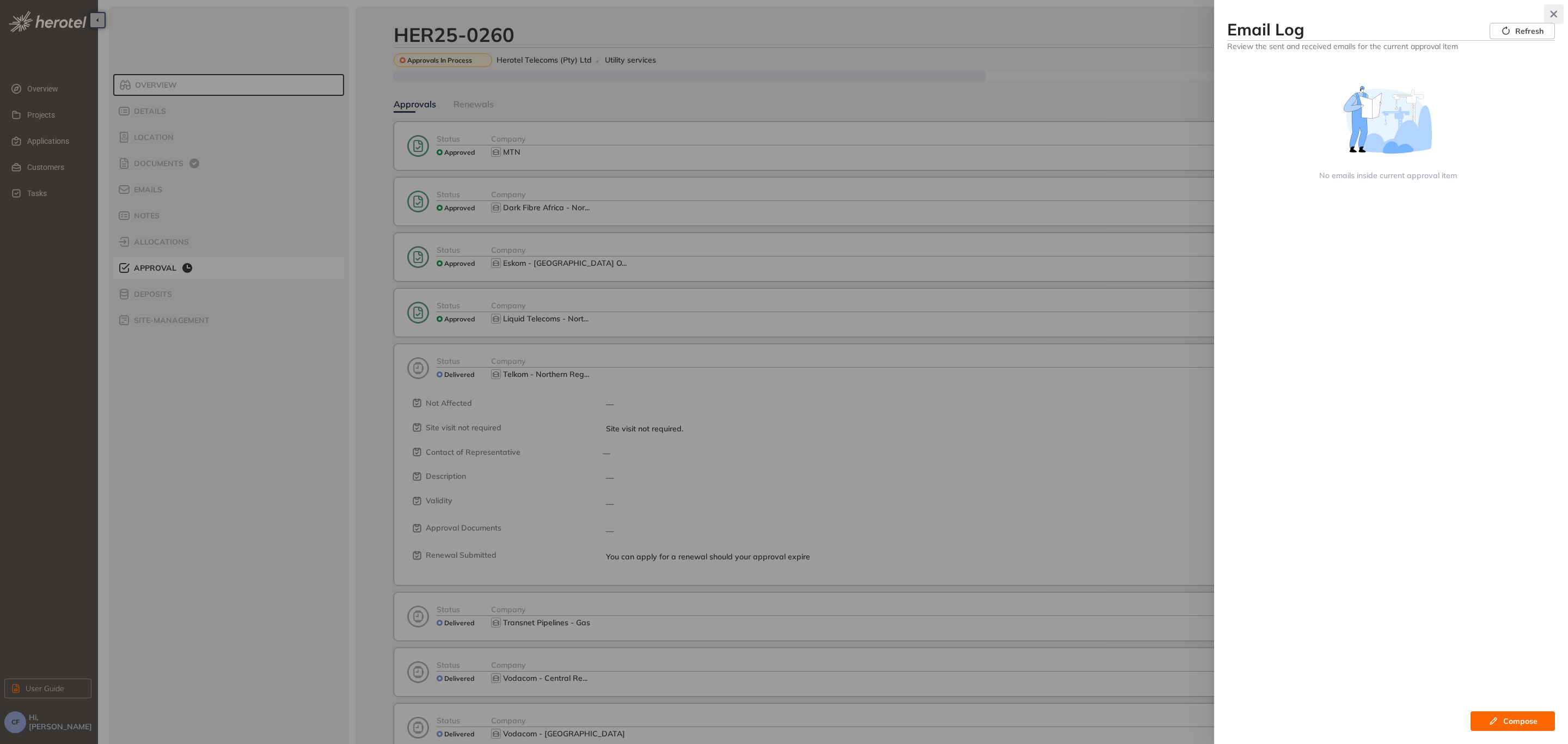
click at [1555, 12] on icon "button" at bounding box center [1554, 14] width 7 height 7
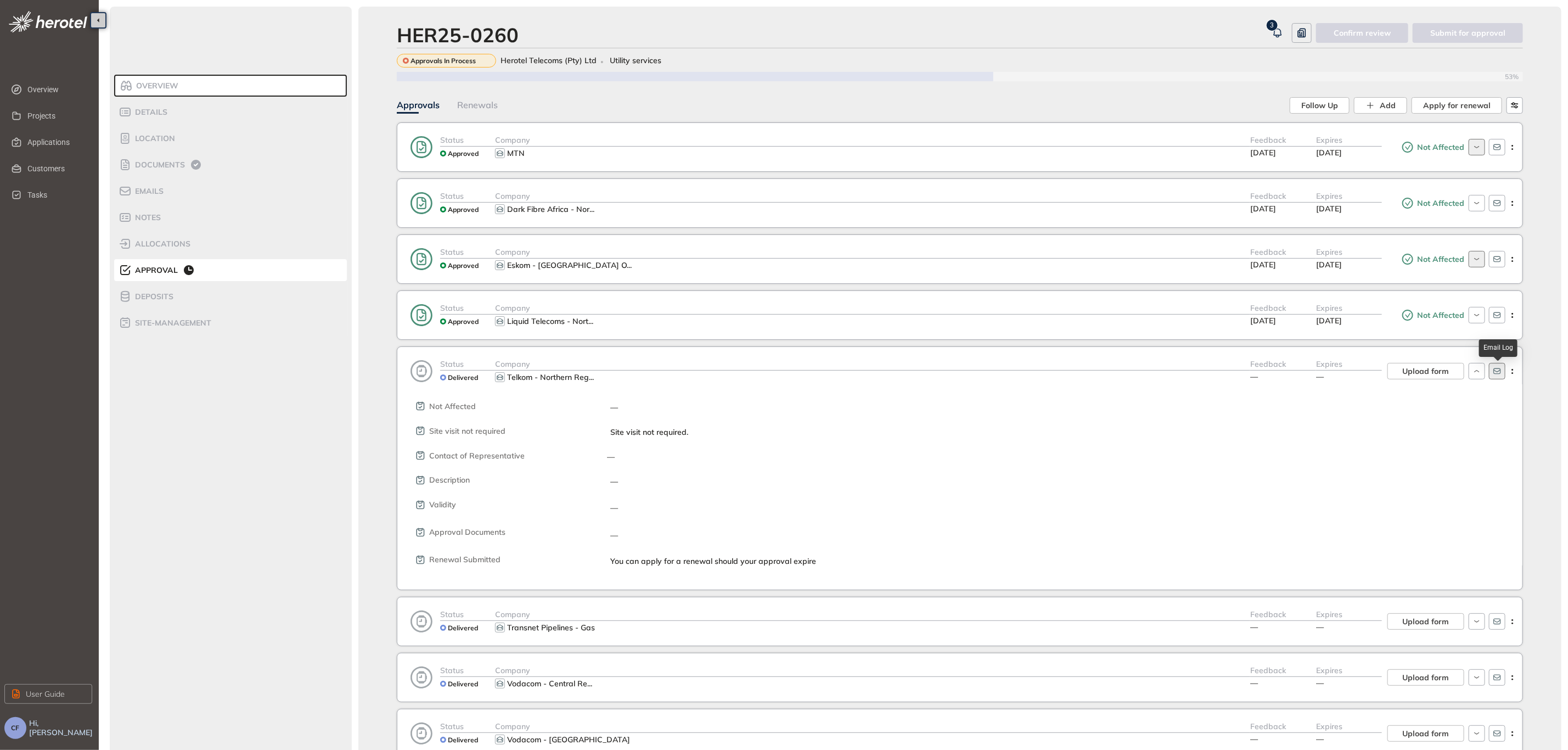
click at [1495, 375] on icon "button" at bounding box center [1497, 371] width 8 height 6
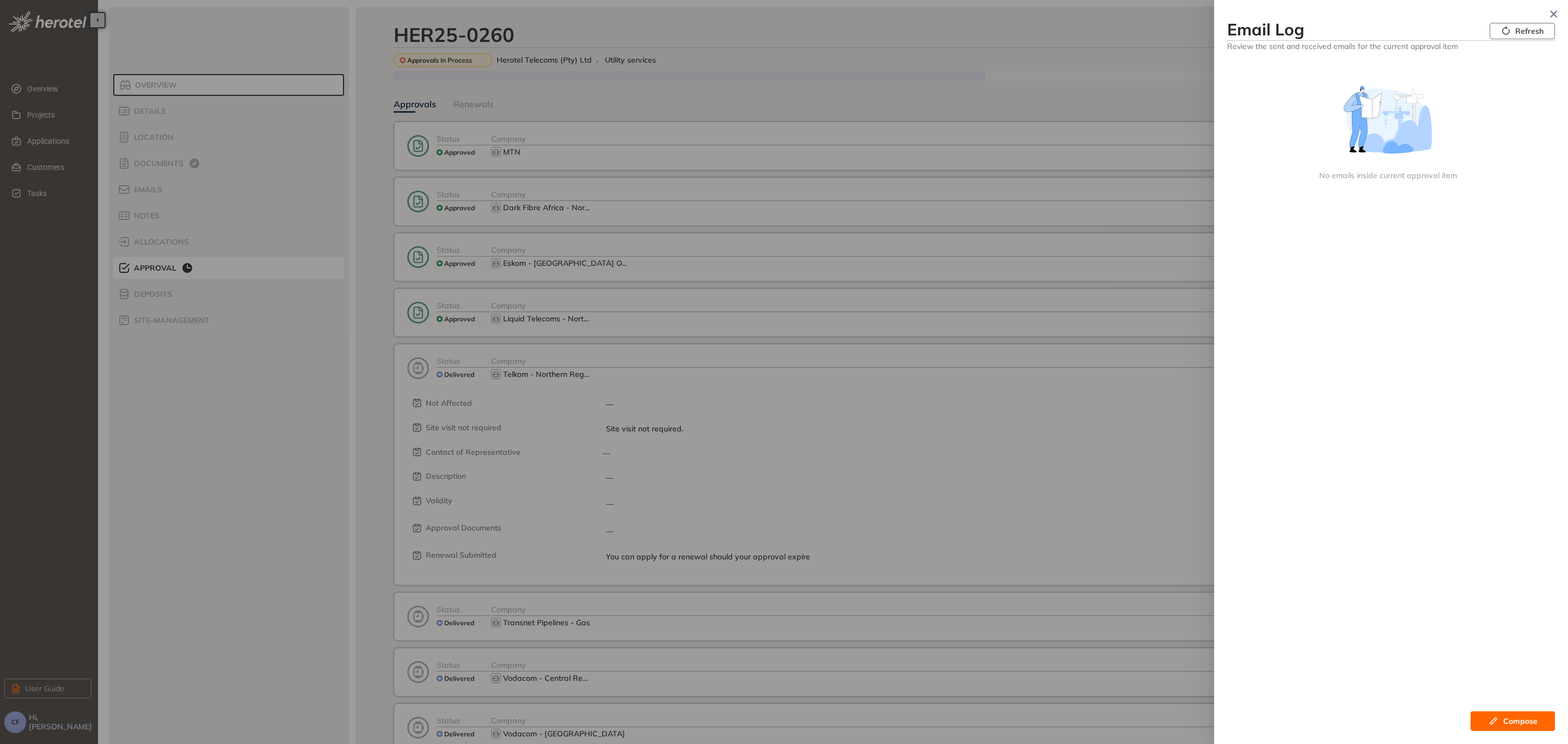
click at [1509, 31] on icon "button" at bounding box center [1506, 31] width 7 height 9
click at [1552, 12] on icon "button" at bounding box center [1554, 13] width 11 height 7
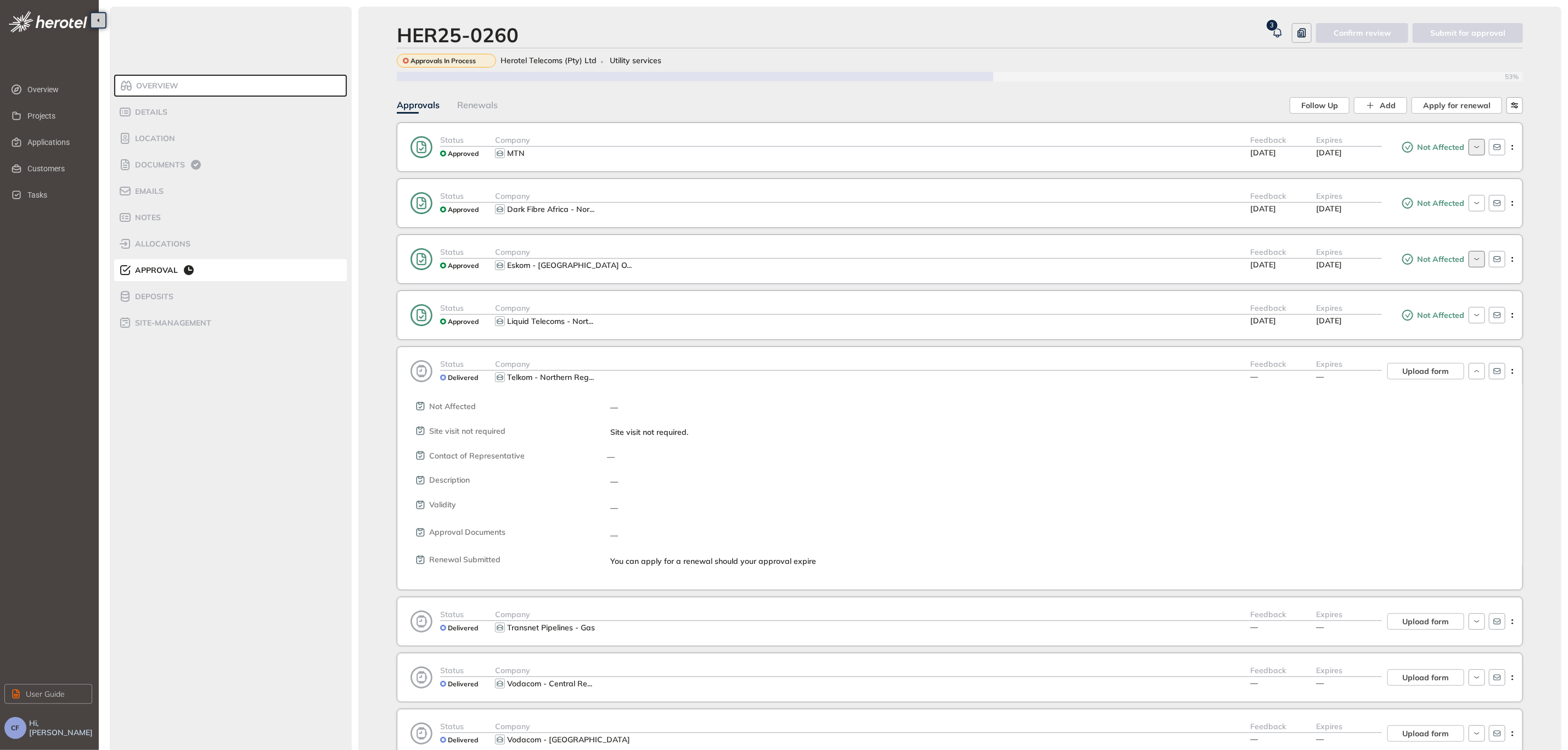
click at [465, 376] on div "Delivered" at bounding box center [459, 377] width 38 height 13
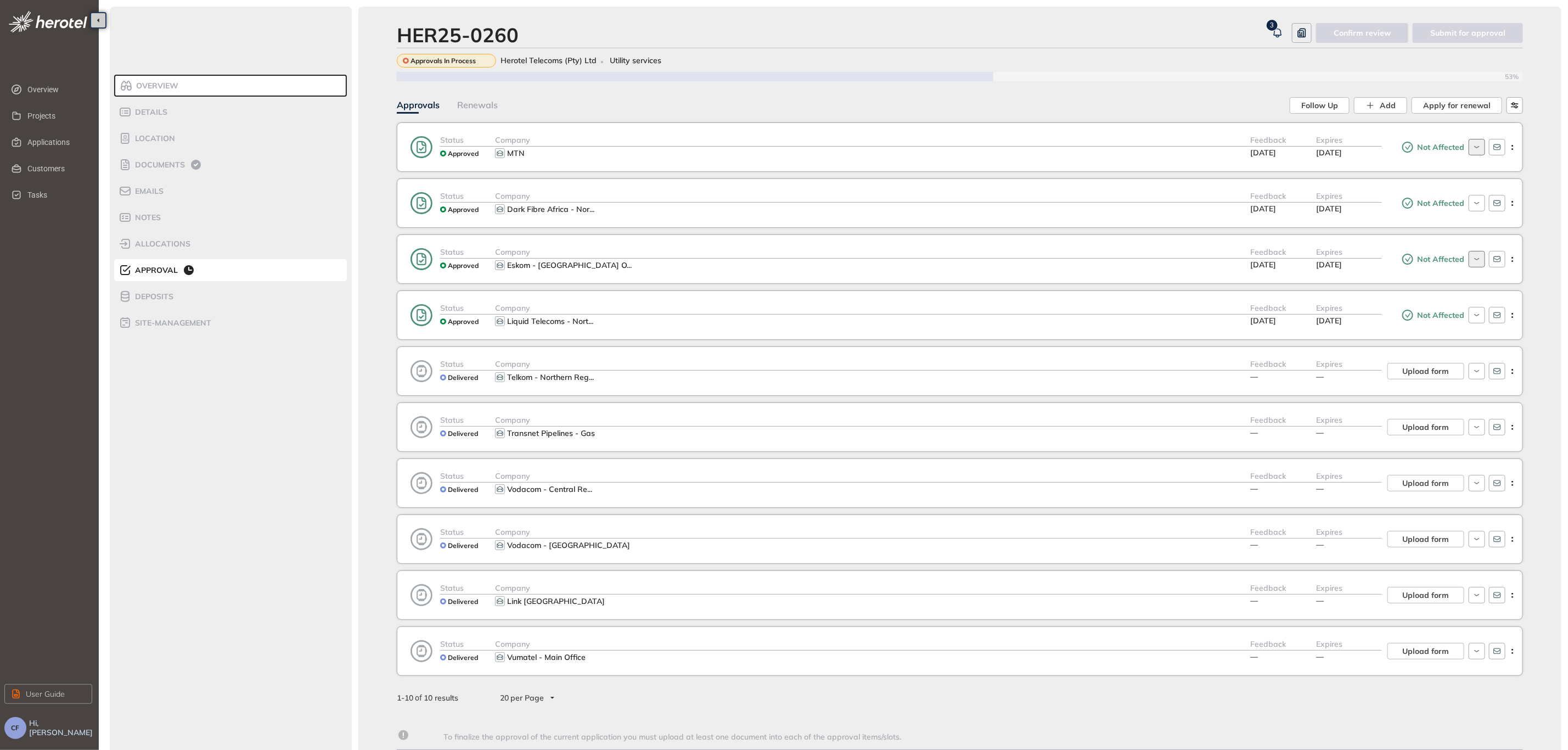
click at [514, 425] on span "Company" at bounding box center [512, 420] width 35 height 10
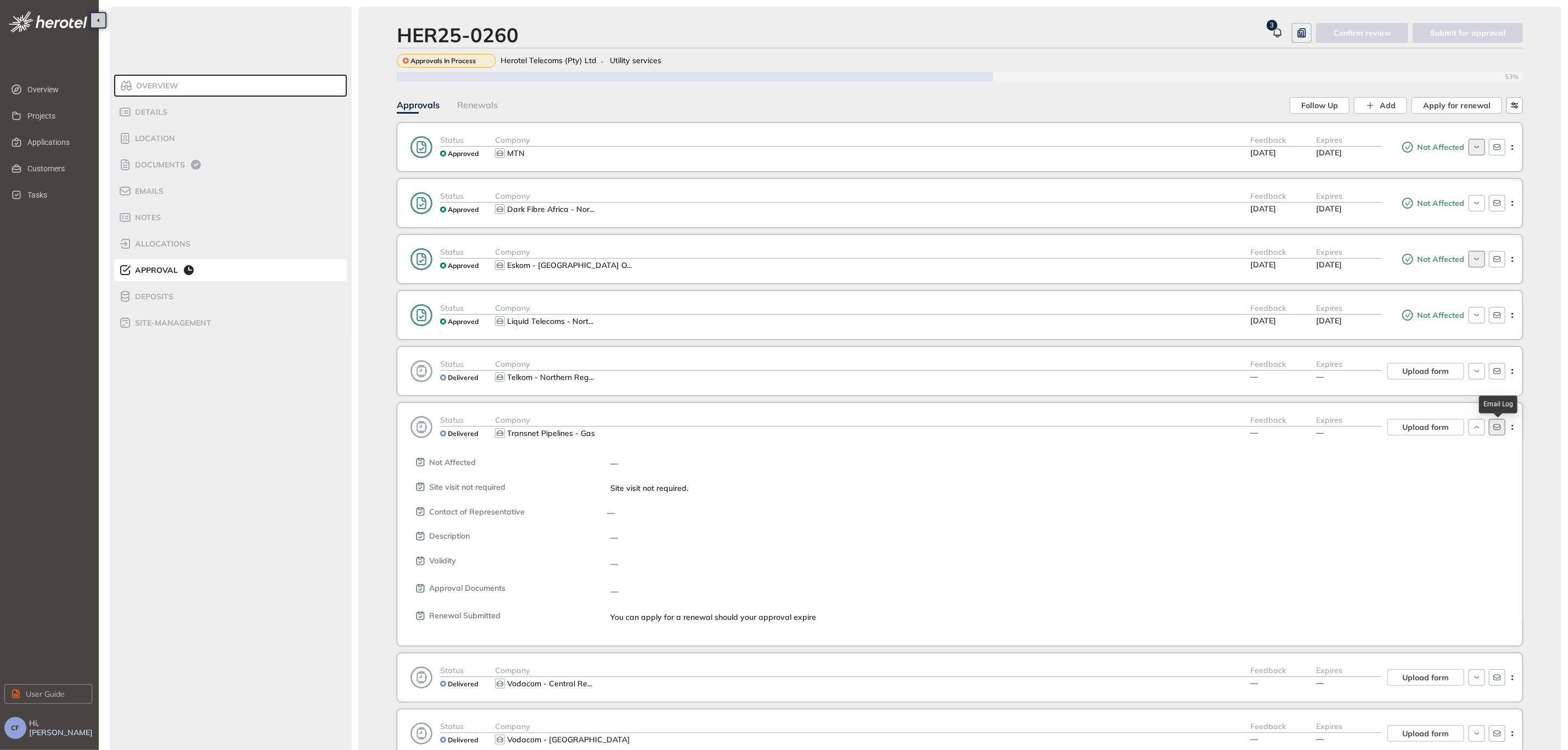
click at [1494, 436] on button "button" at bounding box center [1498, 427] width 17 height 17
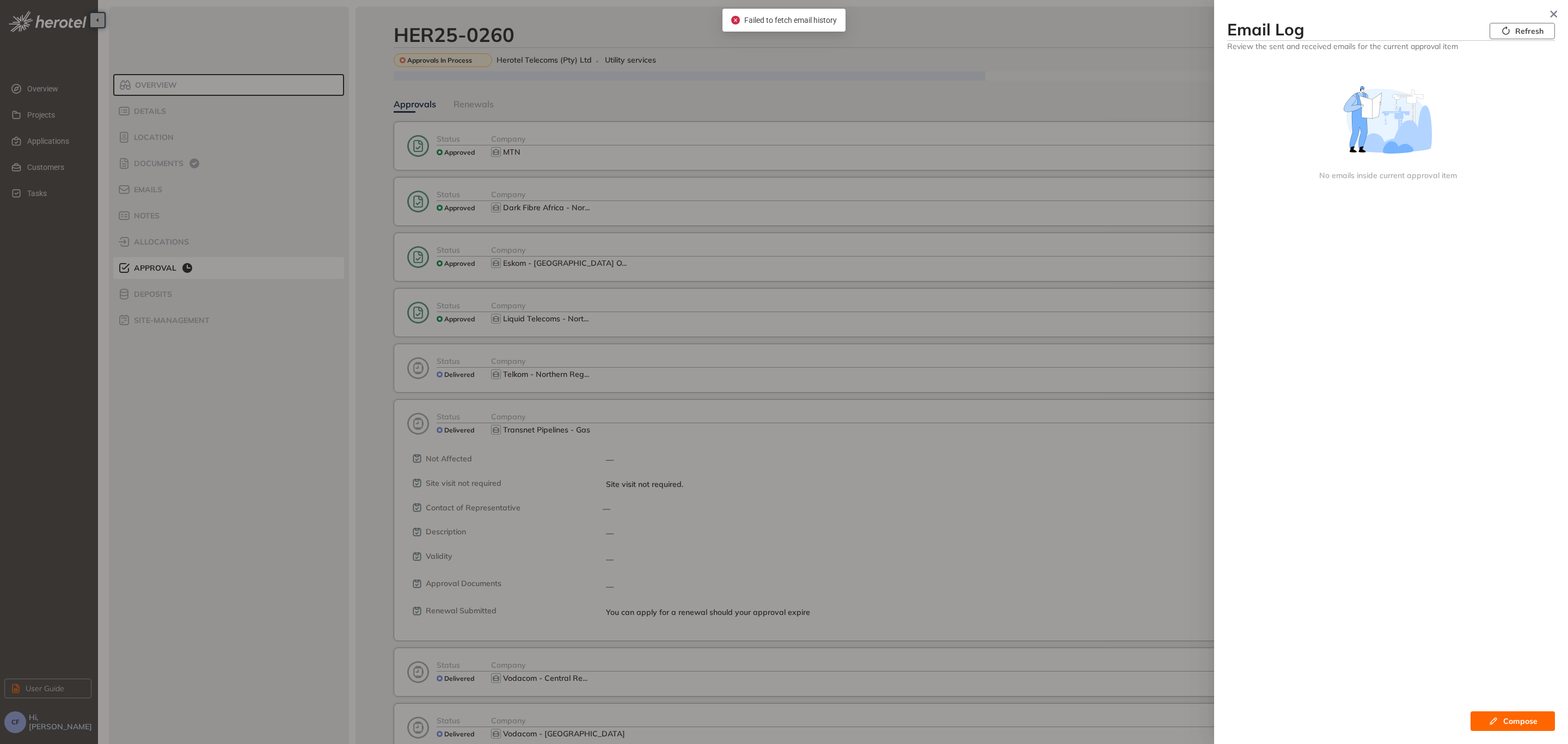
click at [1541, 29] on span "Refresh" at bounding box center [1529, 31] width 28 height 12
click at [1547, 28] on button "Refresh" at bounding box center [1522, 32] width 66 height 17
click at [1552, 28] on button "Refresh" at bounding box center [1522, 32] width 66 height 17
click at [1555, 10] on icon "button" at bounding box center [1554, 13] width 11 height 7
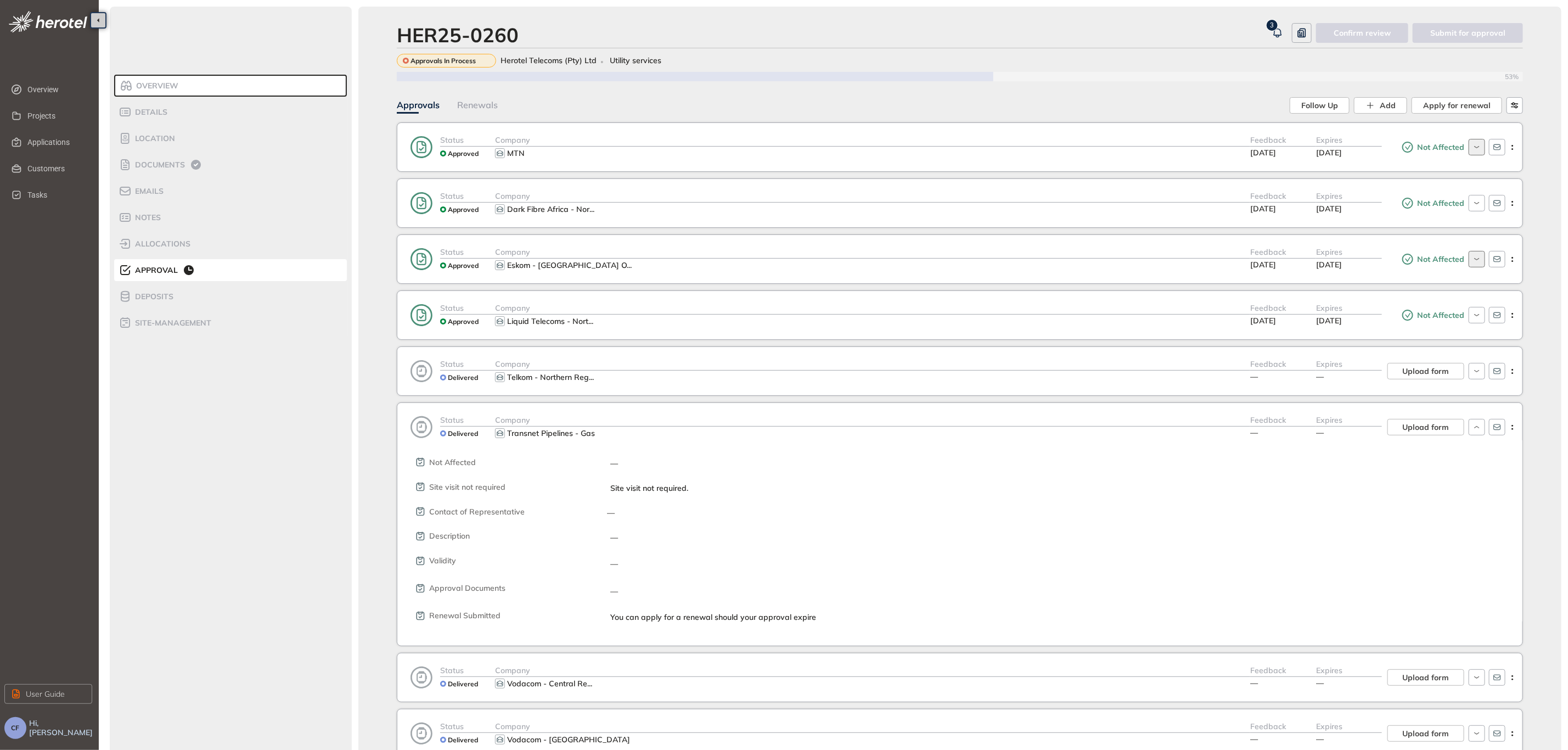
click at [1342, 426] on div "Expires" at bounding box center [1349, 420] width 66 height 13
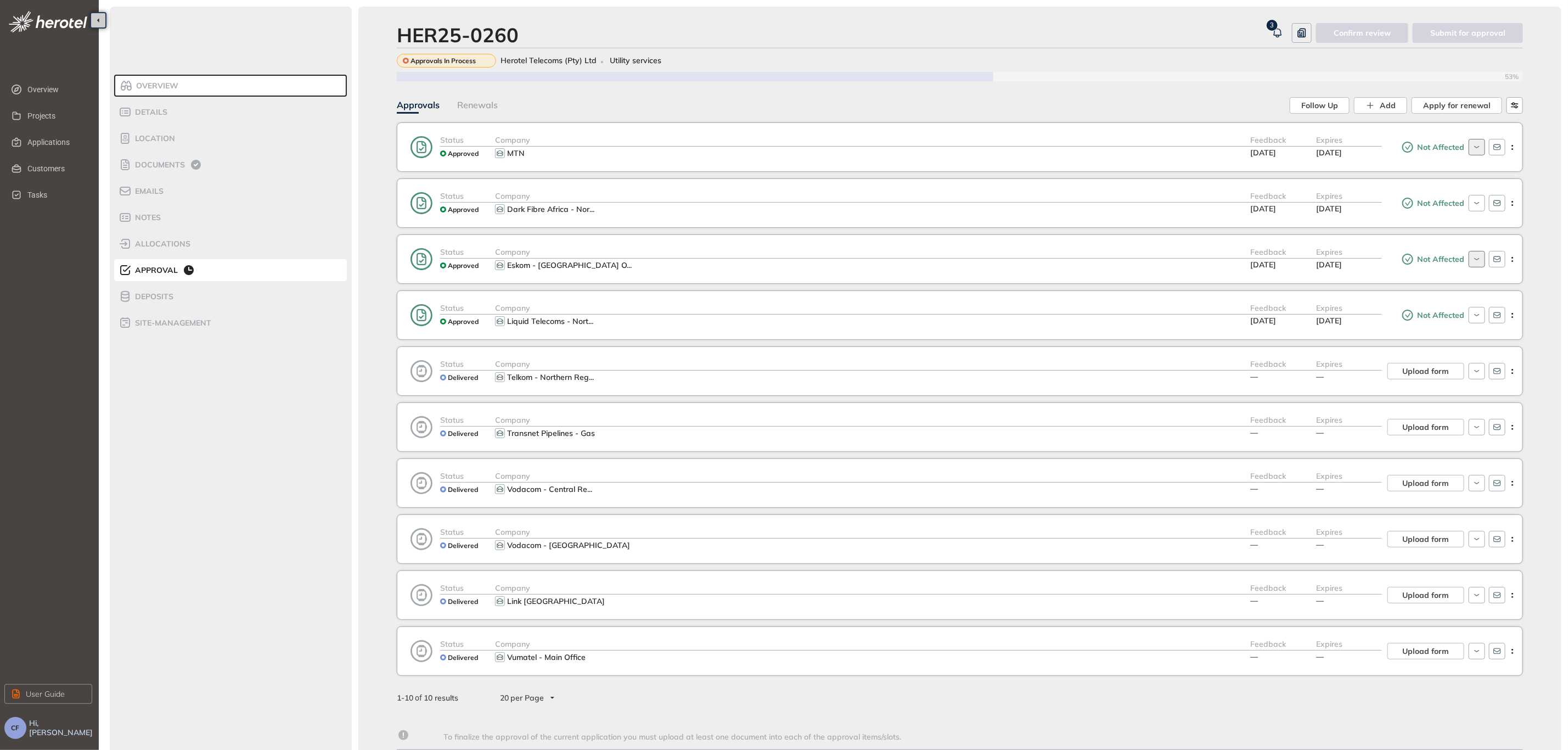
click at [1327, 473] on div "Status Delivered Company Vodacom - Central Re ... Feedback — Expires — Upload f…" at bounding box center [960, 482] width 1126 height 49
click at [1337, 488] on div "Expires —" at bounding box center [1349, 483] width 66 height 27
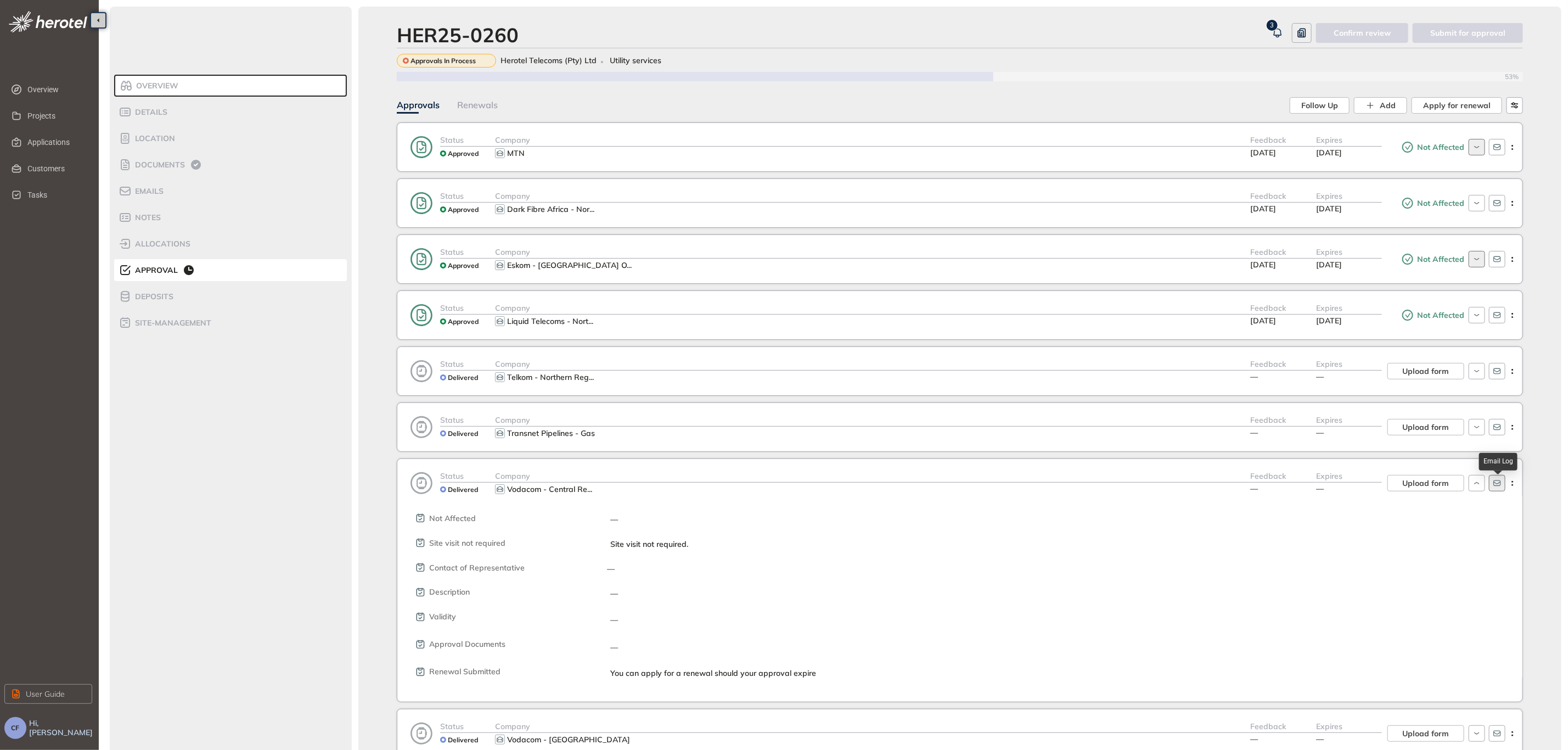
click at [1495, 487] on icon "button" at bounding box center [1497, 483] width 8 height 6
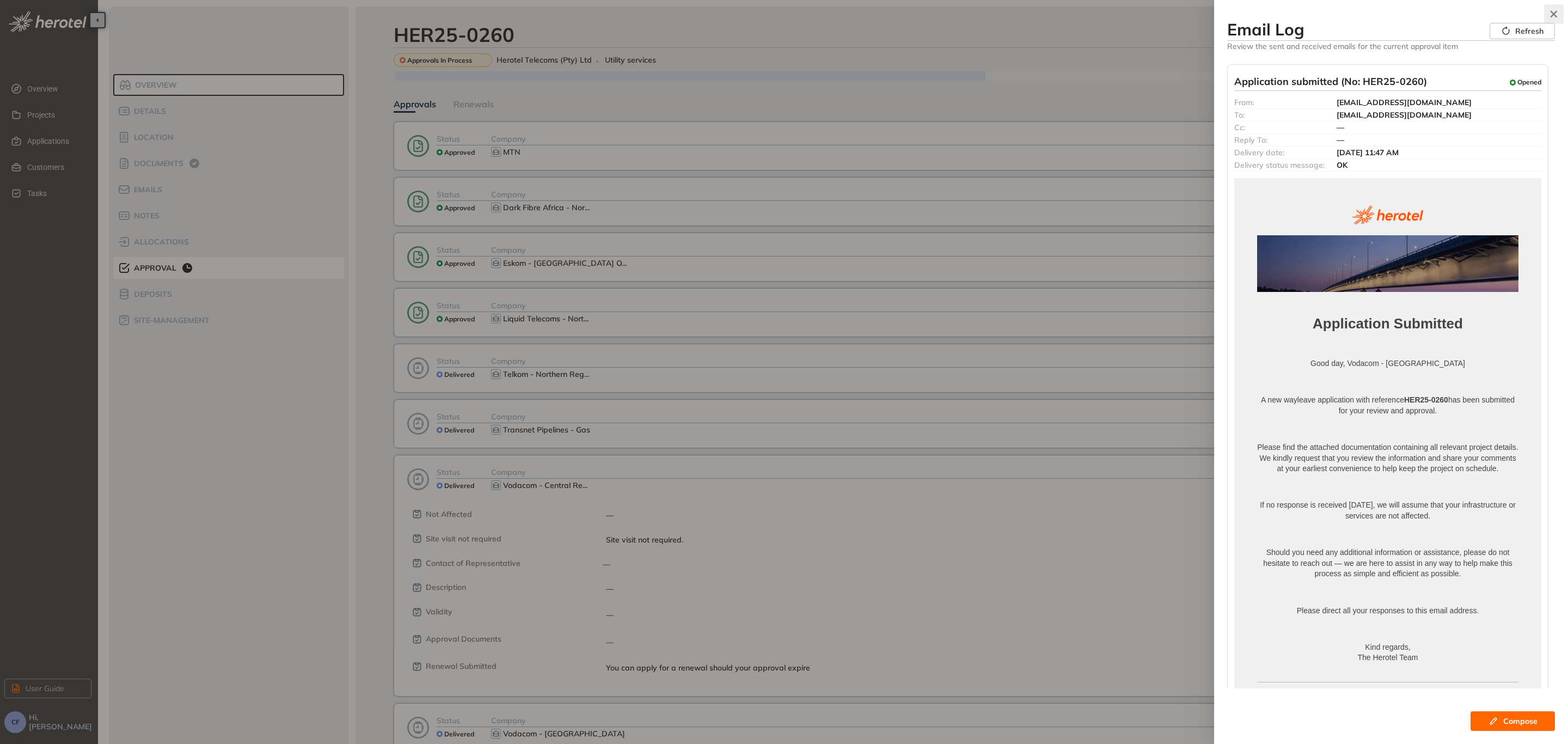
click at [1551, 15] on icon "button" at bounding box center [1554, 13] width 11 height 7
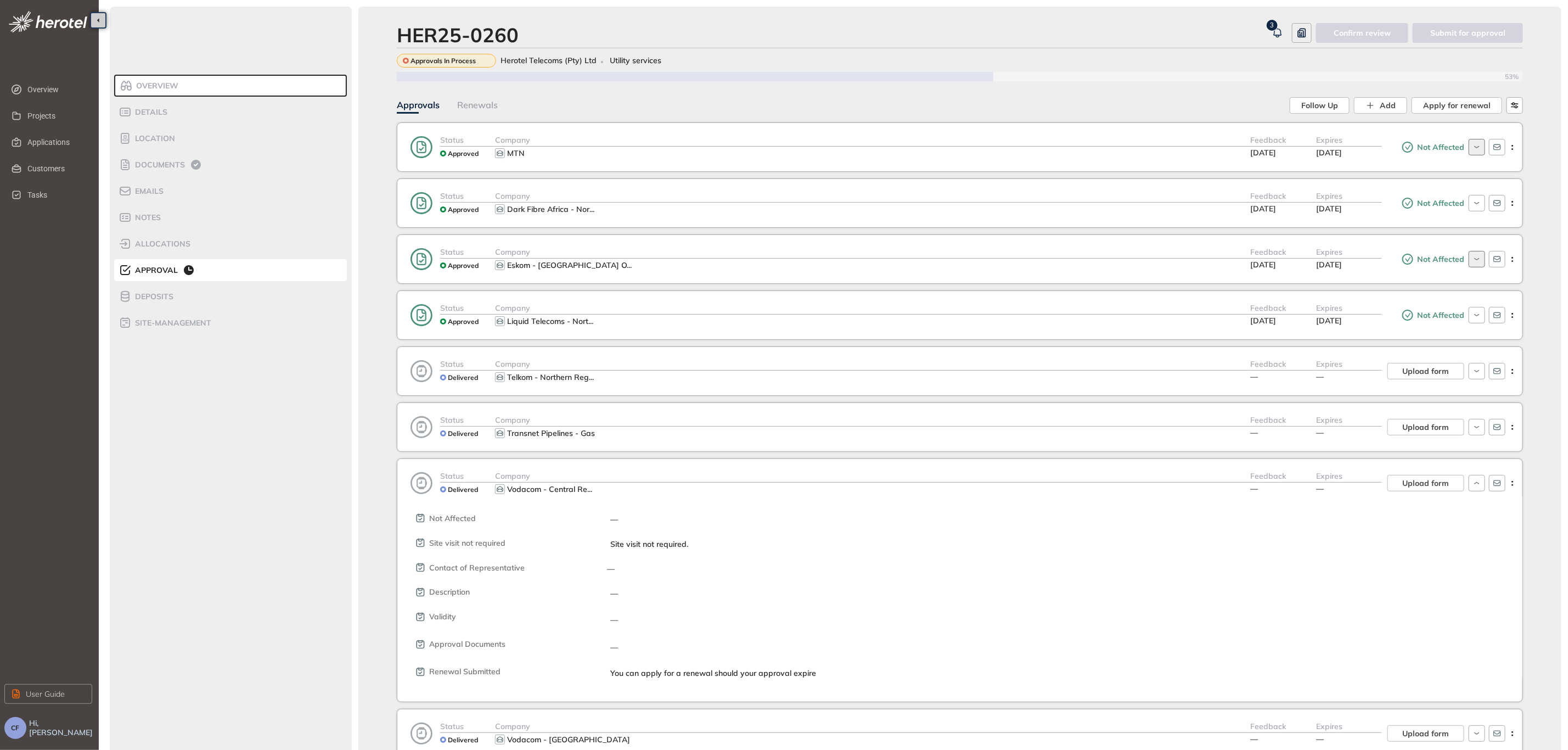
click at [603, 488] on div "Vodacom - Central Re ..." at bounding box center [873, 489] width 756 height 13
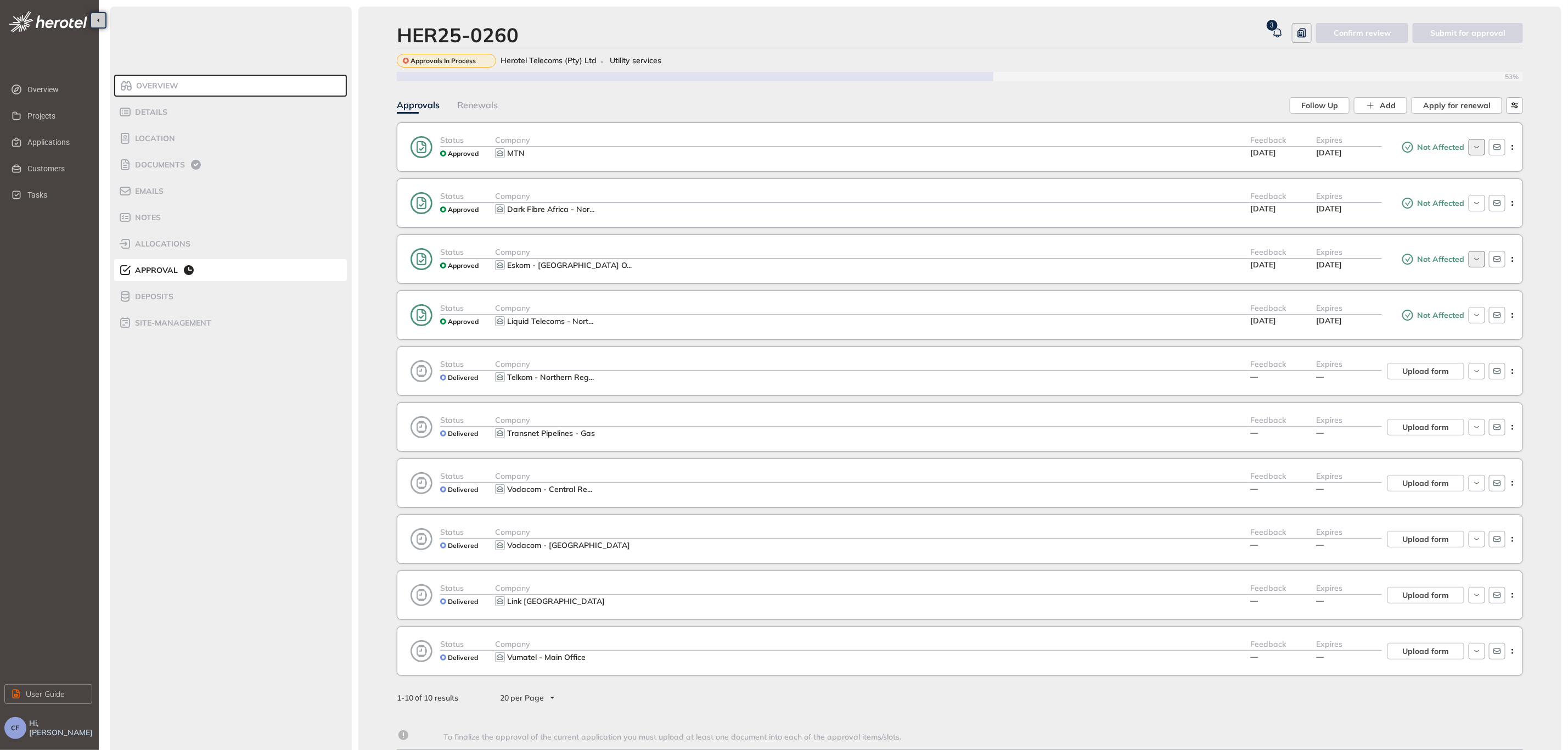
click at [656, 661] on div "Vumatel - Main Office" at bounding box center [873, 657] width 756 height 13
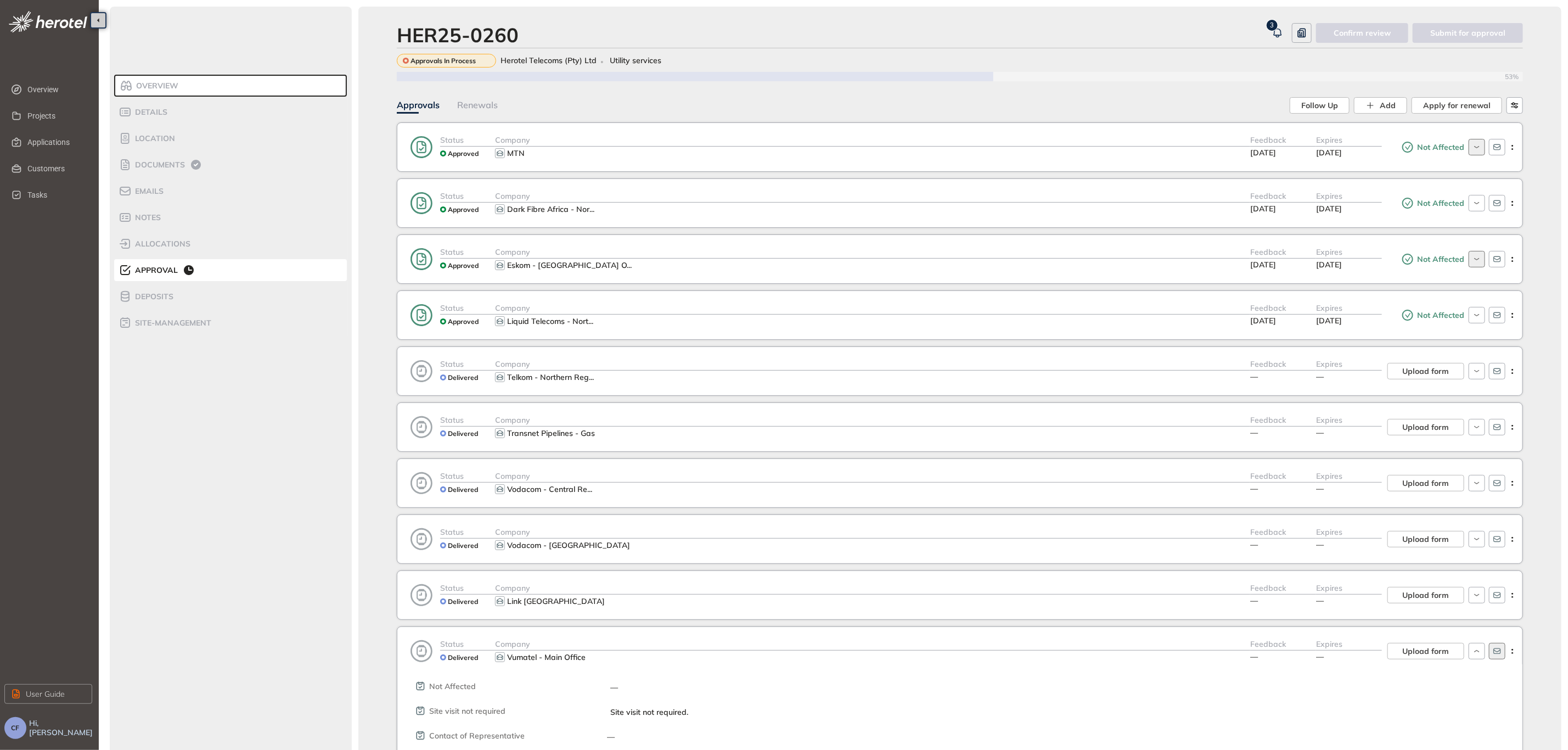
click at [1495, 656] on icon "button" at bounding box center [1497, 651] width 9 height 9
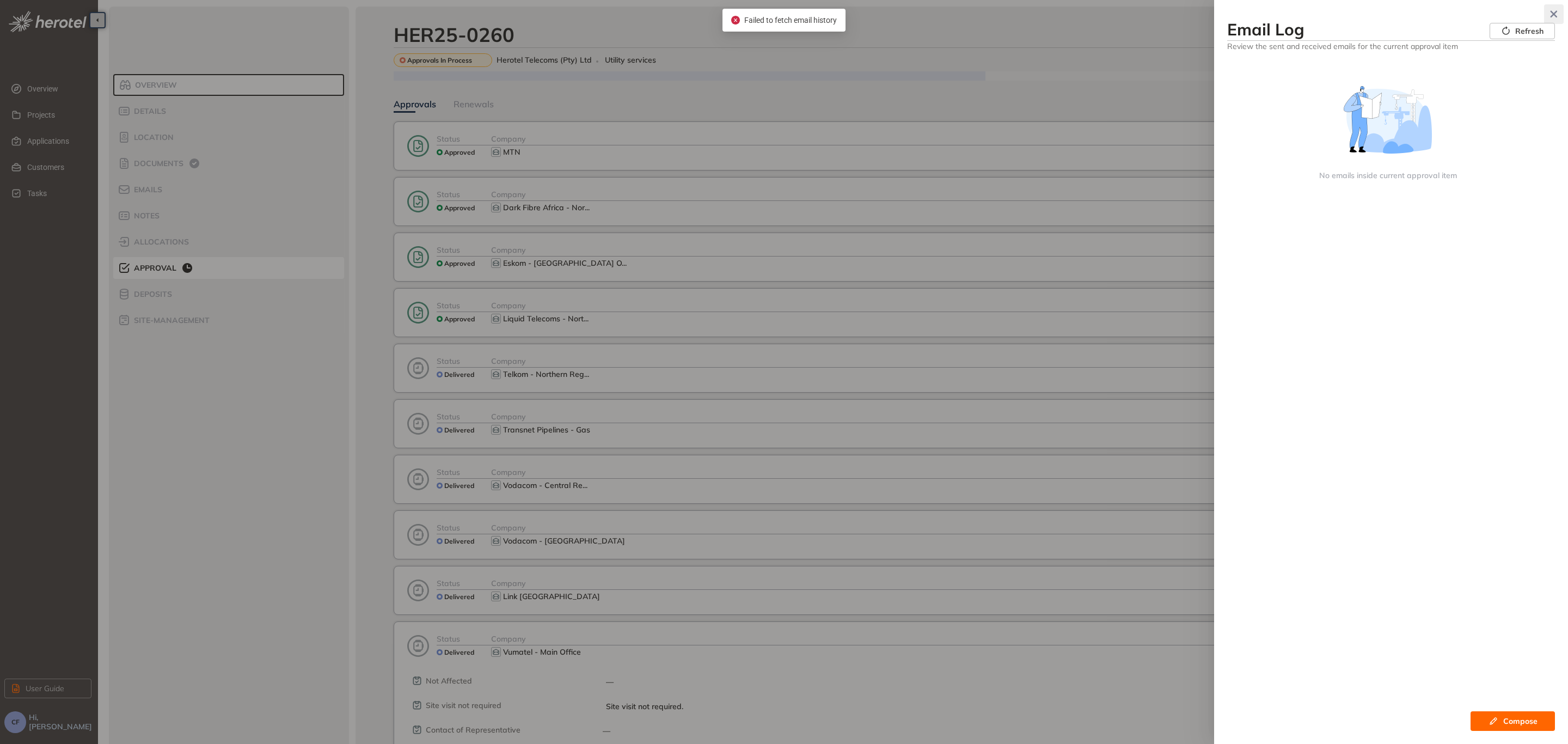
click at [1553, 10] on icon "button" at bounding box center [1554, 13] width 11 height 7
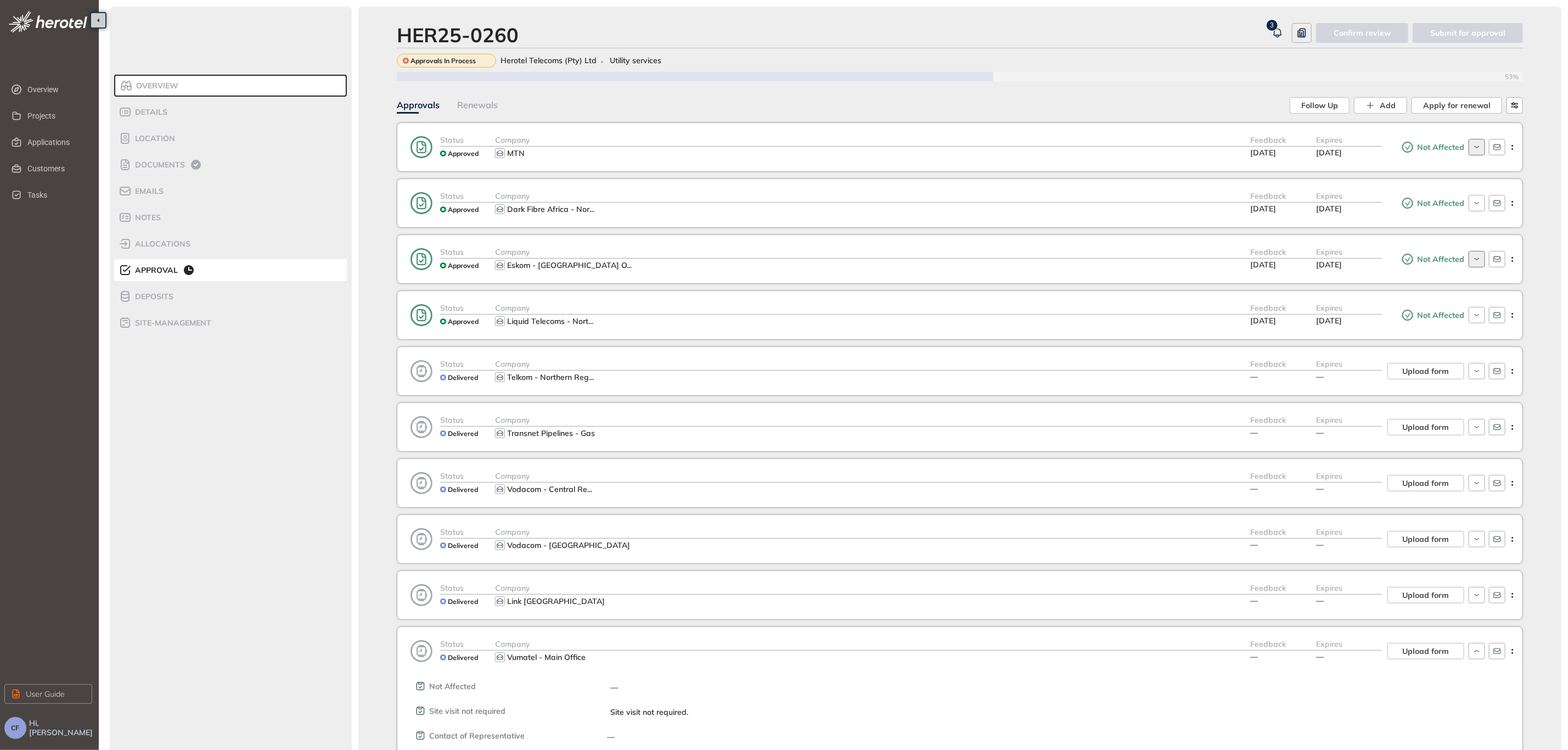
click at [165, 272] on span "Approval" at bounding box center [155, 270] width 46 height 9
click at [50, 137] on span "Applications" at bounding box center [55, 142] width 56 height 22
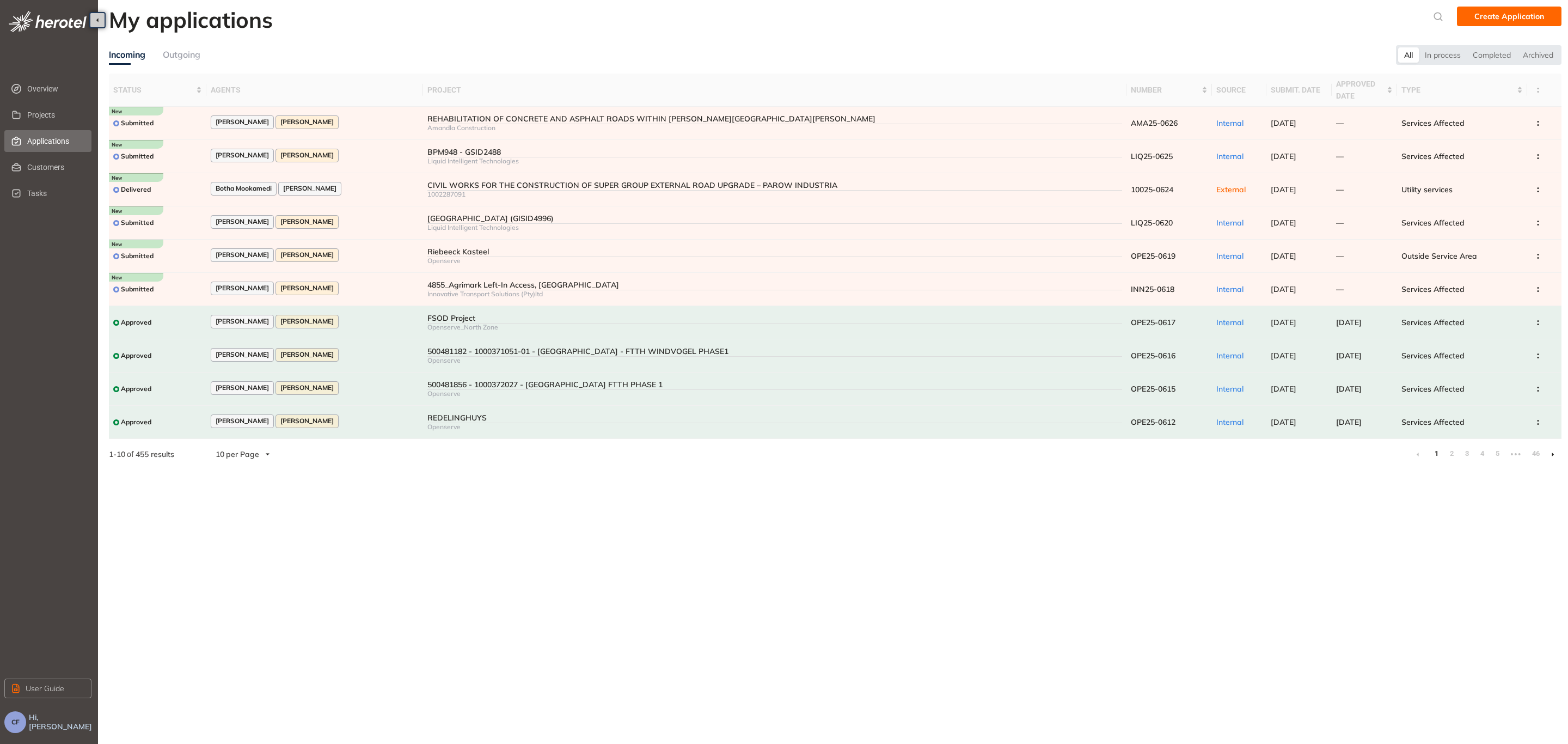
click at [183, 50] on div "Outgoing" at bounding box center [181, 55] width 37 height 13
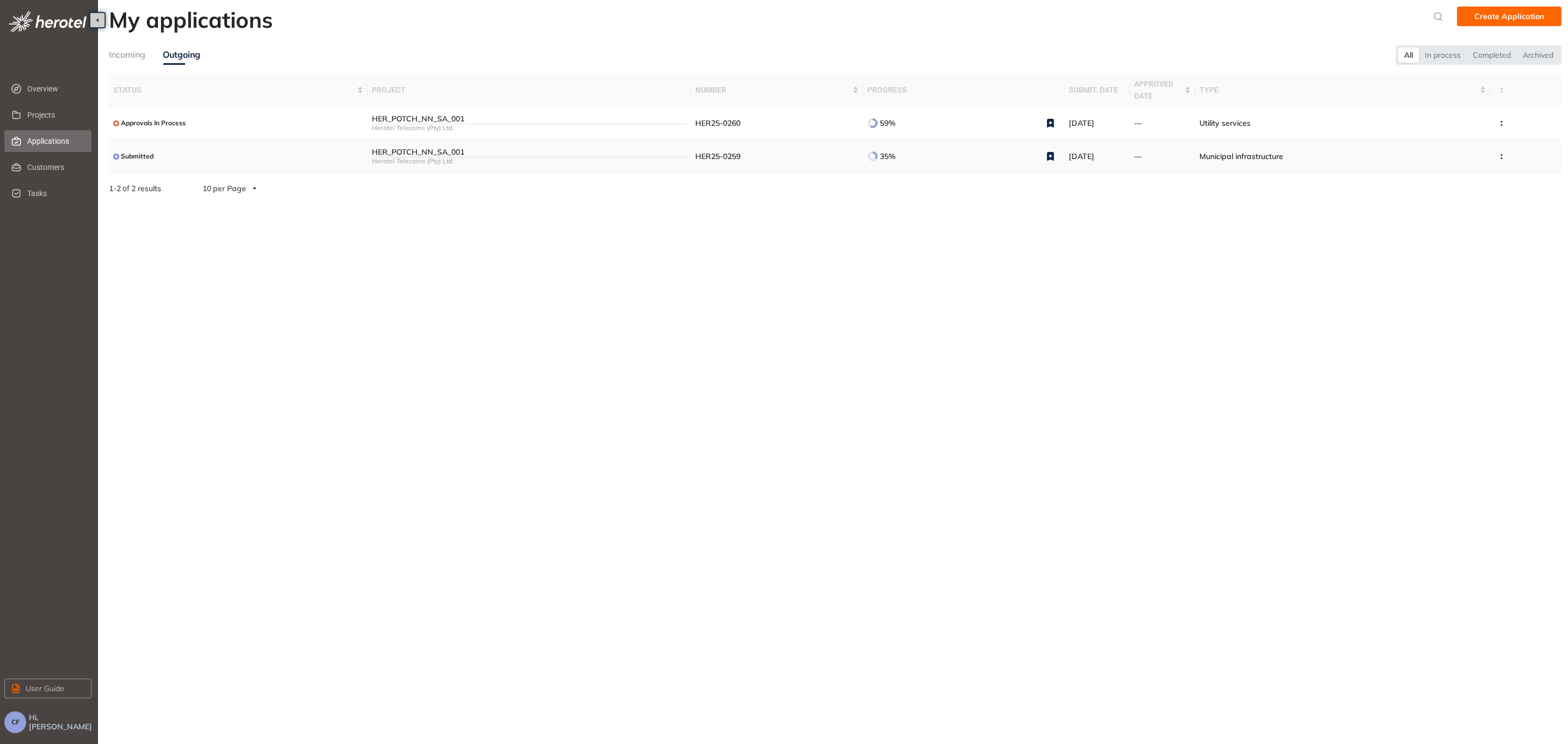
click at [468, 154] on div "HER_POTCH_NN_SA_001" at bounding box center [528, 152] width 314 height 9
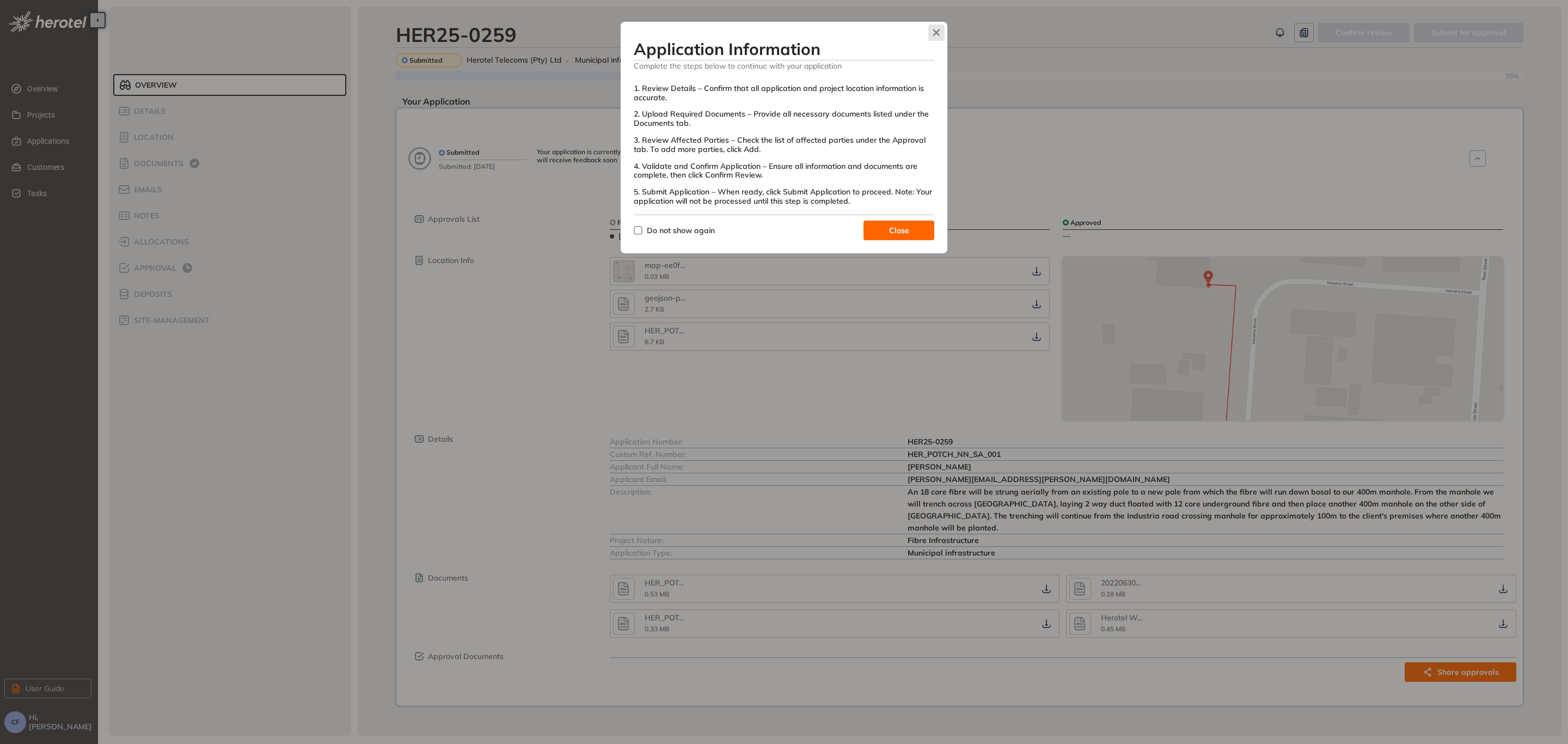
click at [934, 36] on span "Close" at bounding box center [937, 33] width 17 height 17
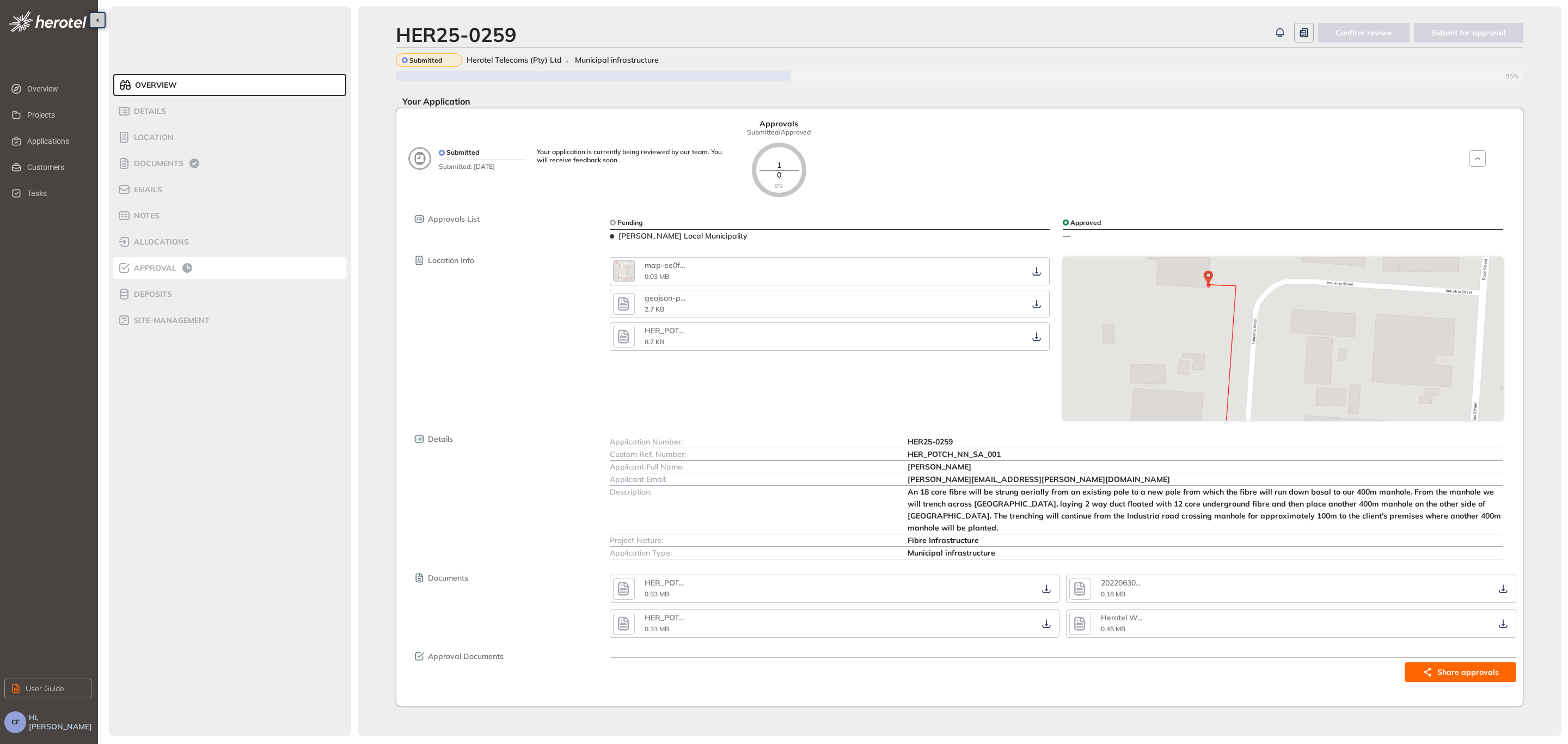
click at [161, 266] on span "Approval" at bounding box center [153, 268] width 46 height 9
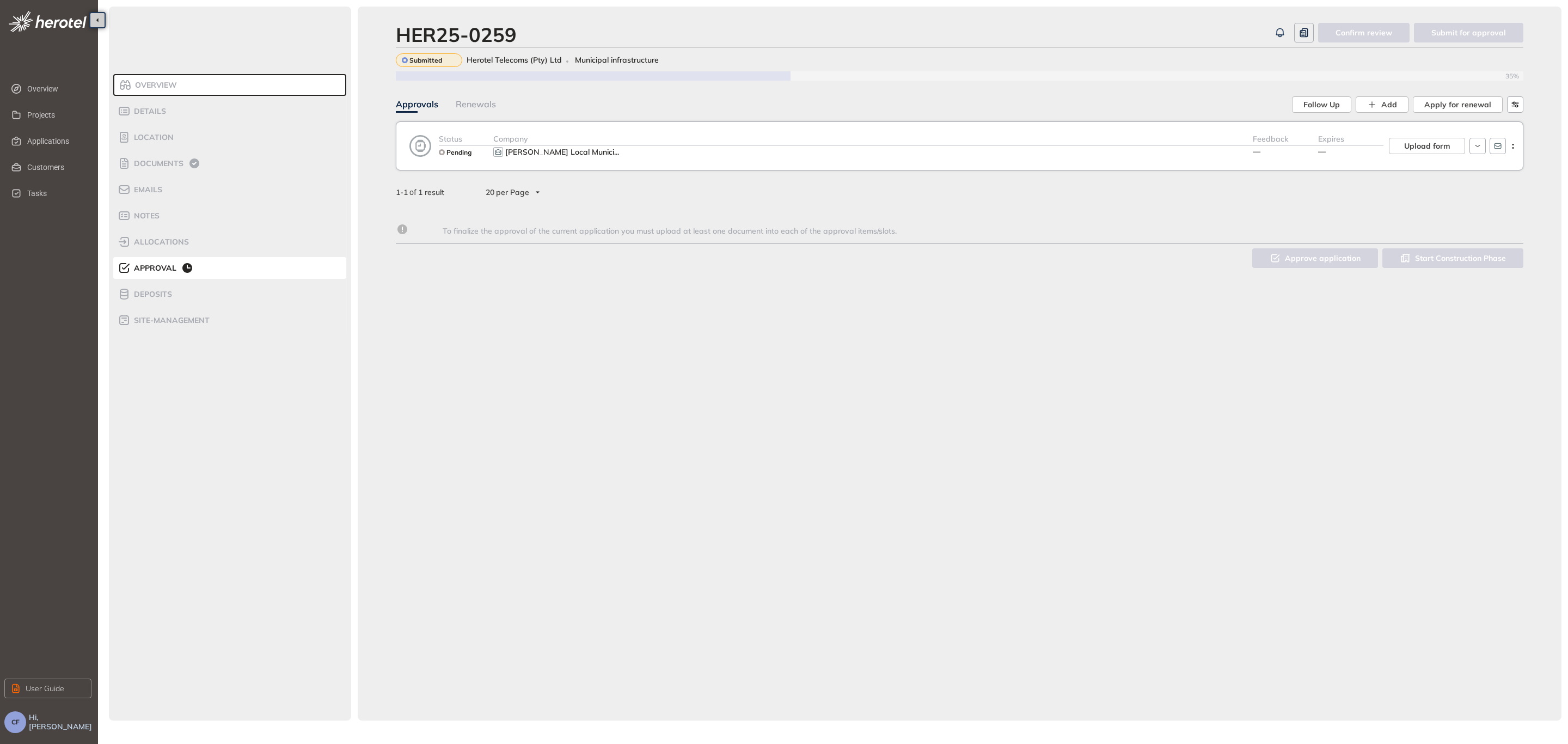
click at [1241, 154] on div "[PERSON_NAME] Local Munici ..." at bounding box center [873, 152] width 760 height 13
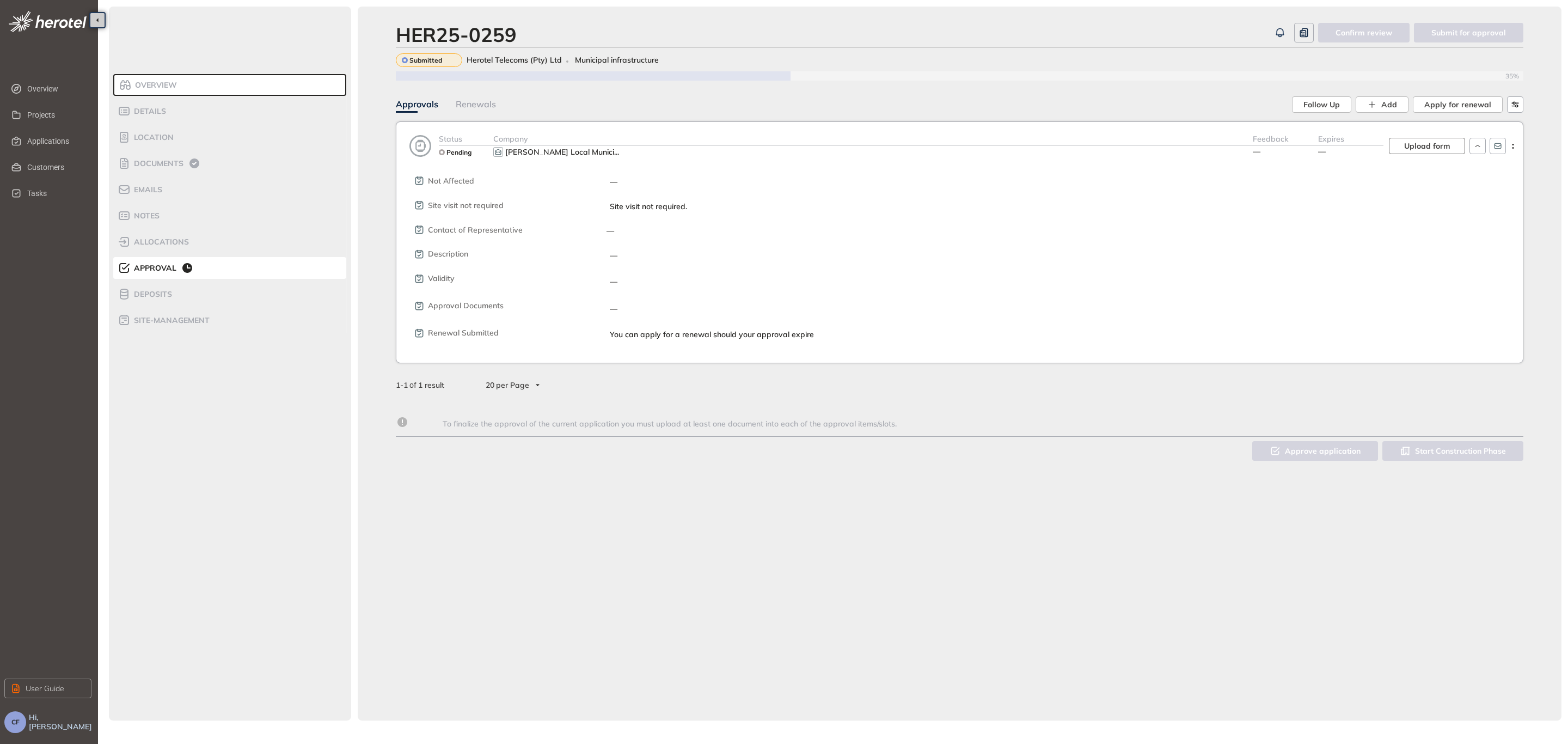
click at [1411, 149] on span "Upload form" at bounding box center [1428, 146] width 46 height 12
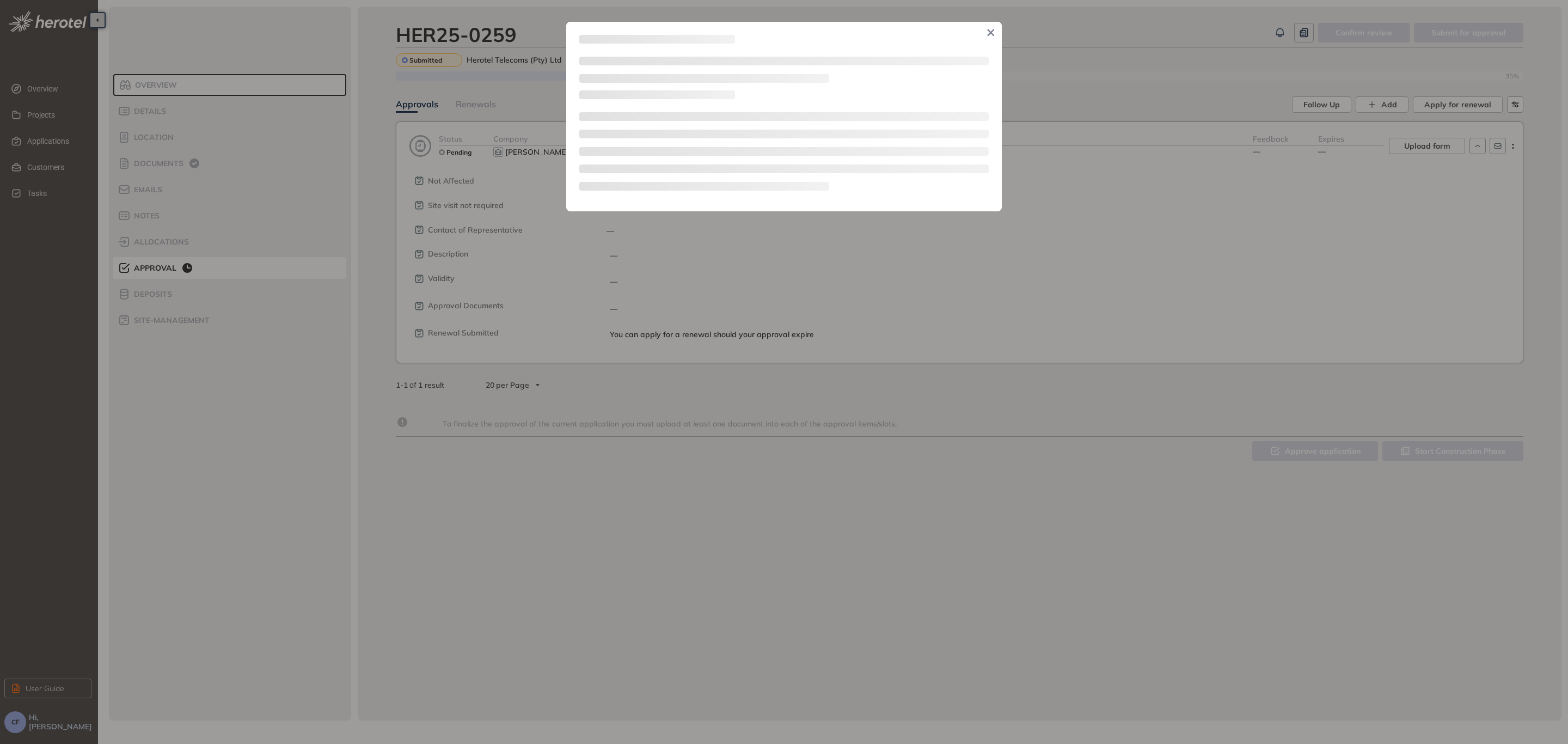
type textarea "**********"
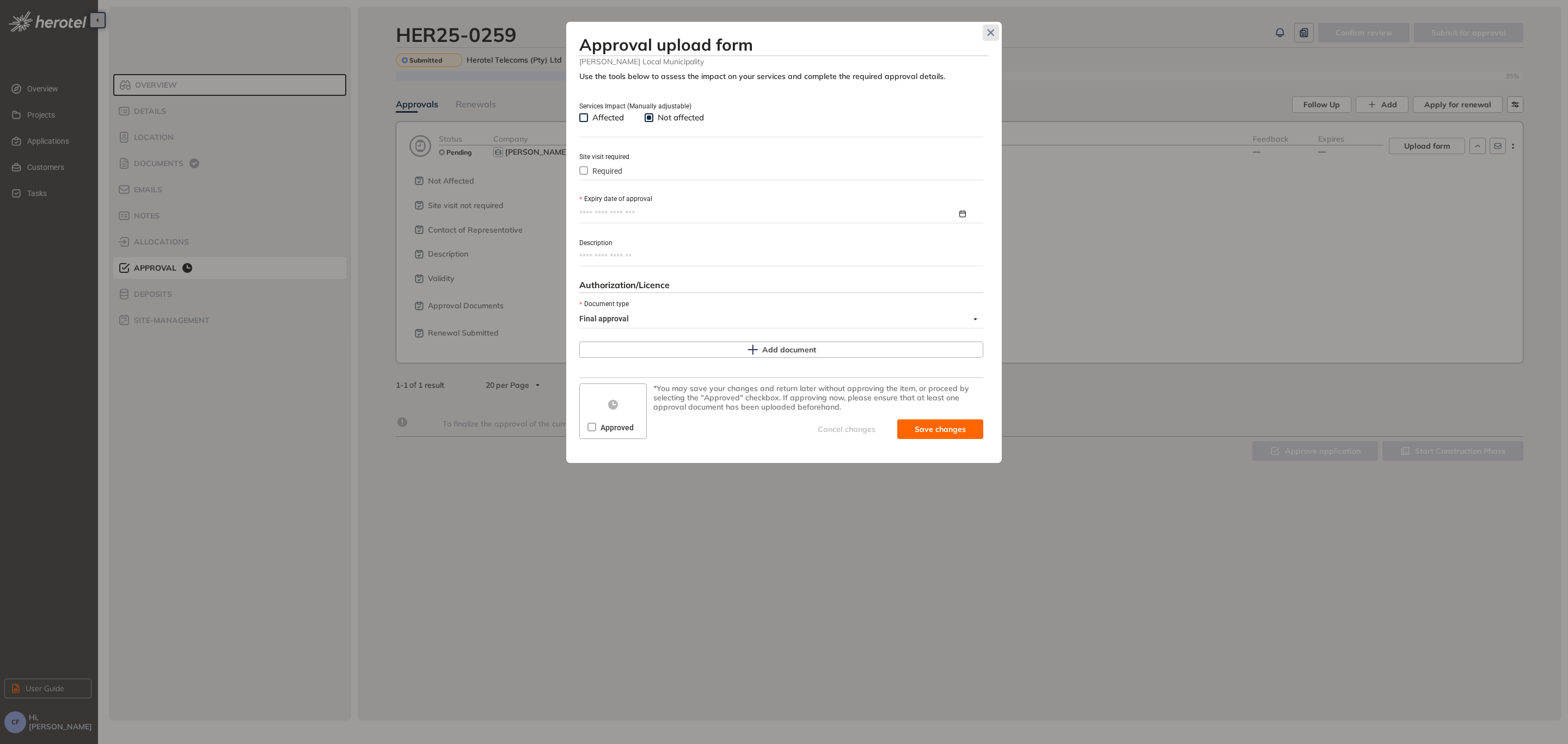
click at [990, 34] on icon "Close" at bounding box center [991, 32] width 7 height 7
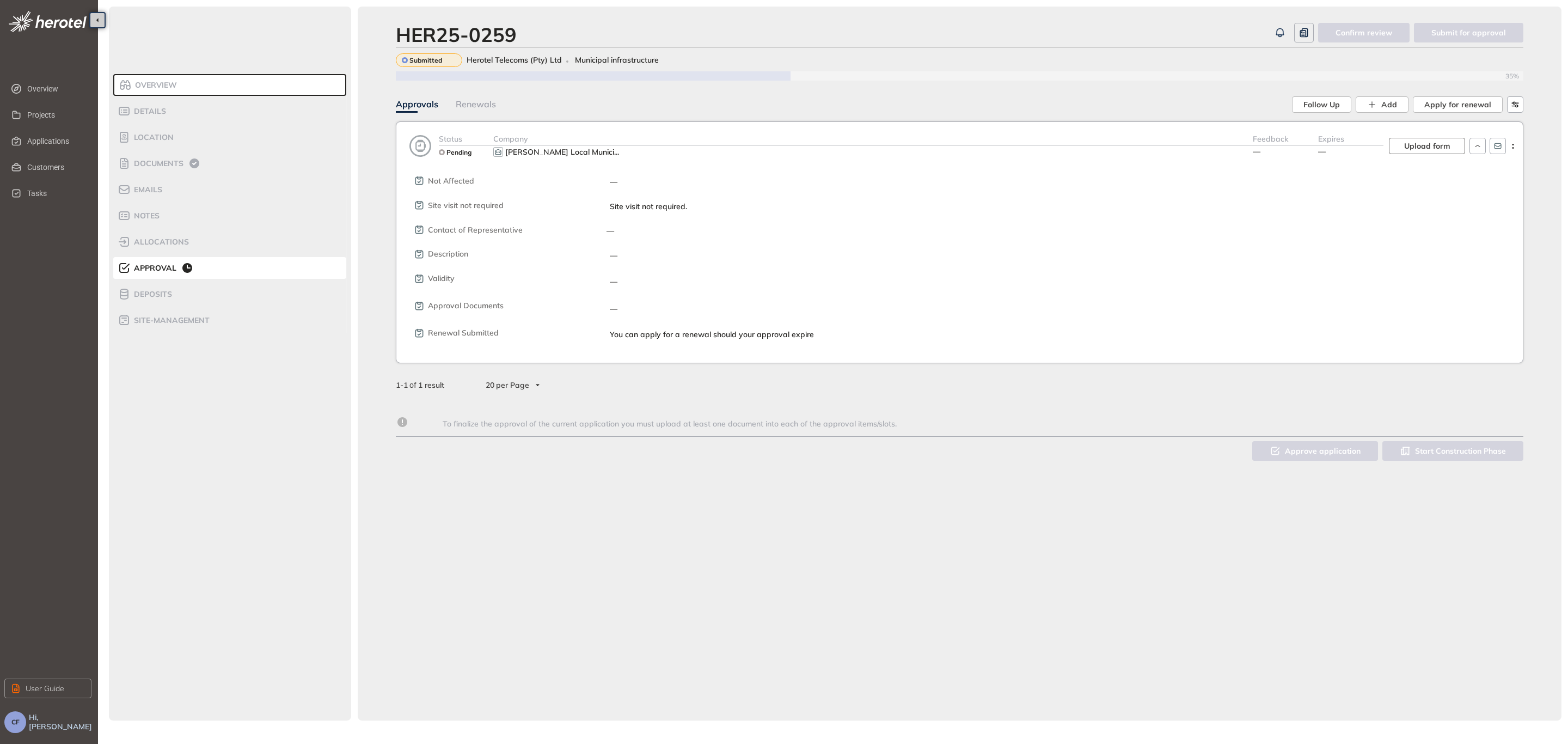
click at [1443, 145] on span "Upload form" at bounding box center [1428, 146] width 46 height 12
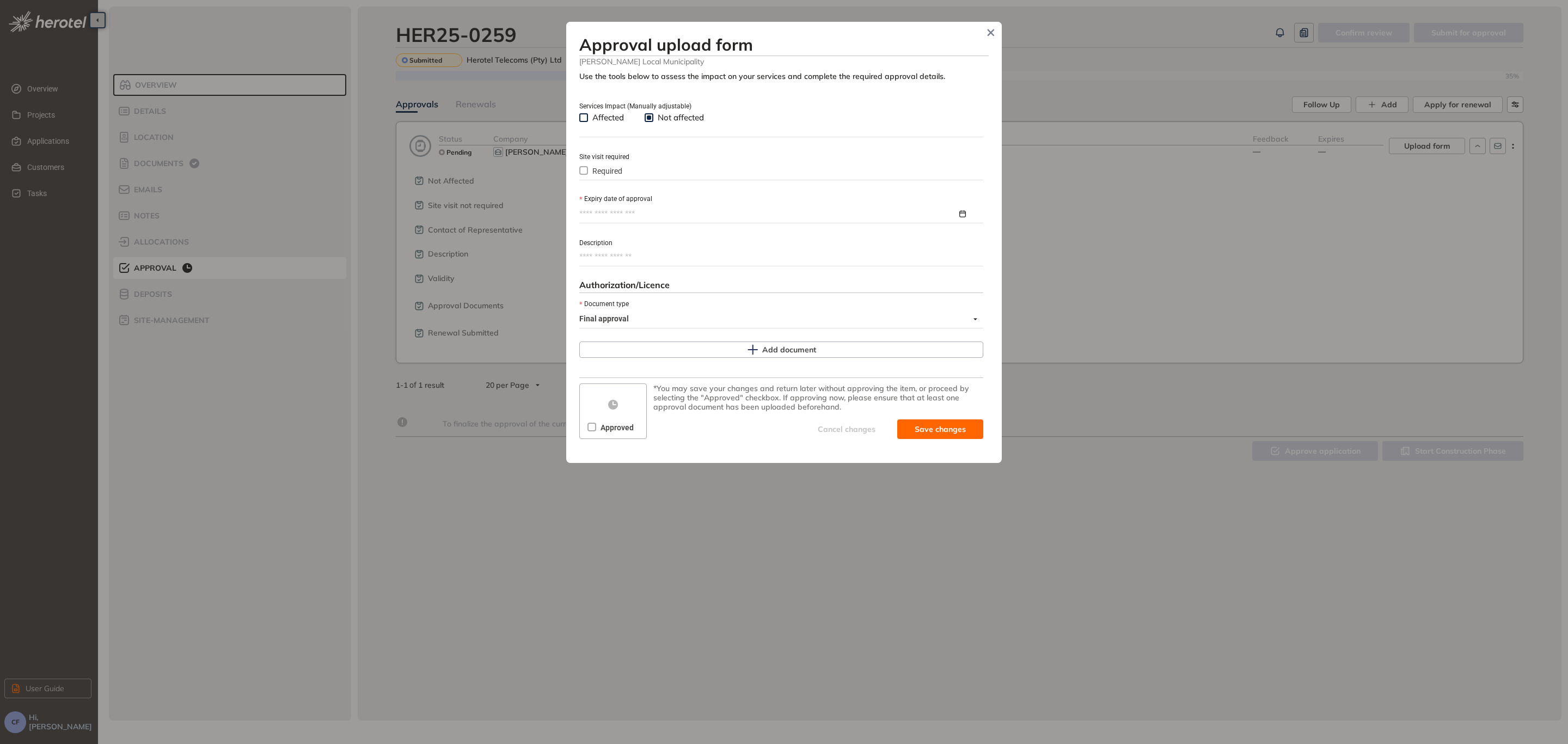
click at [626, 215] on input "Expiry date of approval" at bounding box center [769, 214] width 378 height 12
type input "**********"
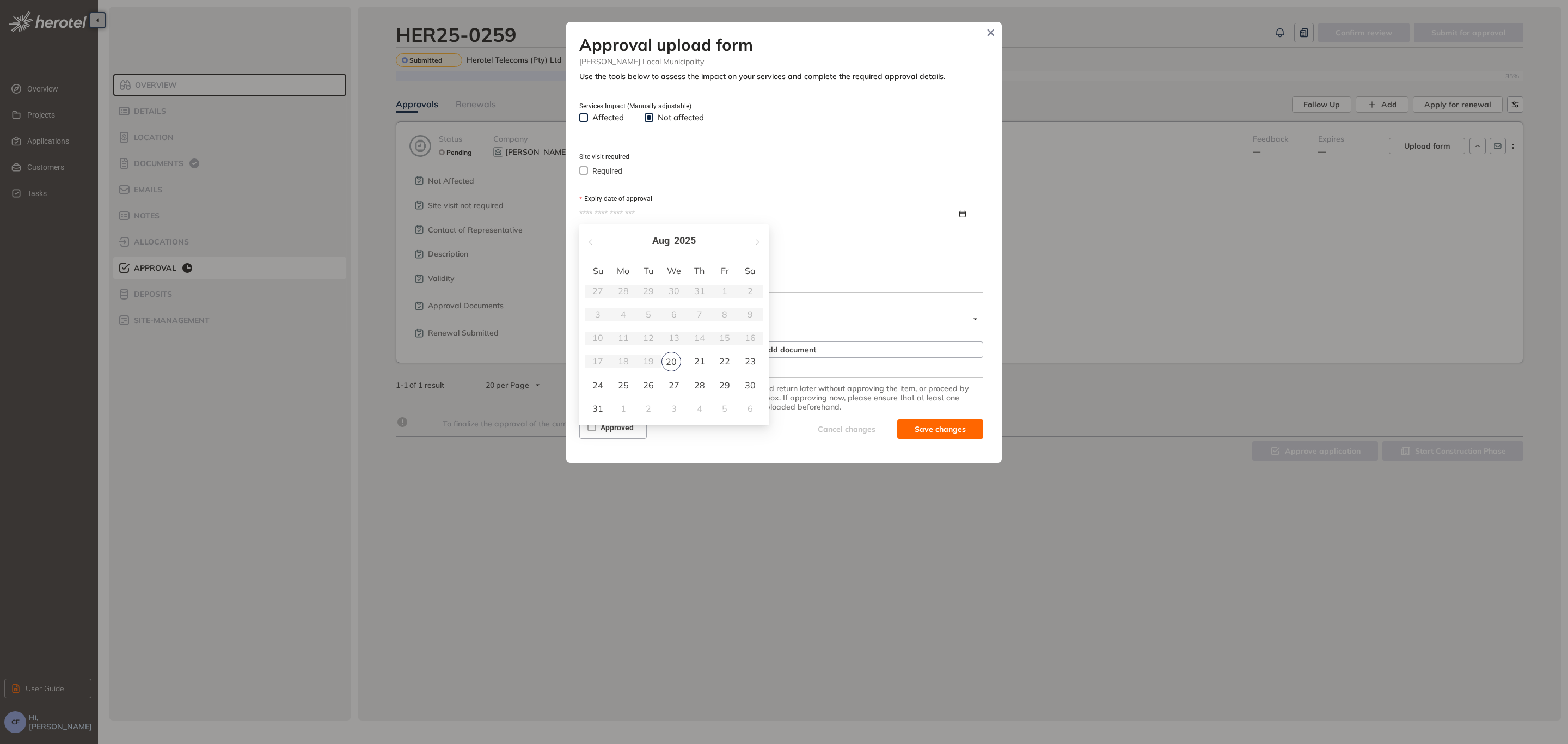
type input "**********"
click at [899, 115] on div "Affected Not affected" at bounding box center [781, 124] width 404 height 25
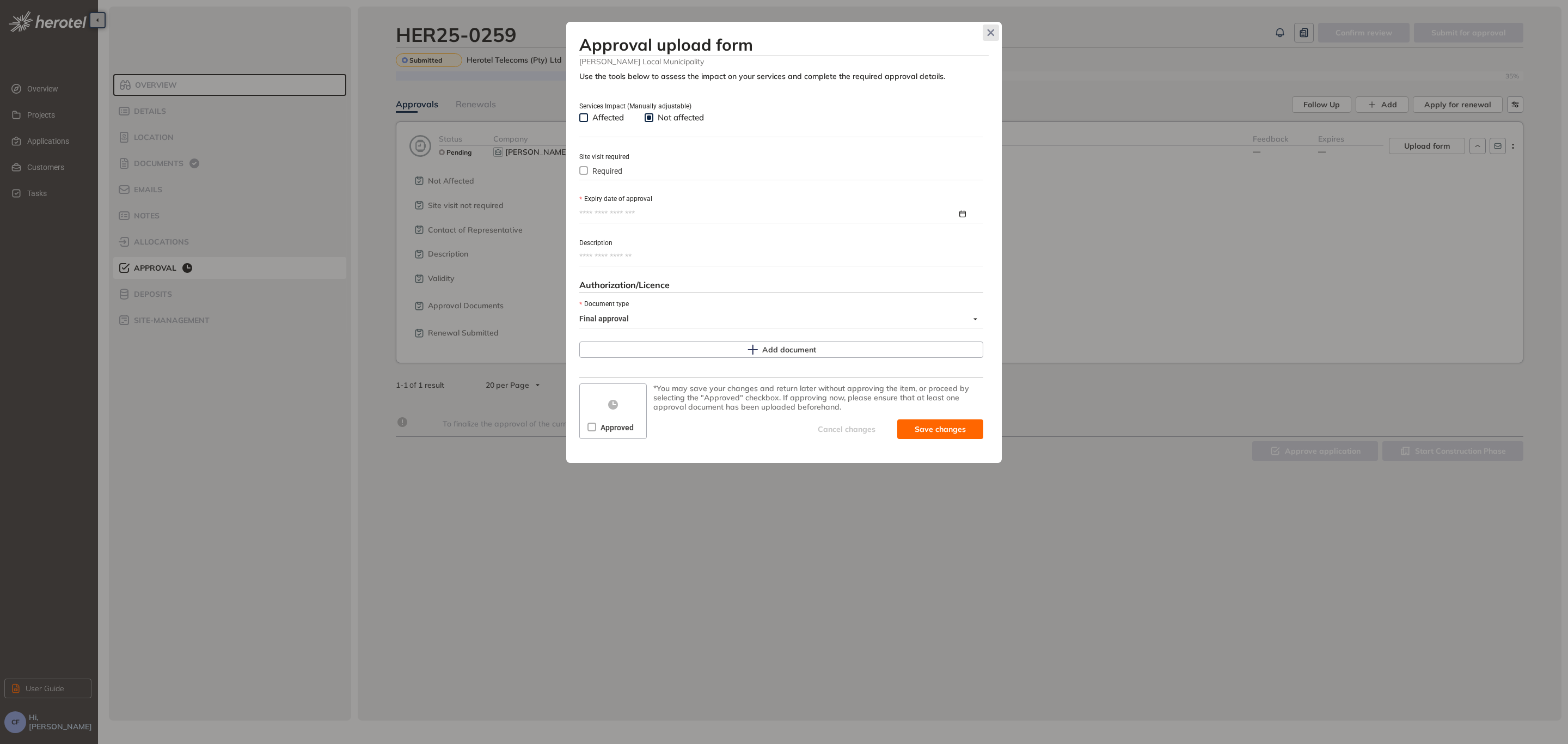
click at [995, 33] on span "Close" at bounding box center [991, 33] width 17 height 17
